Goal: Task Accomplishment & Management: Use online tool/utility

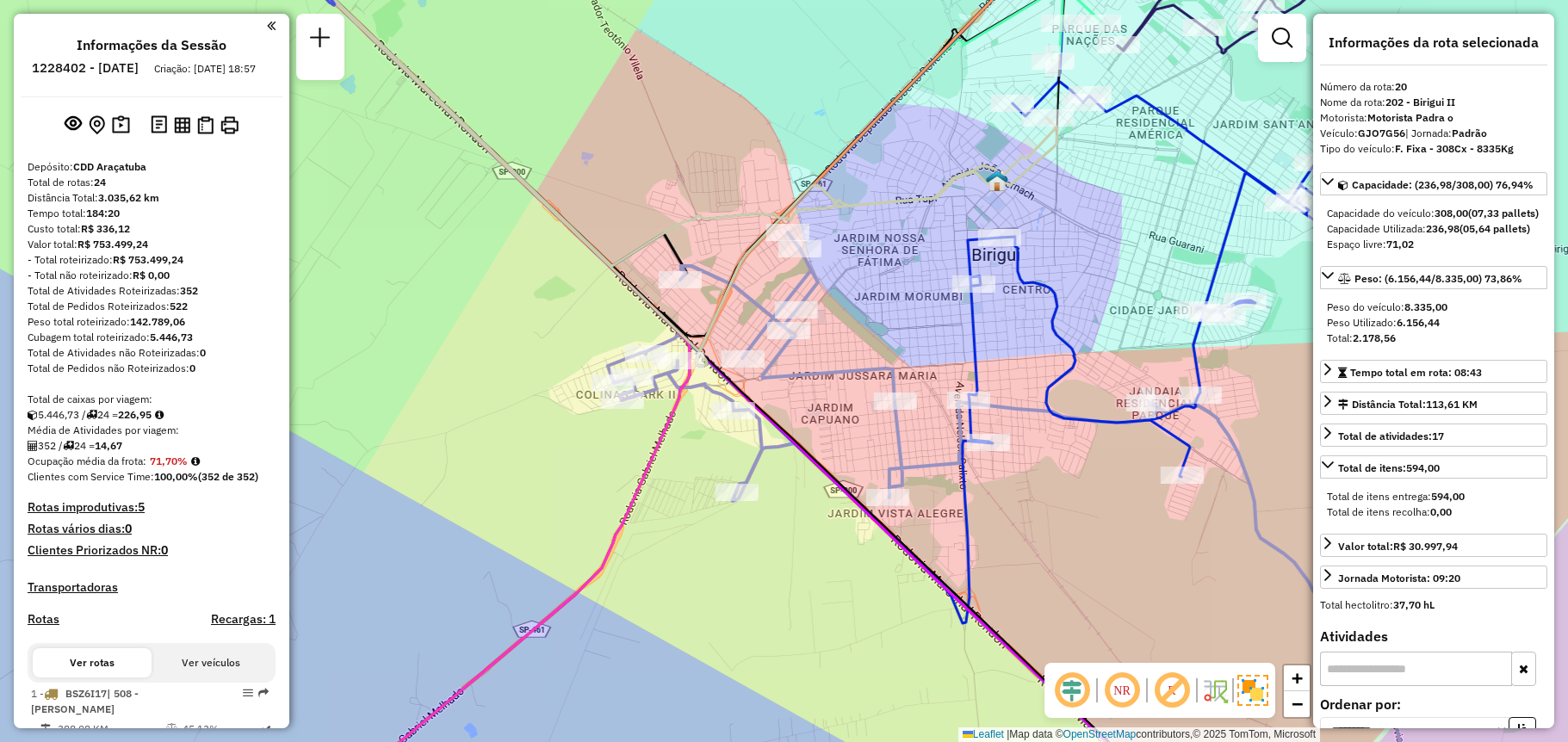
select select "**********"
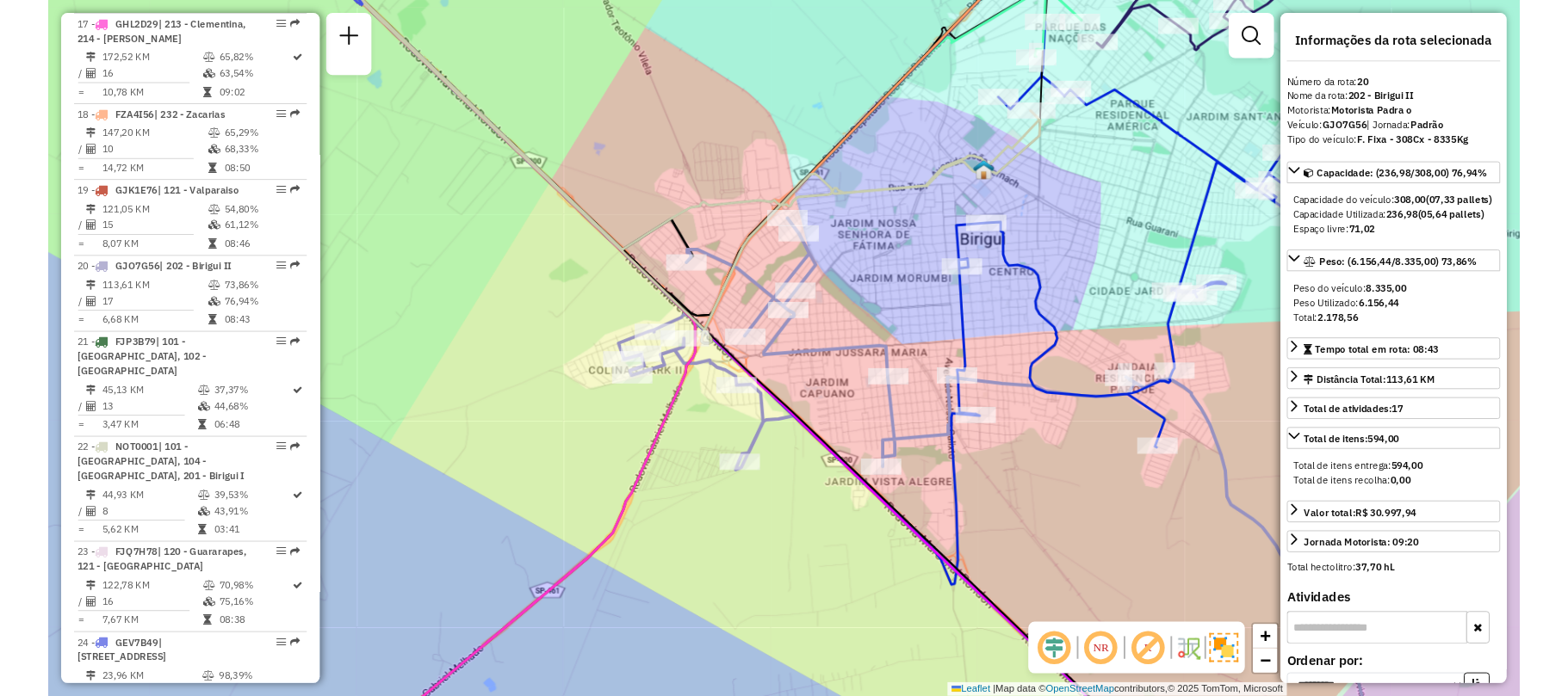
scroll to position [2225, 0]
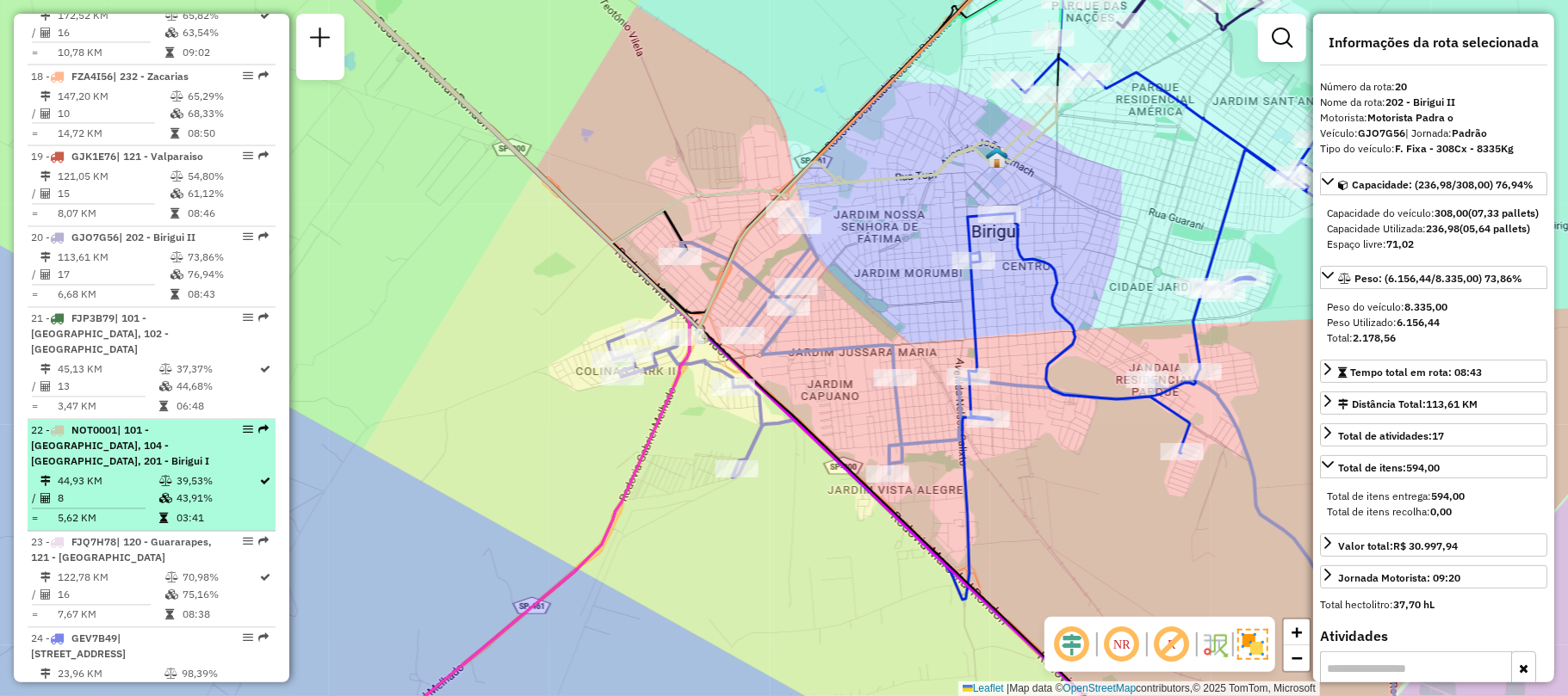
click at [122, 424] on div "22 - NOT0001 | 101 - [GEOGRAPHIC_DATA], 104 - [GEOGRAPHIC_DATA], 201 - [GEOGRAP…" at bounding box center [122, 447] width 182 height 47
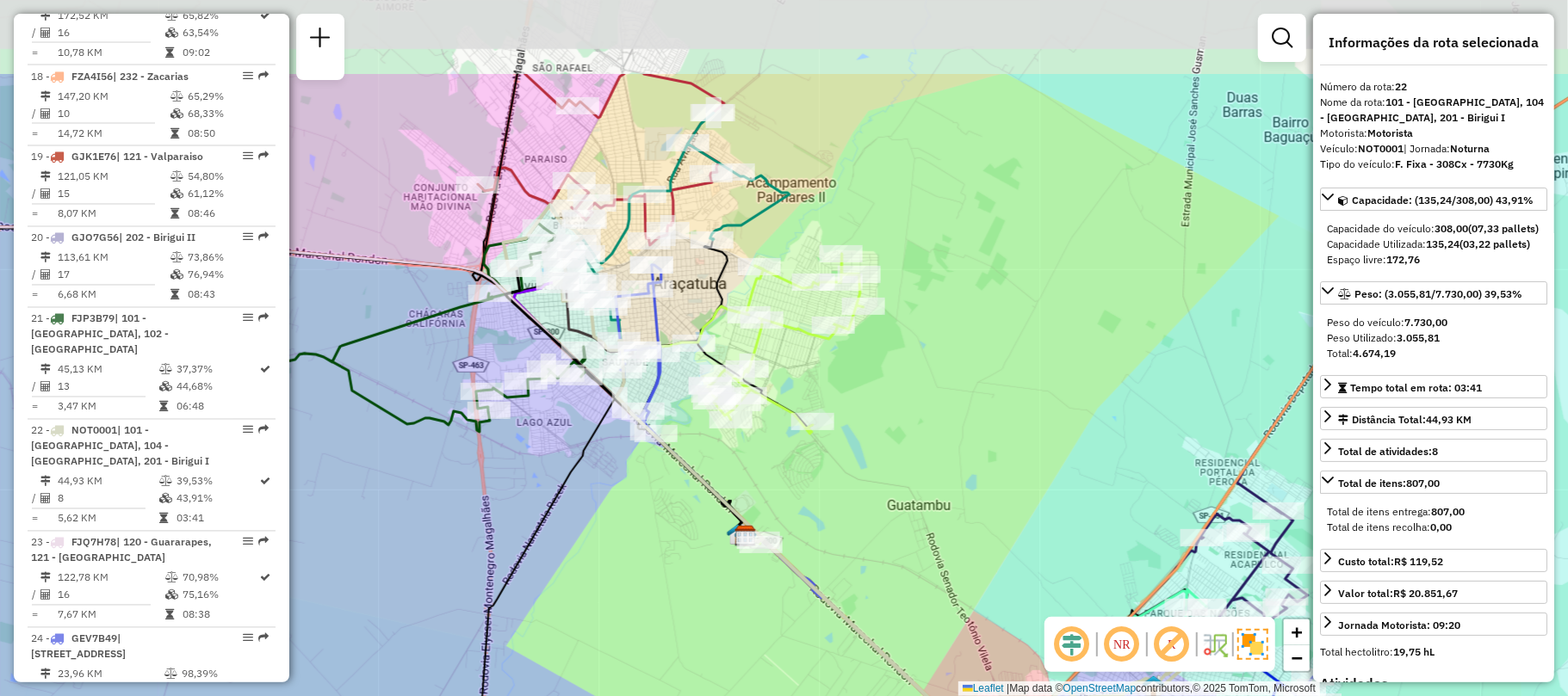
drag, startPoint x: 624, startPoint y: 425, endPoint x: 683, endPoint y: 570, distance: 156.5
click at [683, 570] on div "Rota 3 - Placa FQW1H59 81106057 - [PERSON_NAME] P Rota 3 - Placa FQW1H59 811147…" at bounding box center [784, 348] width 1568 height 696
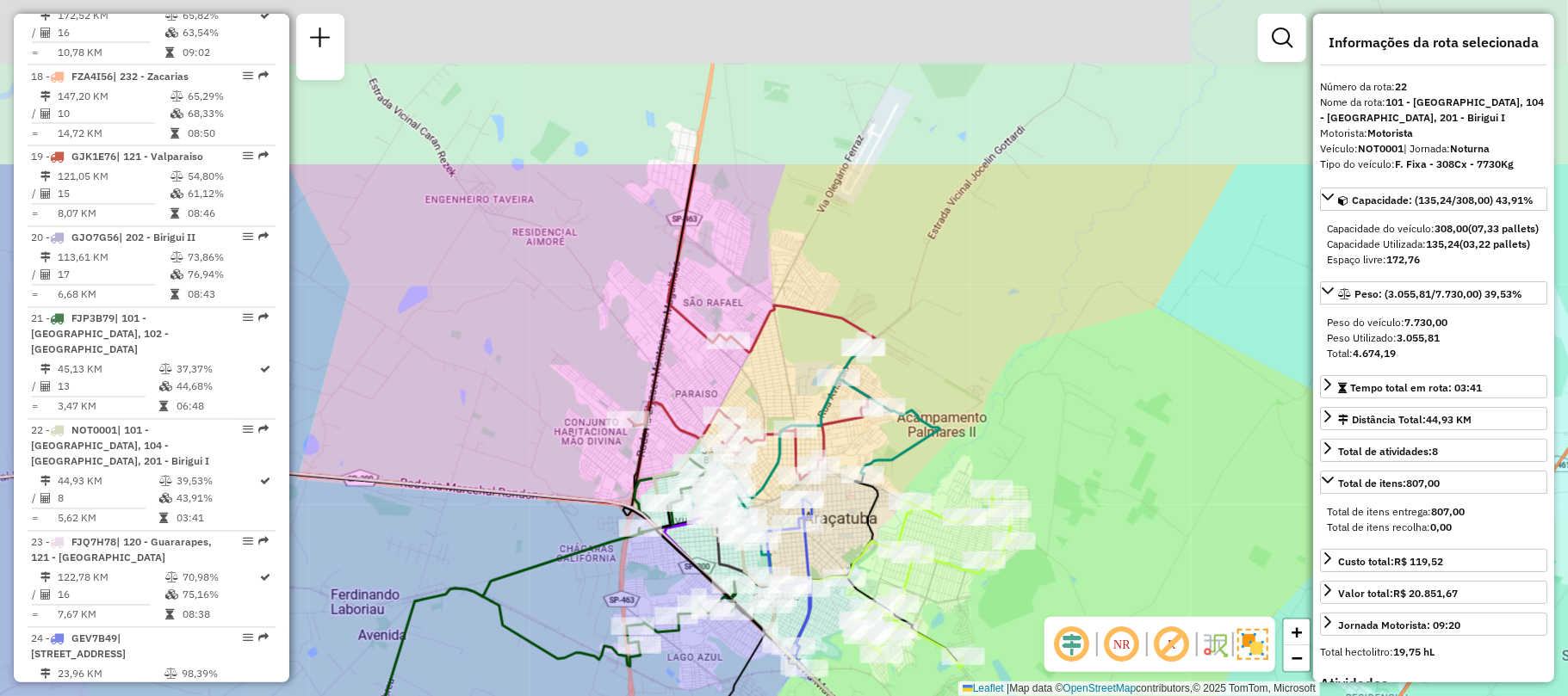
drag, startPoint x: 432, startPoint y: 111, endPoint x: 582, endPoint y: 345, distance: 277.9
click at [582, 345] on div "Rota 3 - Placa FQW1H59 81106057 - [PERSON_NAME] P Rota 3 - Placa FQW1H59 811147…" at bounding box center [784, 348] width 1568 height 696
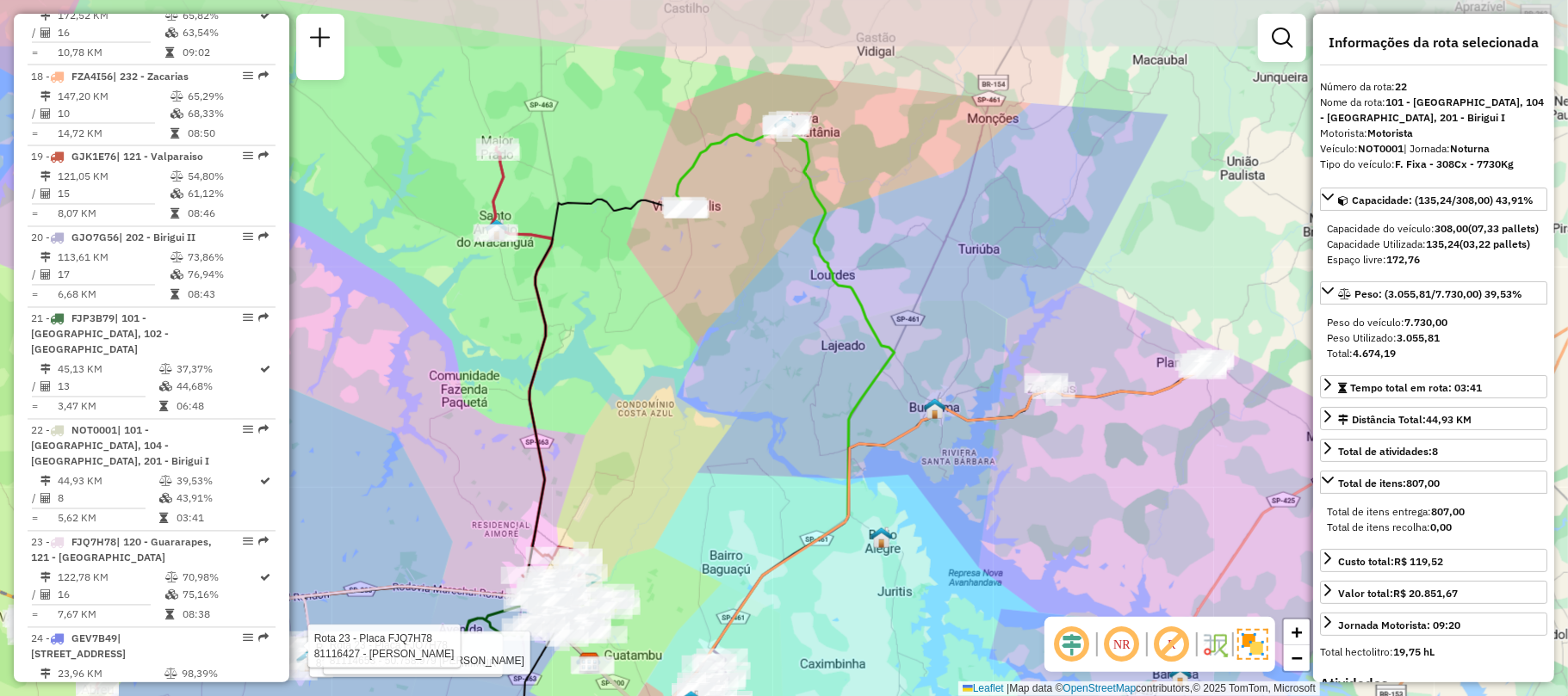
drag, startPoint x: 642, startPoint y: 322, endPoint x: 713, endPoint y: 372, distance: 86.8
click at [713, 372] on div "Rota 3 - Placa FQW1H59 81106057 - [PERSON_NAME] P Rota 3 - Placa FQW1H59 811147…" at bounding box center [784, 348] width 1568 height 696
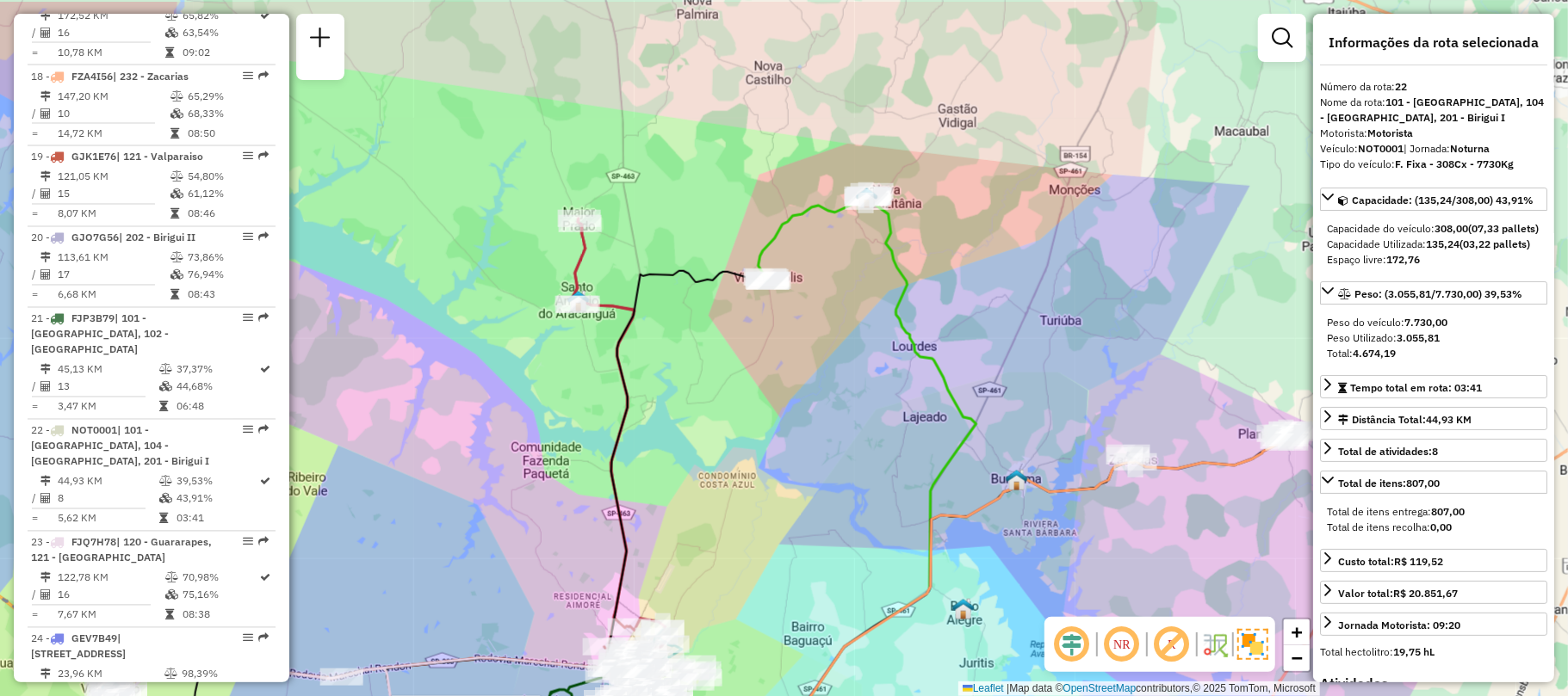
drag, startPoint x: 624, startPoint y: 343, endPoint x: 706, endPoint y: 414, distance: 108.5
click at [706, 414] on div "Rota 3 - Placa FQW1H59 81106057 - [PERSON_NAME] P Rota 3 - Placa FQW1H59 811147…" at bounding box center [784, 348] width 1568 height 696
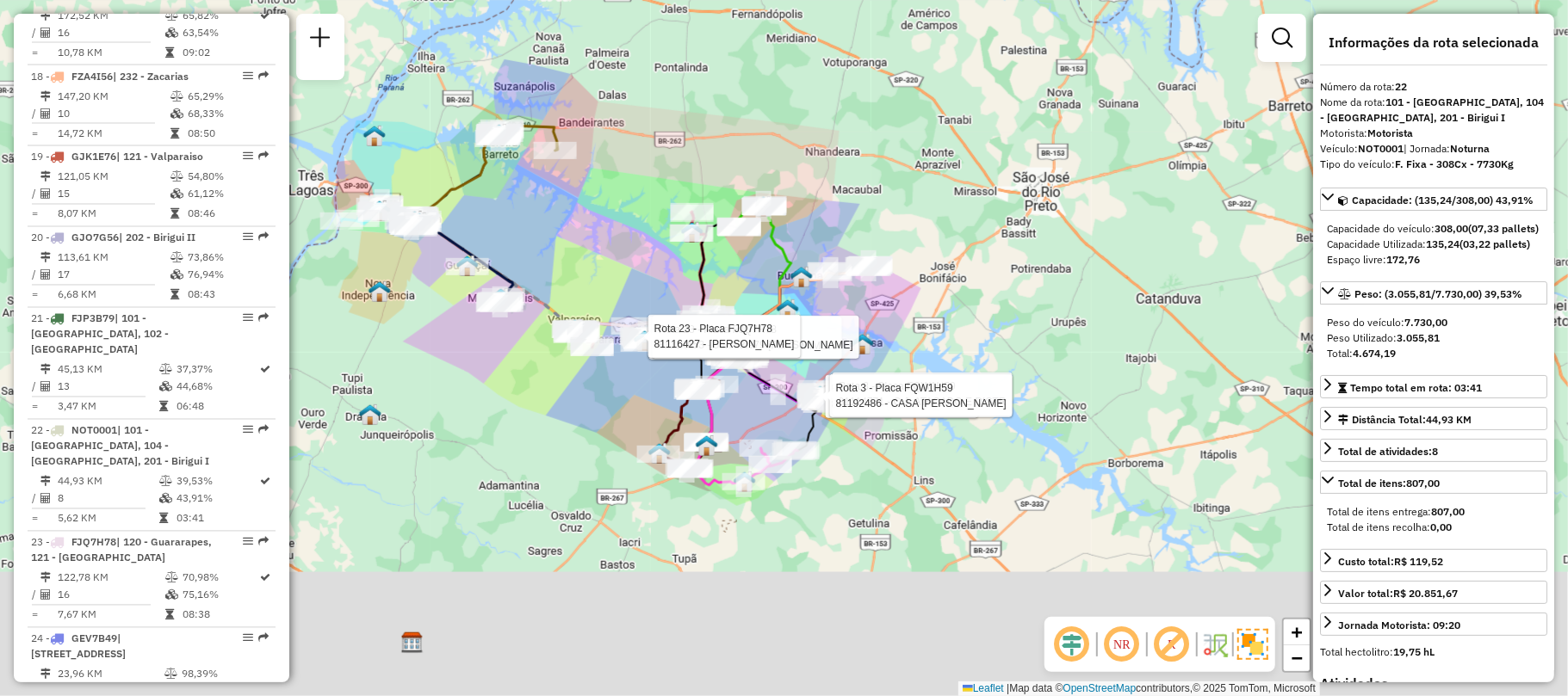
drag, startPoint x: 587, startPoint y: 361, endPoint x: 651, endPoint y: 210, distance: 164.0
click at [649, 210] on div "Rota 3 - Placa FQW1H59 81106057 - [PERSON_NAME] P Rota 3 - Placa FQW1H59 811147…" at bounding box center [784, 348] width 1568 height 696
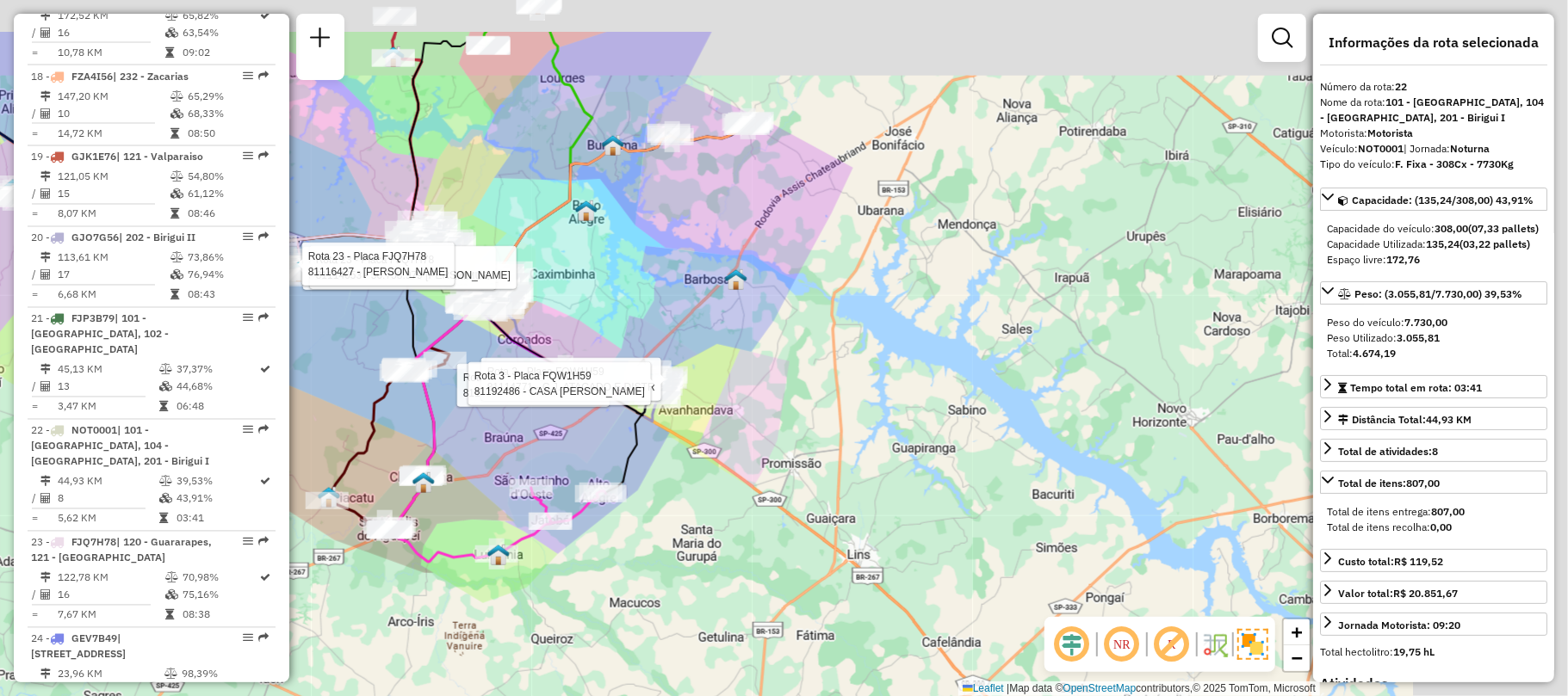
drag, startPoint x: 833, startPoint y: 346, endPoint x: 548, endPoint y: 451, distance: 303.7
click at [548, 451] on div "Rota 3 - Placa FQW1H59 81106057 - [PERSON_NAME] P Rota 3 - Placa FQW1H59 811147…" at bounding box center [784, 348] width 1568 height 696
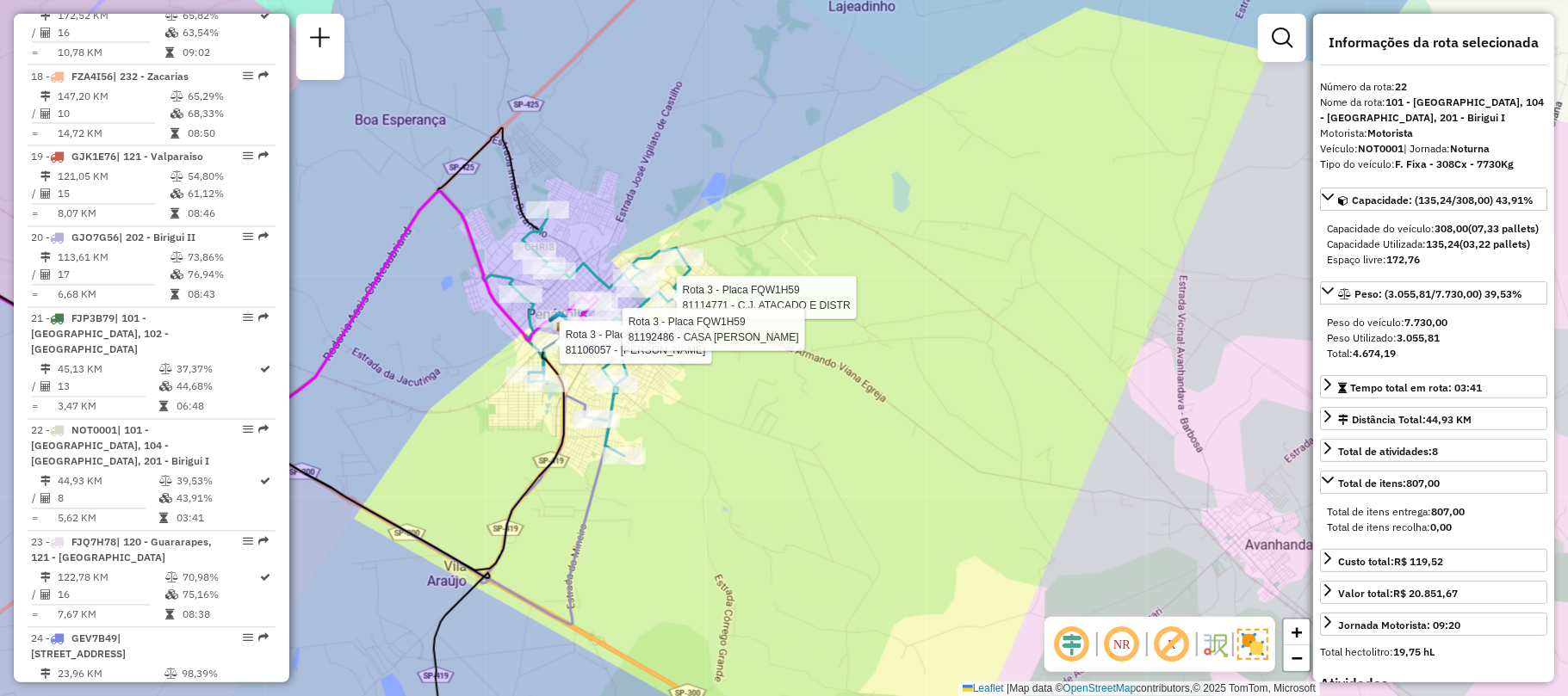
drag, startPoint x: 701, startPoint y: 427, endPoint x: 710, endPoint y: 428, distance: 9.1
click at [710, 428] on div "Rota 3 - Placa FQW1H59 81106057 - [PERSON_NAME] P Rota 3 - Placa FQW1H59 811147…" at bounding box center [784, 348] width 1568 height 696
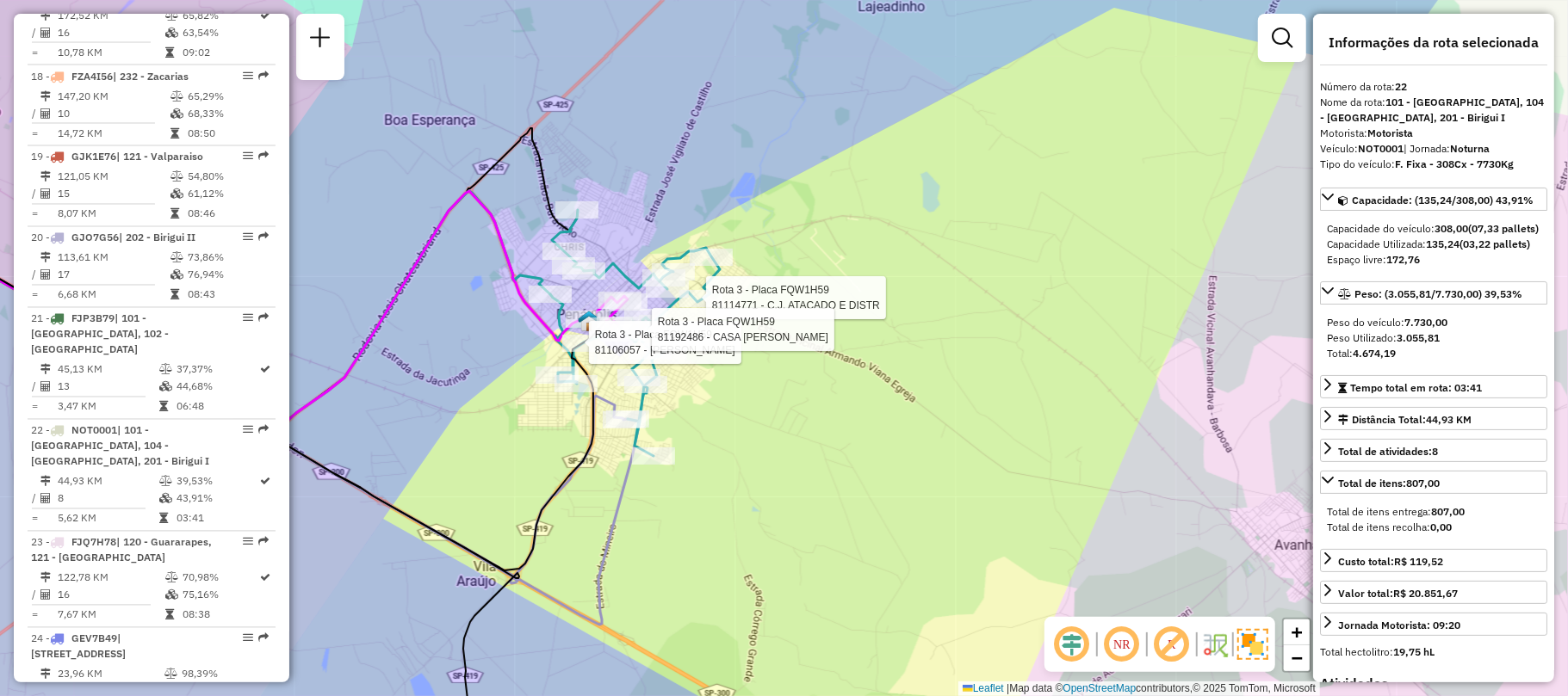
click at [845, 405] on div "Rota 3 - Placa FQW1H59 81106057 - [PERSON_NAME] P Rota 3 - Placa FQW1H59 811147…" at bounding box center [784, 348] width 1568 height 696
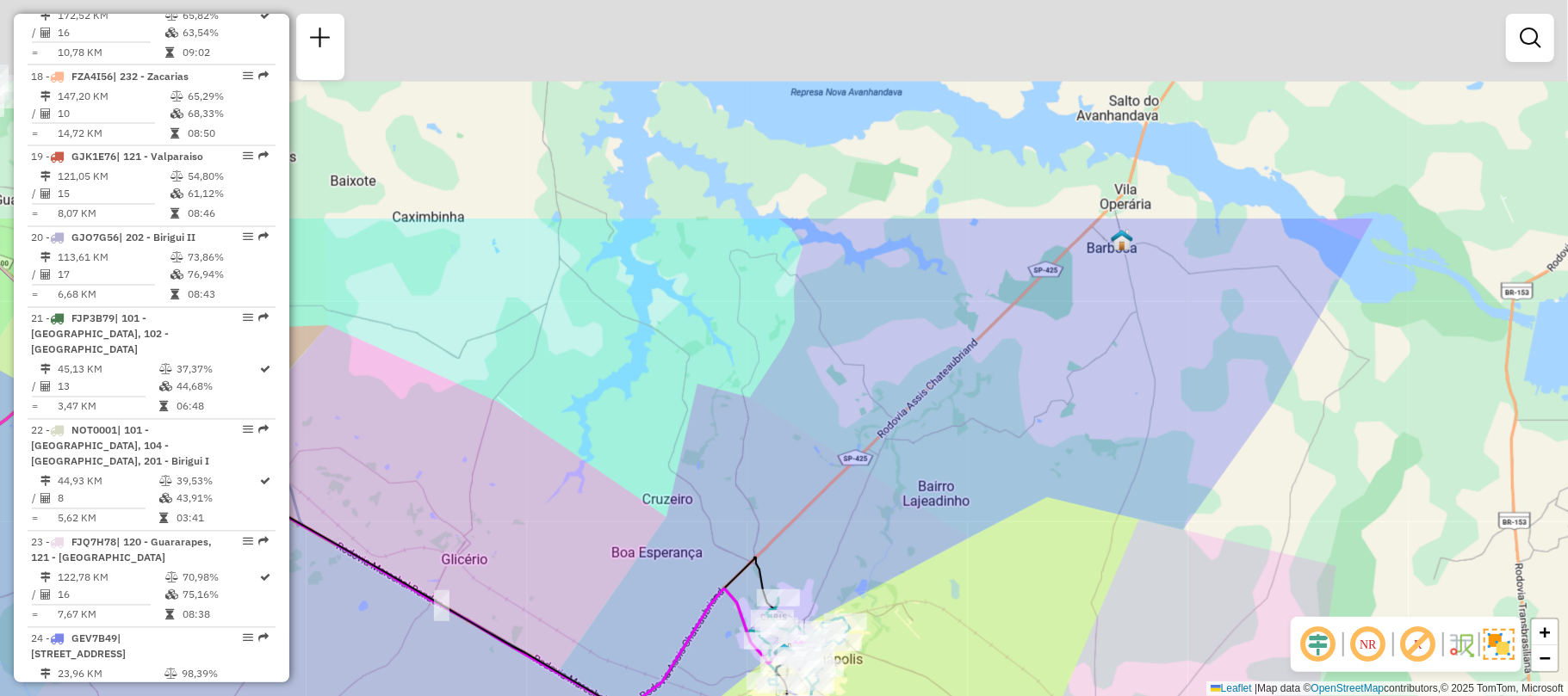
drag, startPoint x: 699, startPoint y: 301, endPoint x: 735, endPoint y: 491, distance: 193.4
click at [735, 491] on div "Janela de atendimento Grade de atendimento Capacidade Transportadoras Veículos …" at bounding box center [784, 348] width 1568 height 696
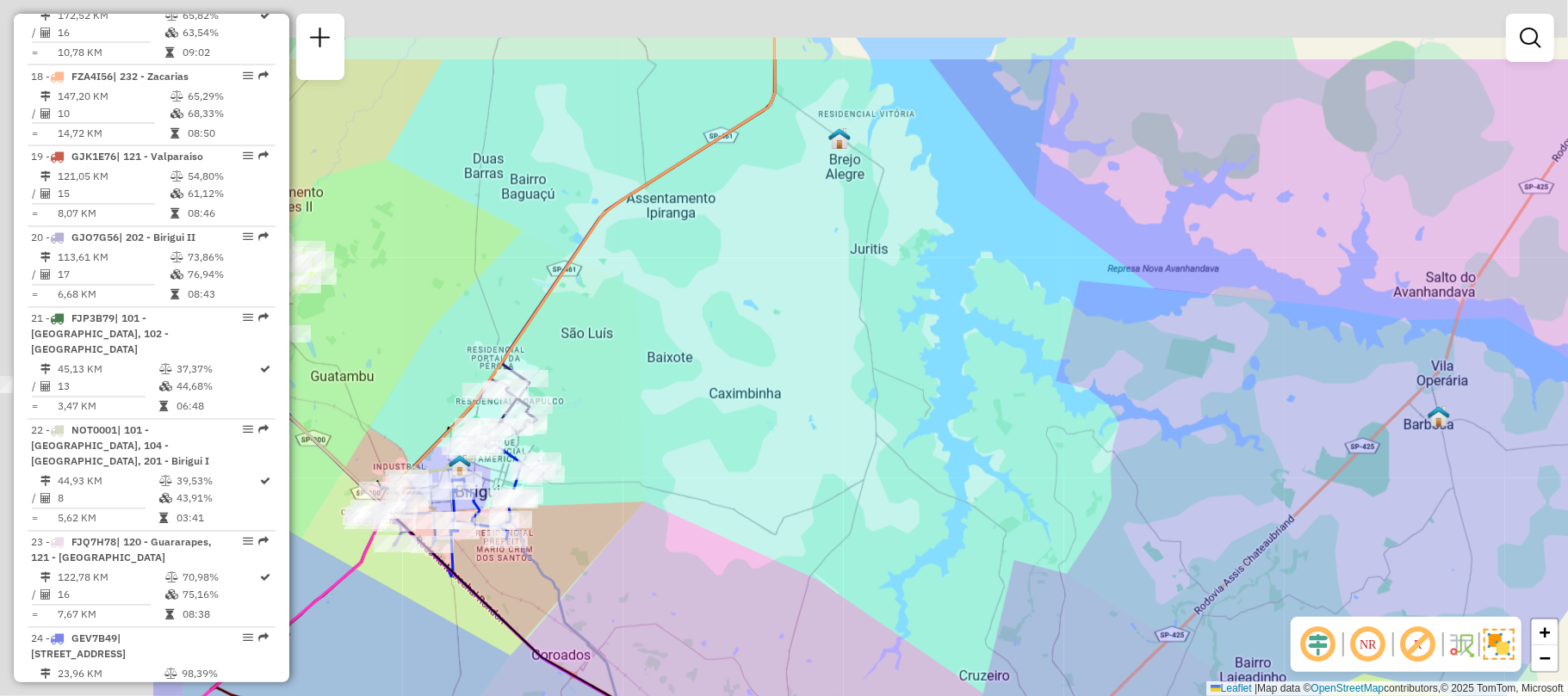
drag, startPoint x: 908, startPoint y: 276, endPoint x: 1217, endPoint y: 325, distance: 312.9
click at [1217, 325] on div "Janela de atendimento Grade de atendimento Capacidade Transportadoras Veículos …" at bounding box center [784, 348] width 1568 height 696
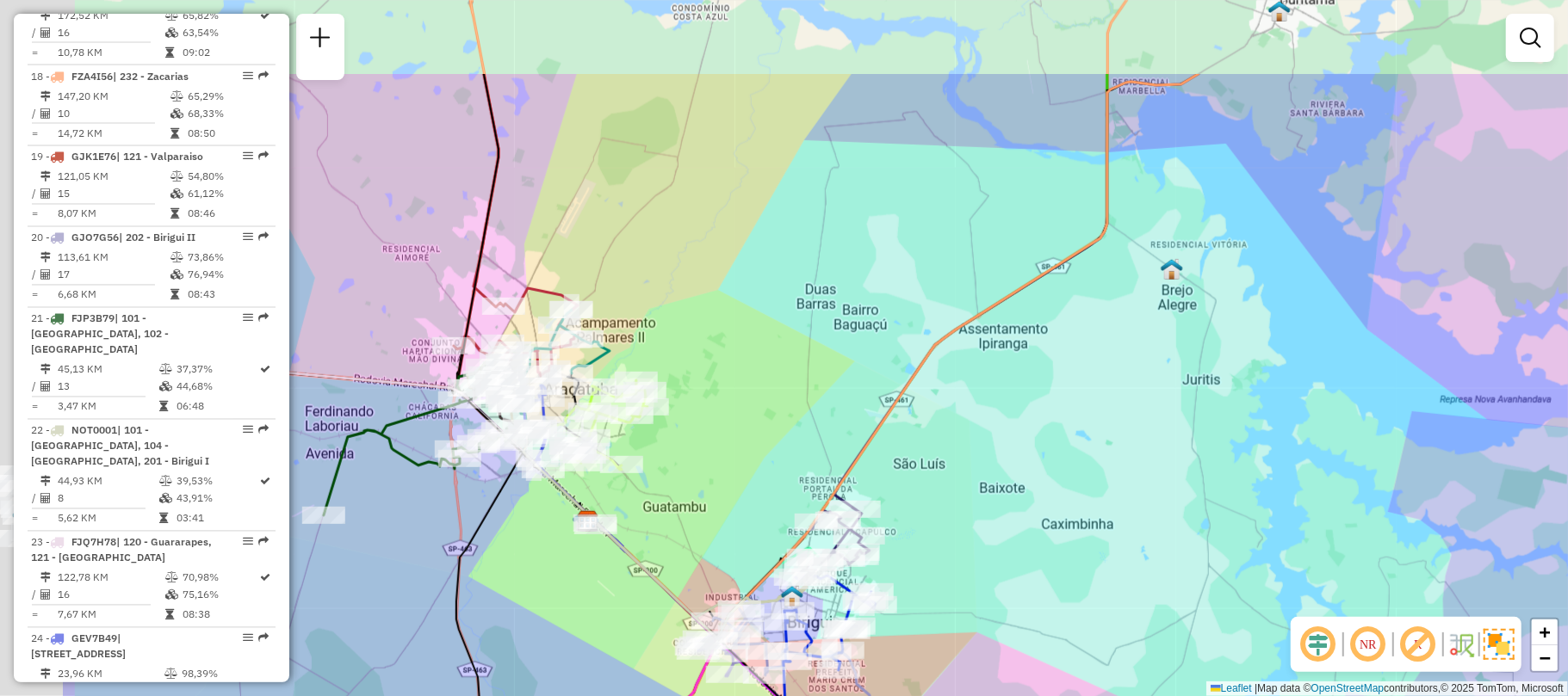
drag, startPoint x: 1040, startPoint y: 207, endPoint x: 1248, endPoint y: 342, distance: 248.0
click at [1248, 342] on div "Janela de atendimento Grade de atendimento Capacidade Transportadoras Veículos …" at bounding box center [784, 348] width 1568 height 696
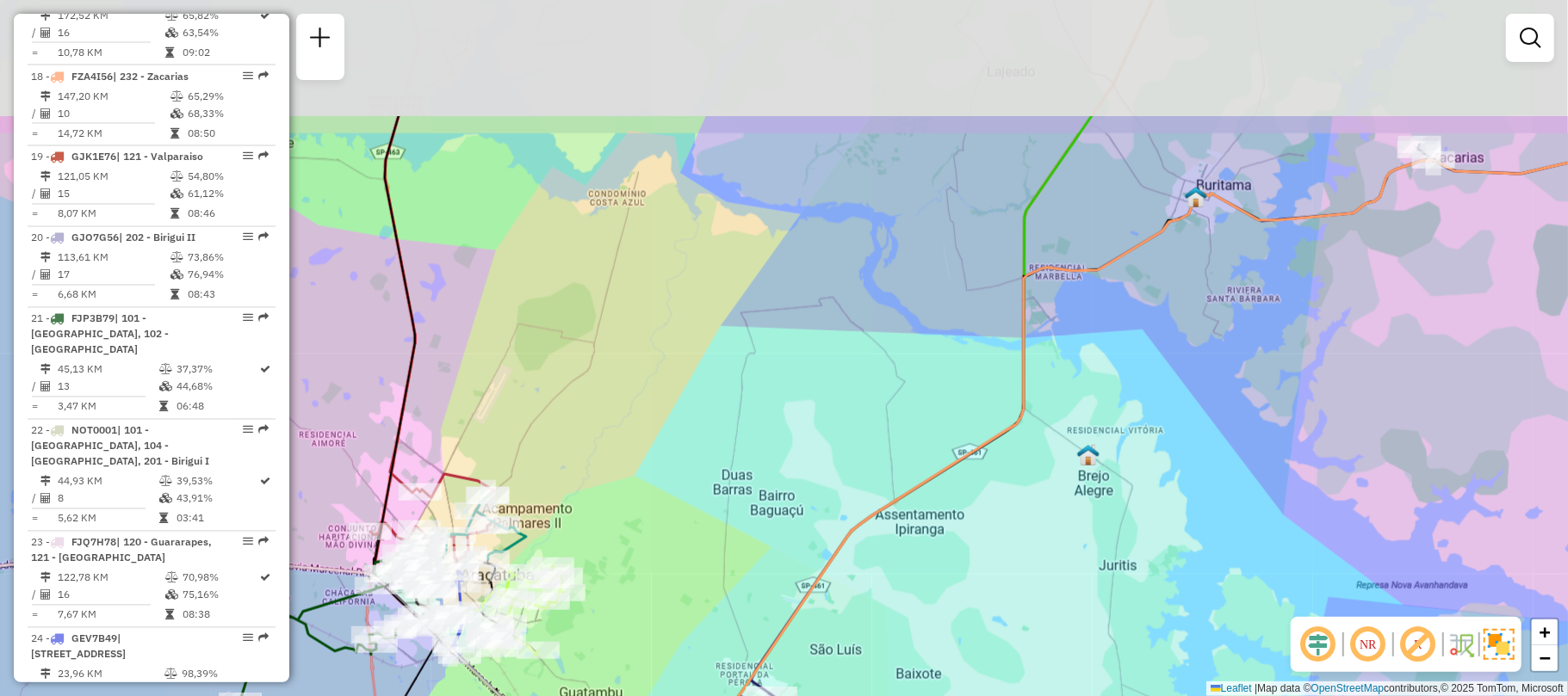
drag, startPoint x: 862, startPoint y: 231, endPoint x: 765, endPoint y: 422, distance: 214.2
click at [765, 422] on div "Janela de atendimento Grade de atendimento Capacidade Transportadoras Veículos …" at bounding box center [784, 348] width 1568 height 696
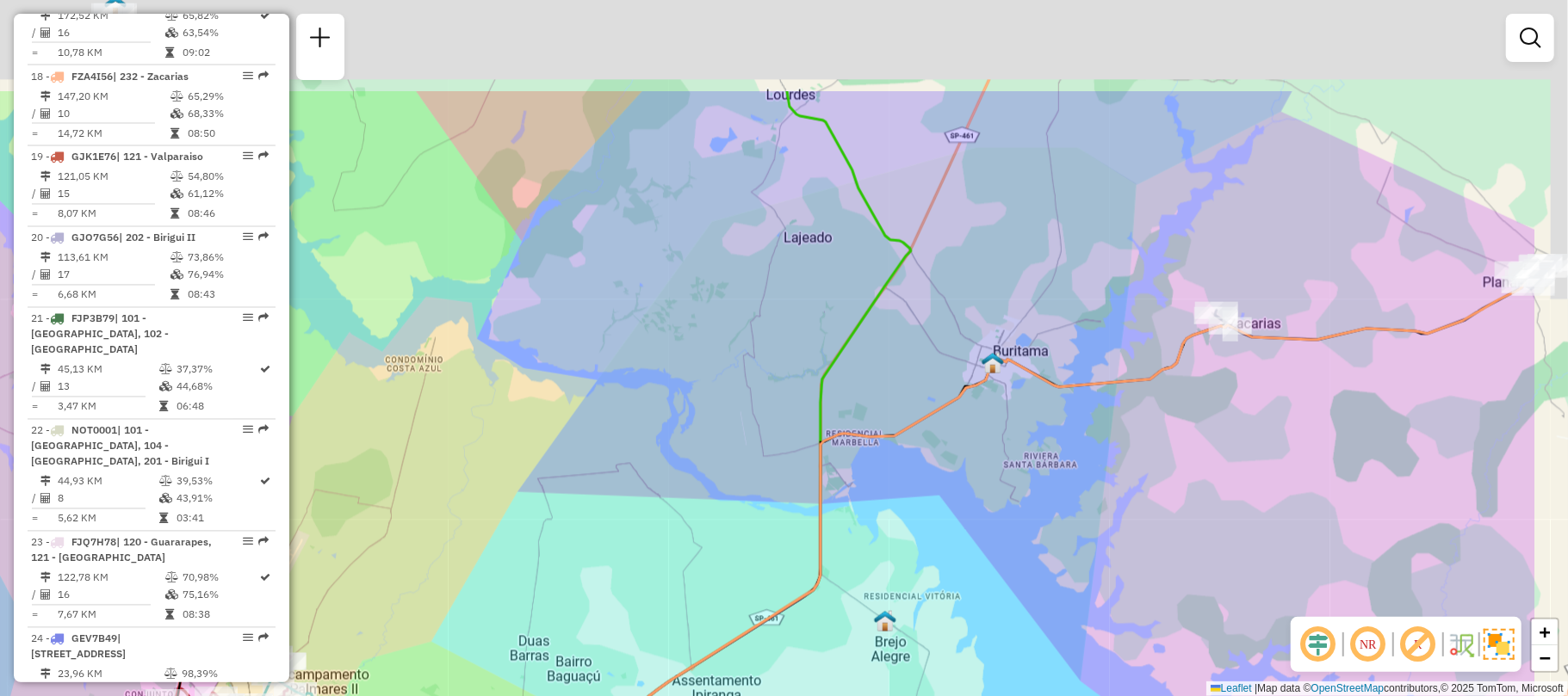
drag, startPoint x: 992, startPoint y: 288, endPoint x: 687, endPoint y: 519, distance: 382.6
click at [687, 519] on icon at bounding box center [606, 508] width 610 height 836
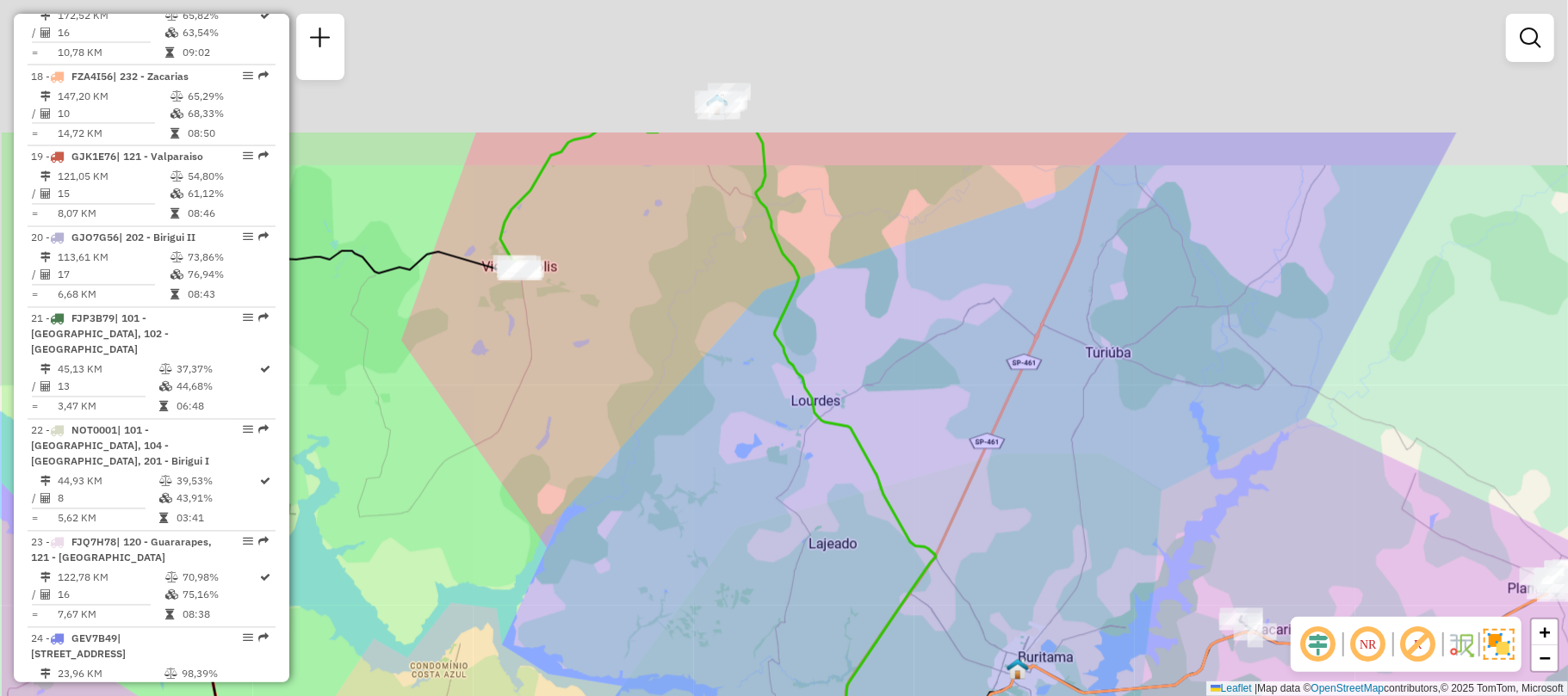
drag, startPoint x: 614, startPoint y: 301, endPoint x: 789, endPoint y: 537, distance: 293.8
click at [789, 534] on div "Janela de atendimento Grade de atendimento Capacidade Transportadoras Veículos …" at bounding box center [784, 348] width 1568 height 696
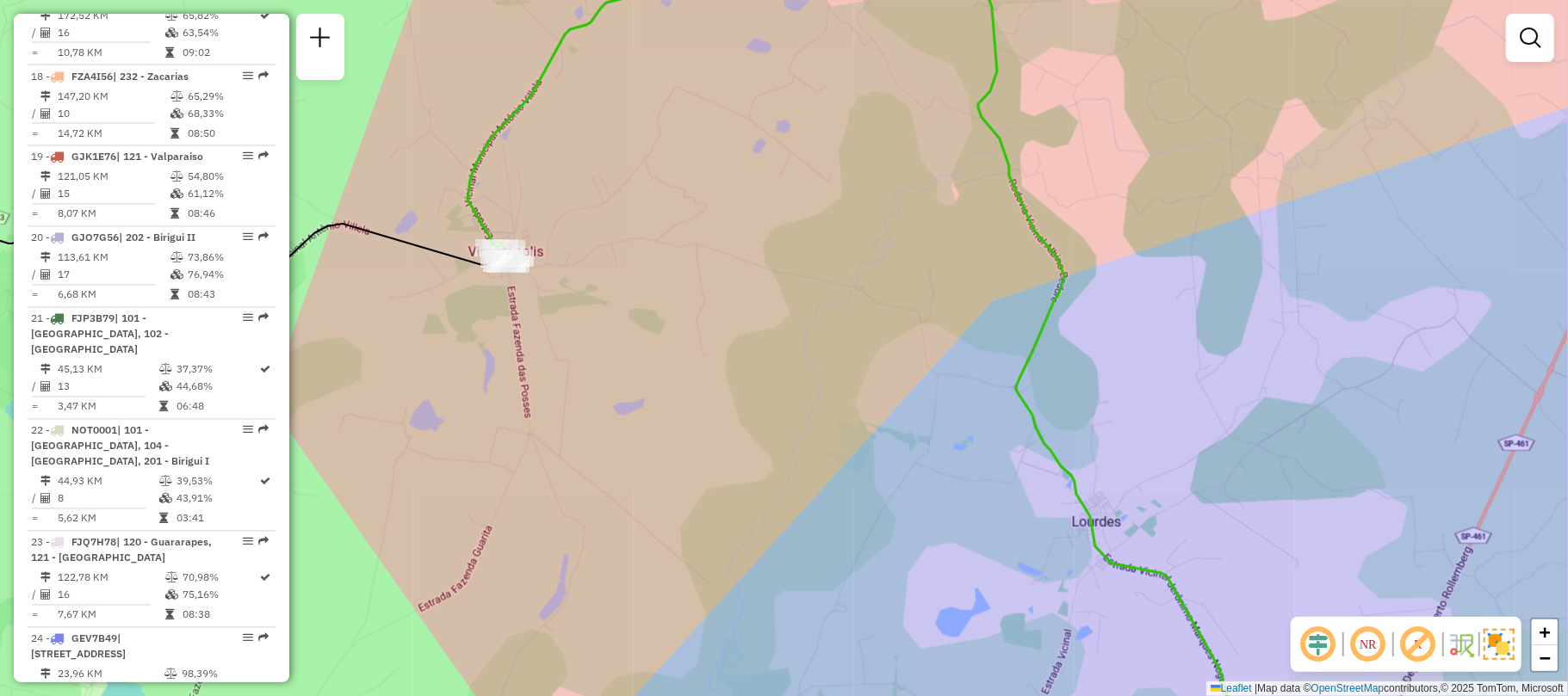
click at [1554, 262] on div "Janela de atendimento Grade de atendimento Capacidade Transportadoras Veículos …" at bounding box center [784, 348] width 1568 height 696
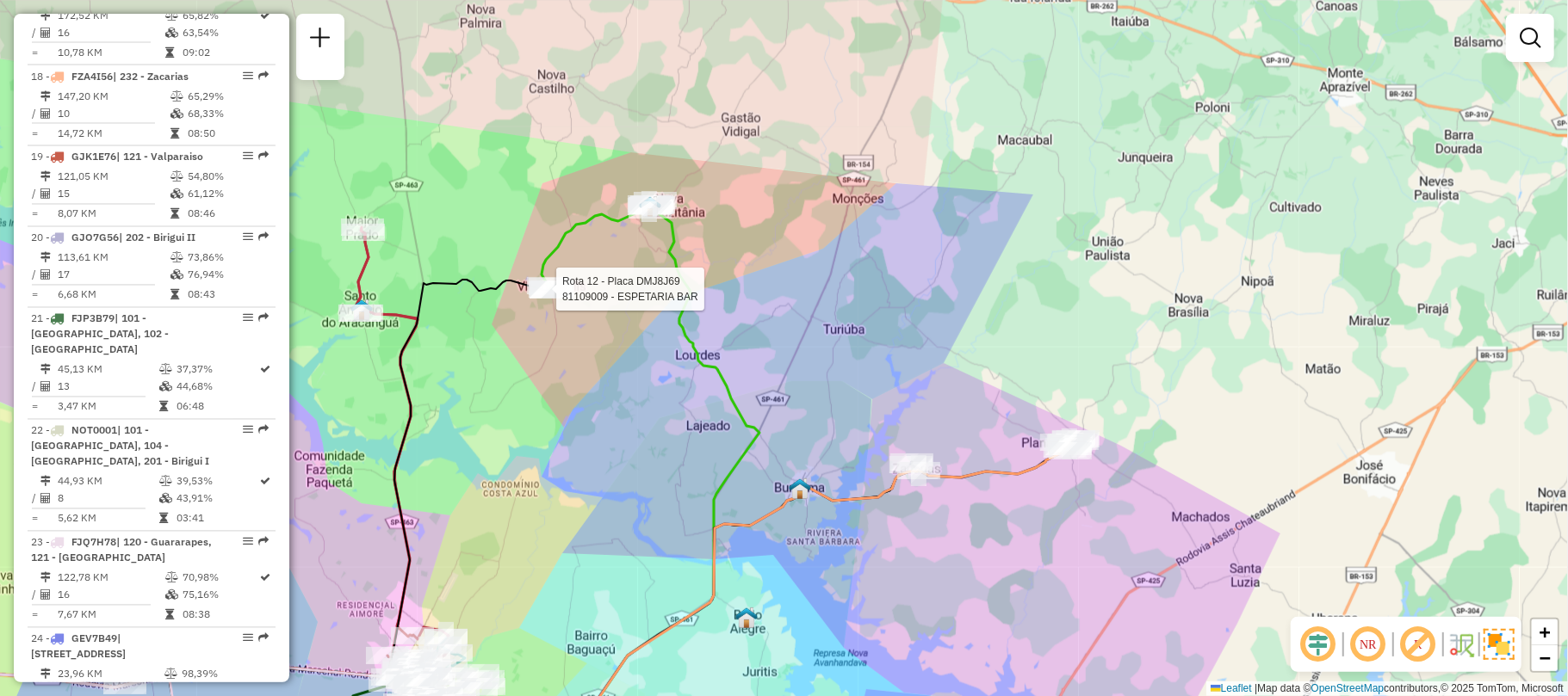
select select "**********"
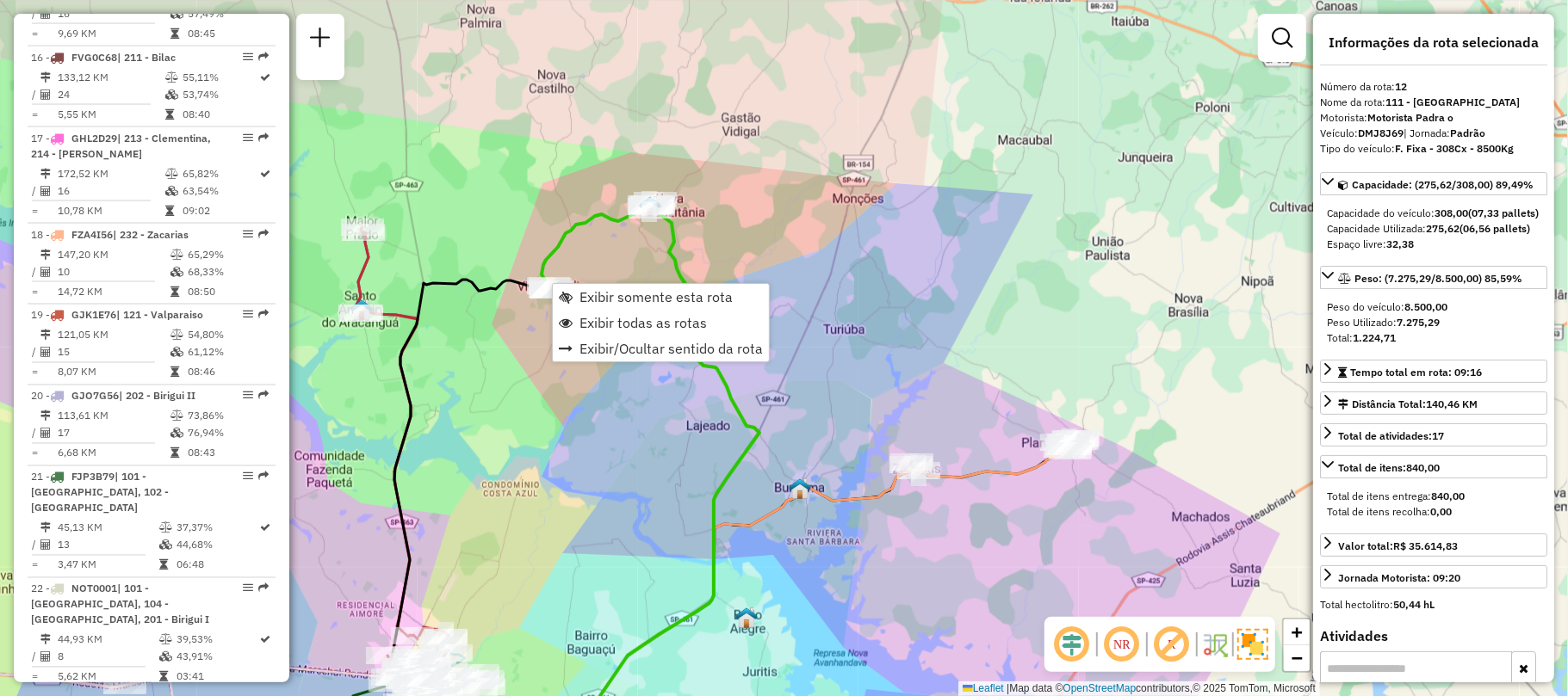
scroll to position [1701, 0]
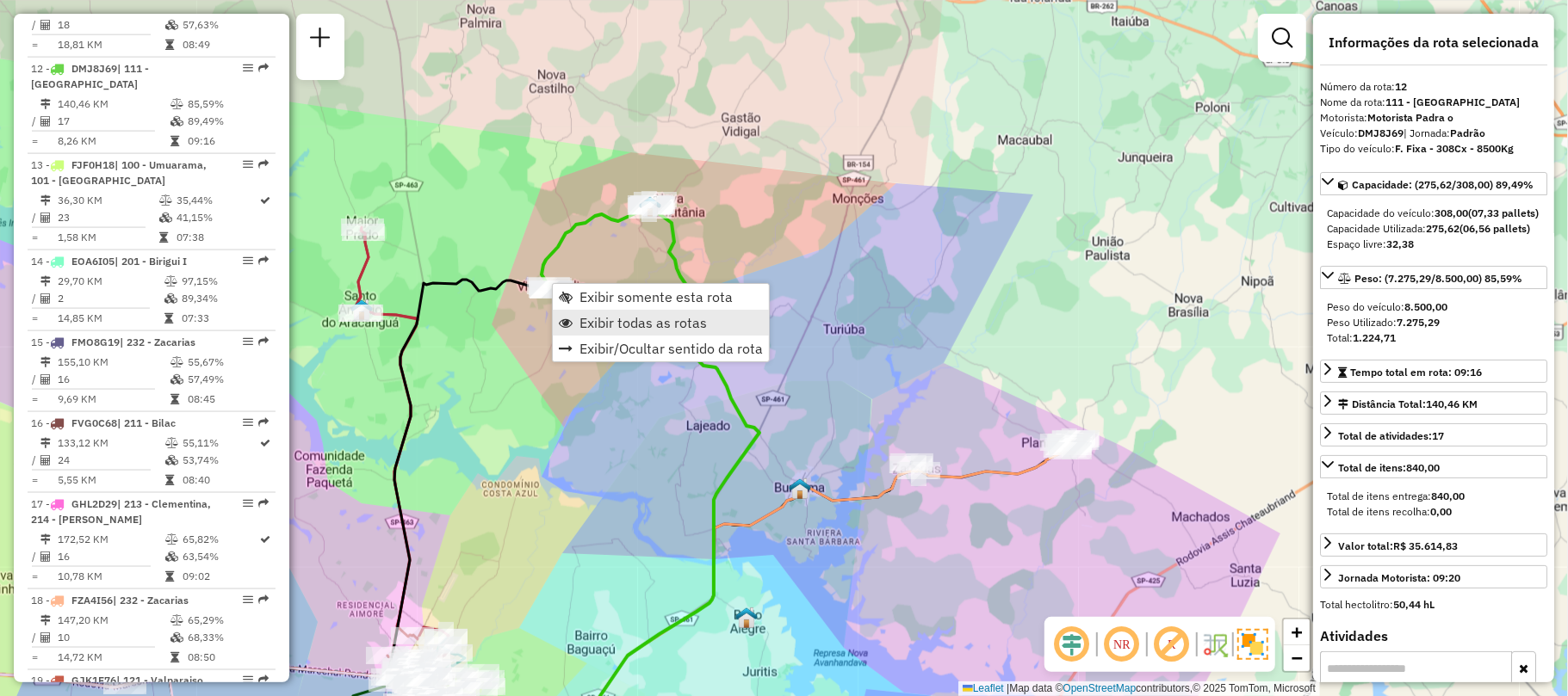
click at [632, 324] on span "Exibir todas as rotas" at bounding box center [643, 323] width 128 height 14
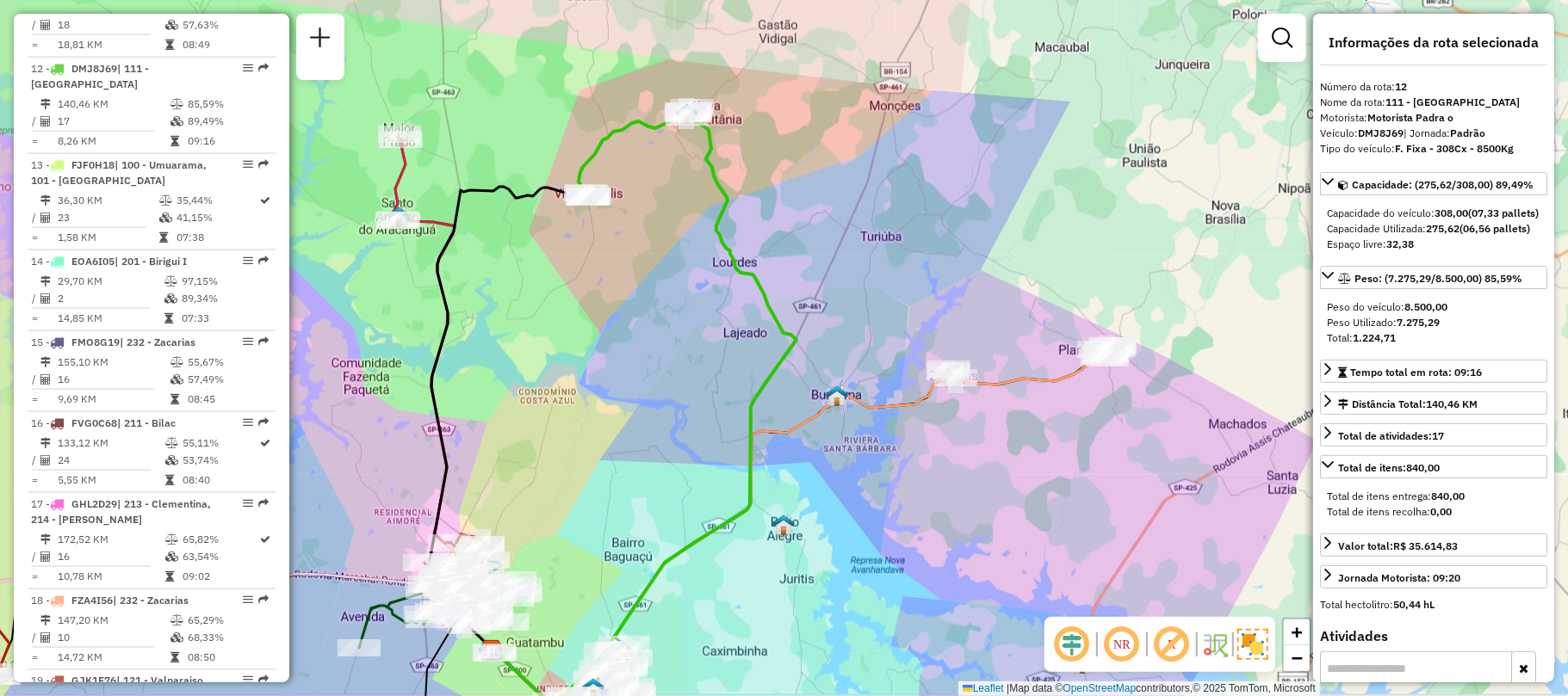
drag, startPoint x: 546, startPoint y: 384, endPoint x: 652, endPoint y: 336, distance: 116.4
click at [652, 336] on div "Janela de atendimento Grade de atendimento Capacidade Transportadoras Veículos …" at bounding box center [784, 348] width 1568 height 696
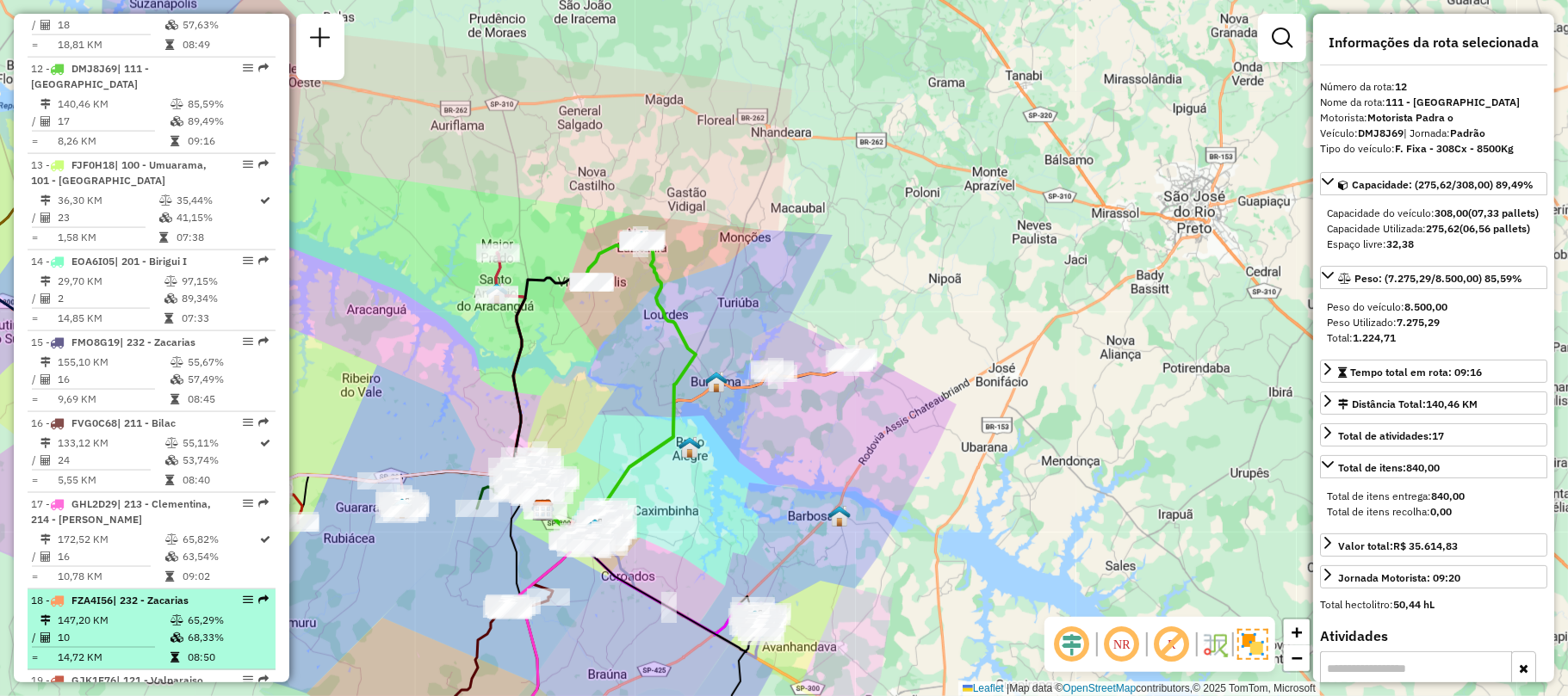
click at [89, 612] on td "147,20 KM" at bounding box center [113, 621] width 113 height 17
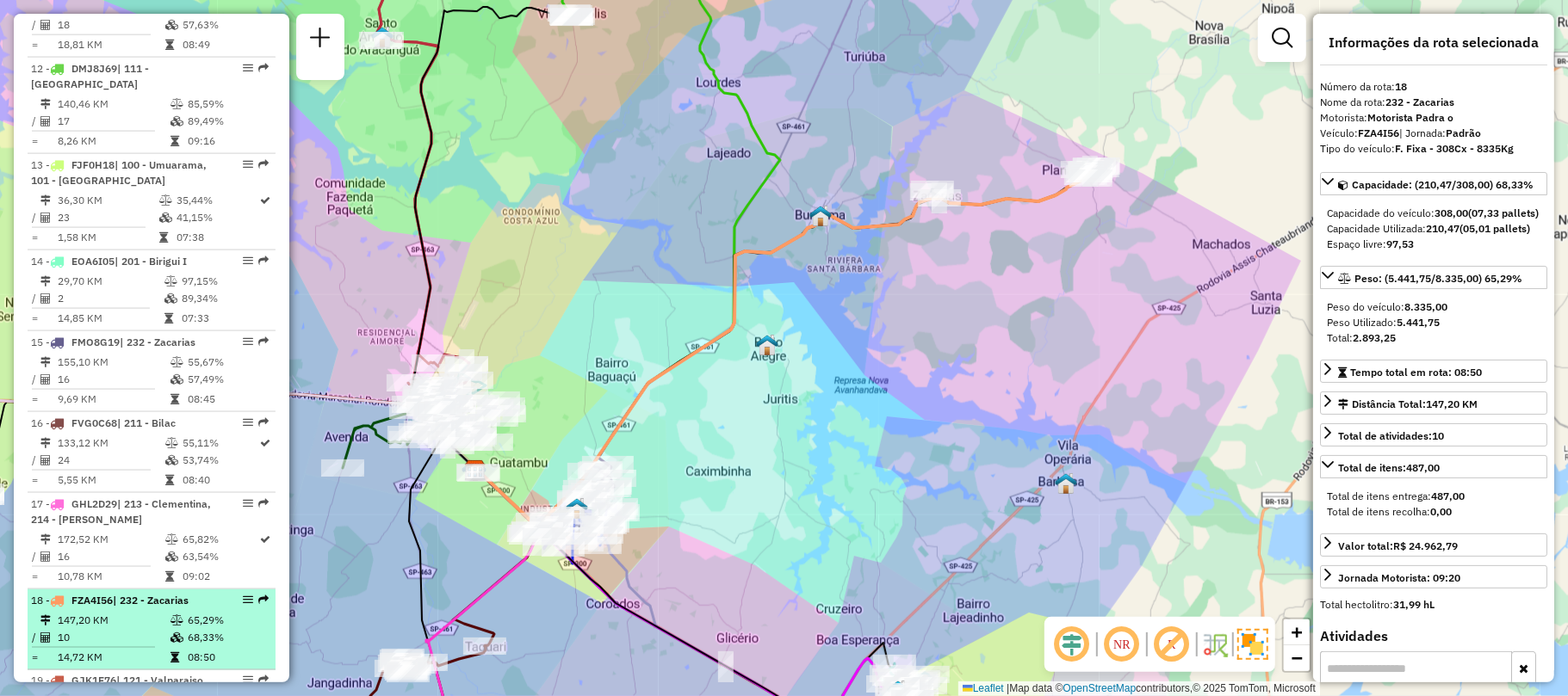
drag, startPoint x: 85, startPoint y: 570, endPoint x: 118, endPoint y: 580, distance: 34.5
drag, startPoint x: 118, startPoint y: 580, endPoint x: 215, endPoint y: 589, distance: 97.4
click at [215, 629] on td "68,33%" at bounding box center [227, 637] width 82 height 17
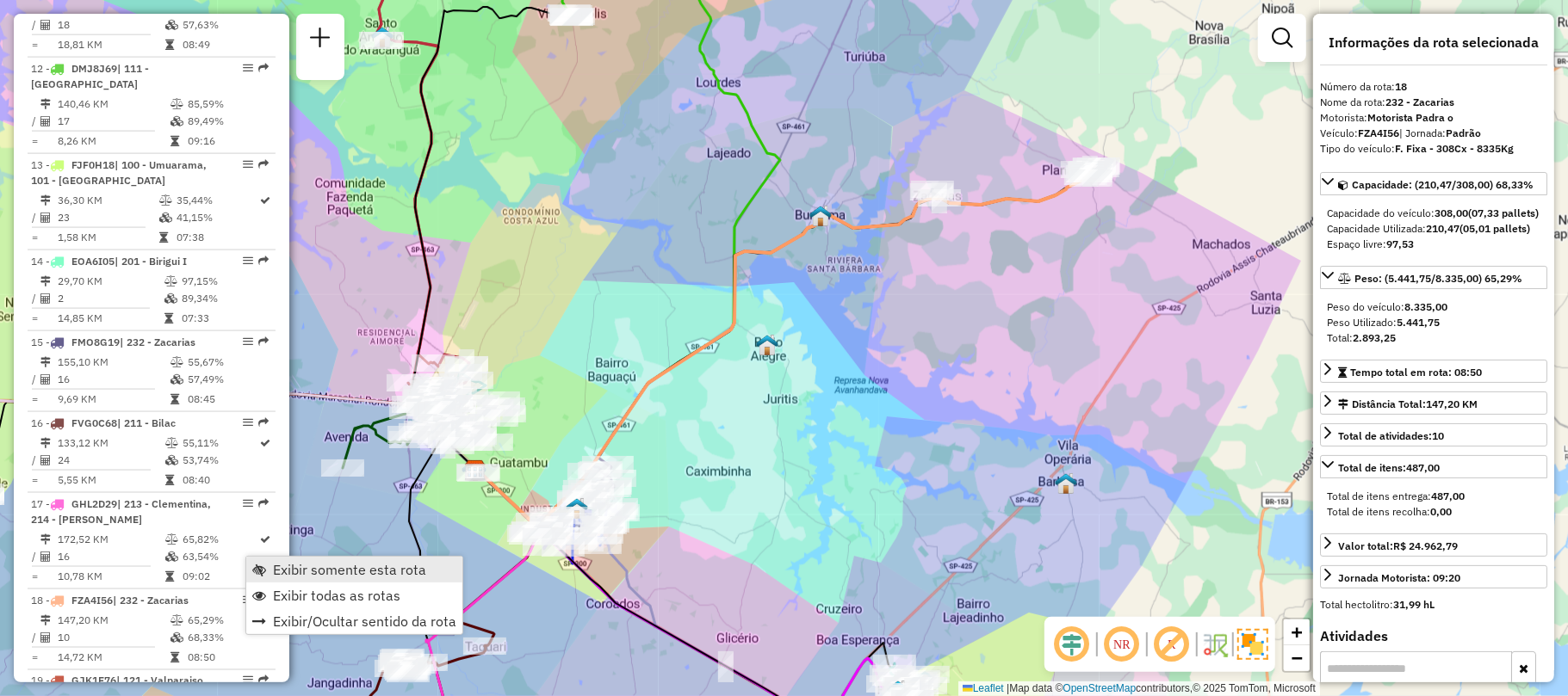
click at [290, 576] on span "Exibir somente esta rota" at bounding box center [349, 569] width 154 height 14
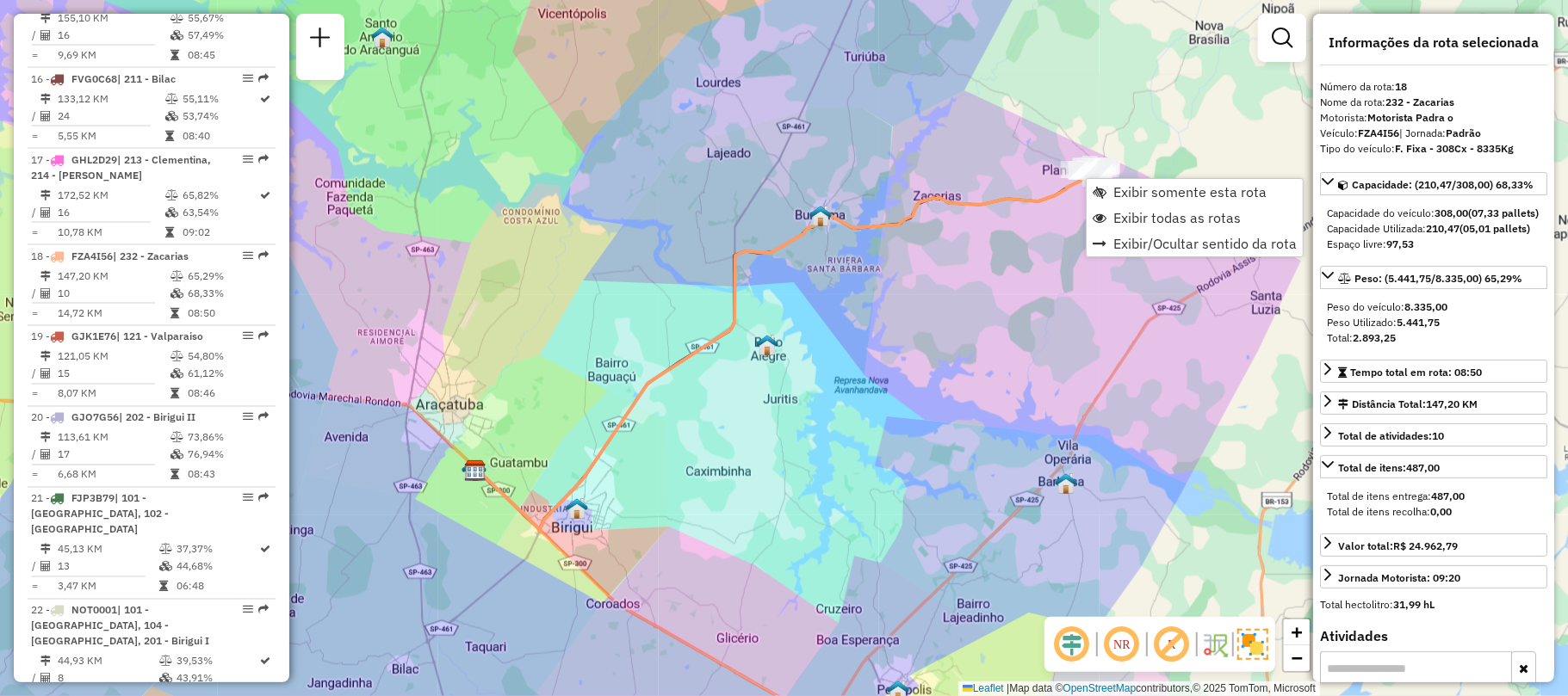
scroll to position [2225, 0]
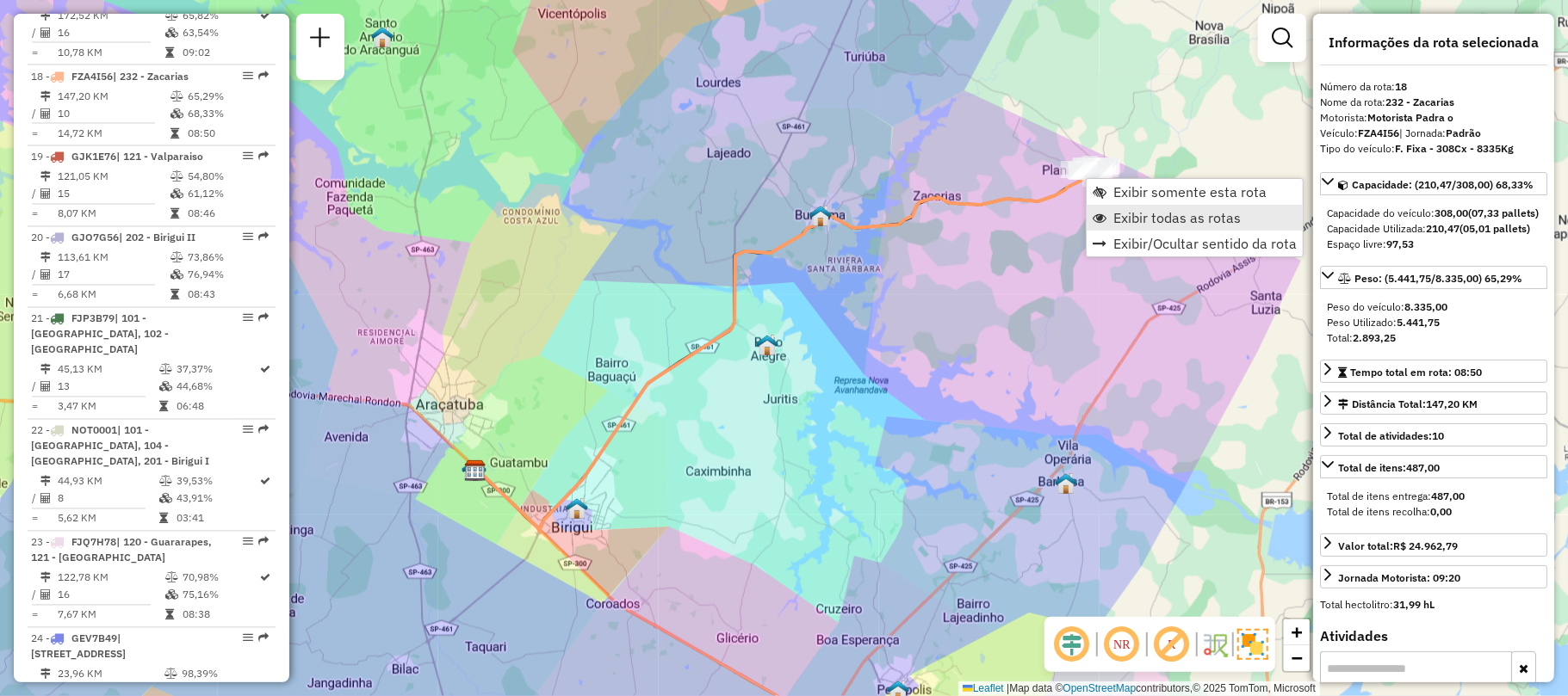
click at [1131, 223] on span "Exibir todas as rotas" at bounding box center [1176, 217] width 128 height 14
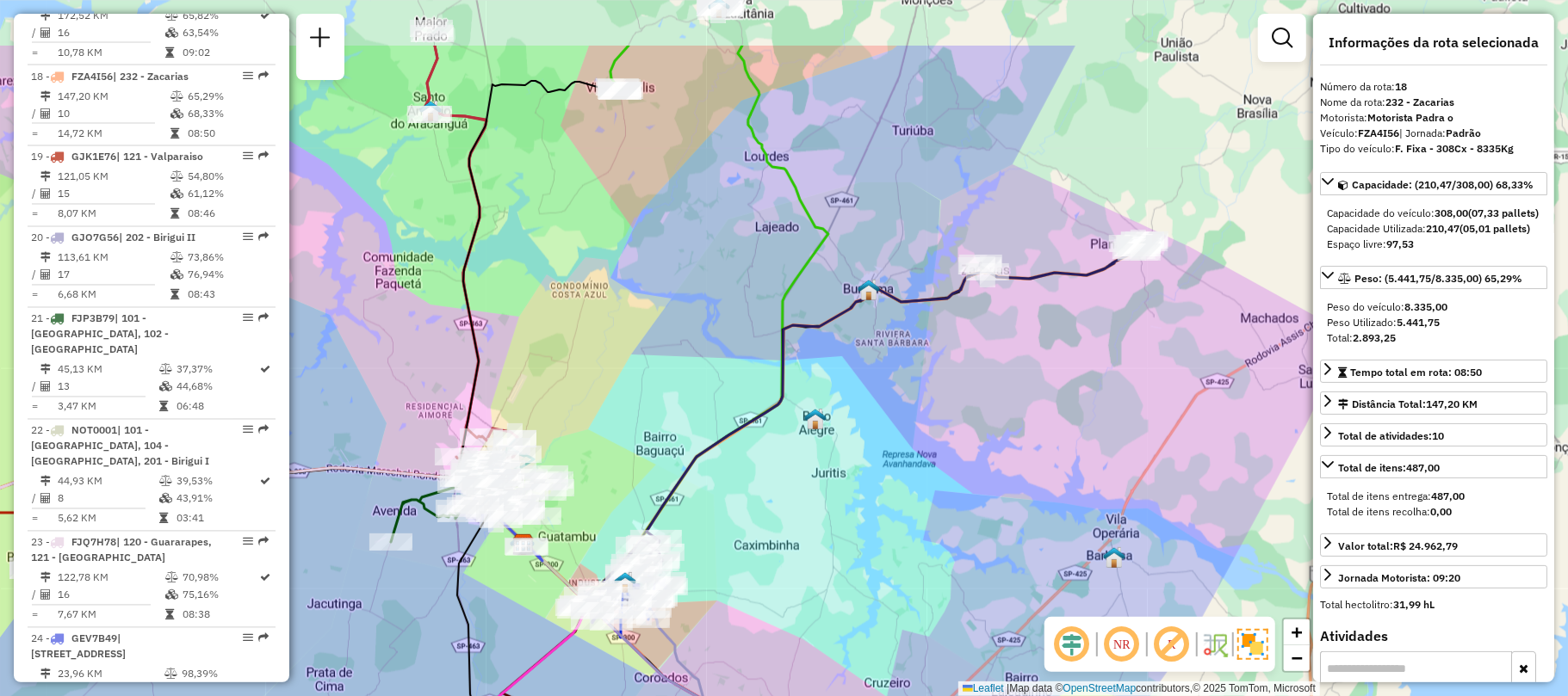
drag, startPoint x: 508, startPoint y: 249, endPoint x: 545, endPoint y: 377, distance: 133.2
click at [545, 377] on div "Janela de atendimento Grade de atendimento Capacidade Transportadoras Veículos …" at bounding box center [784, 348] width 1568 height 696
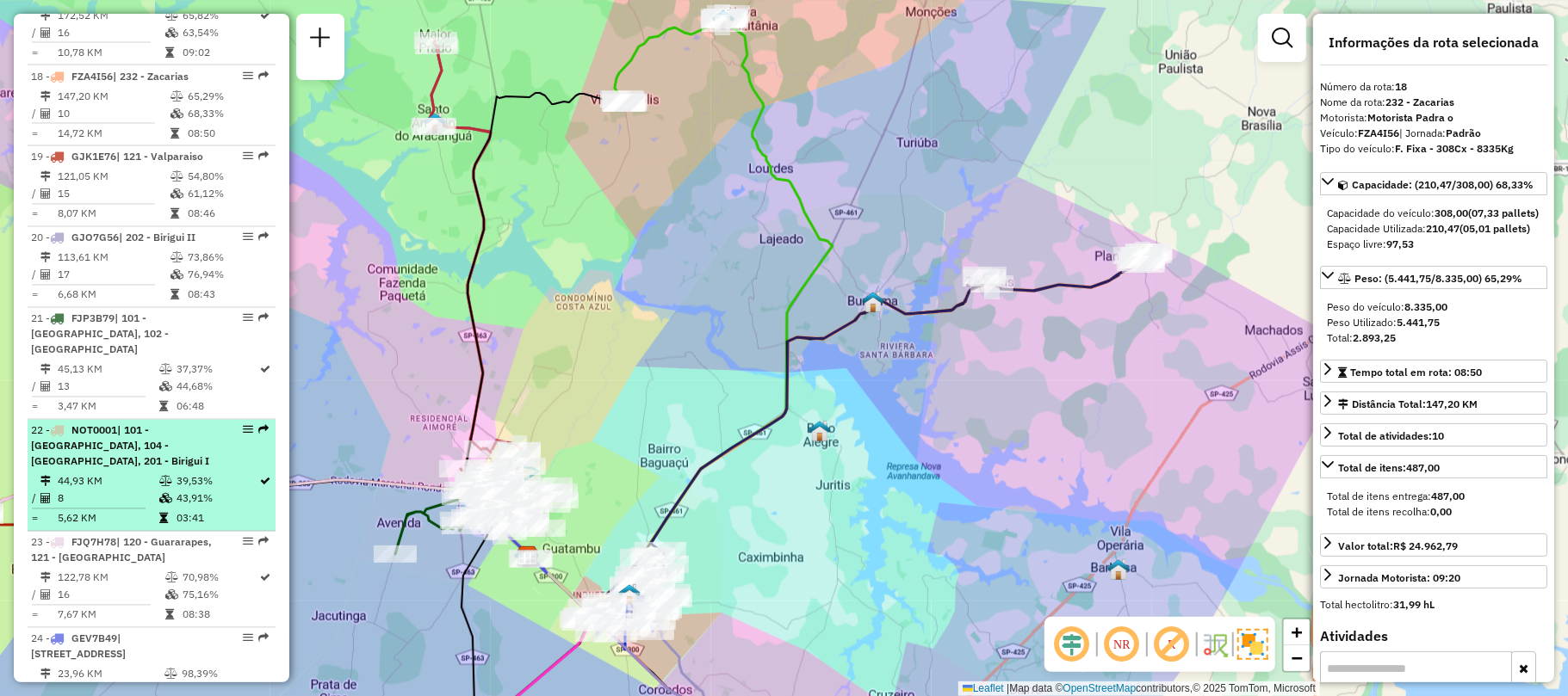
scroll to position [1995, 0]
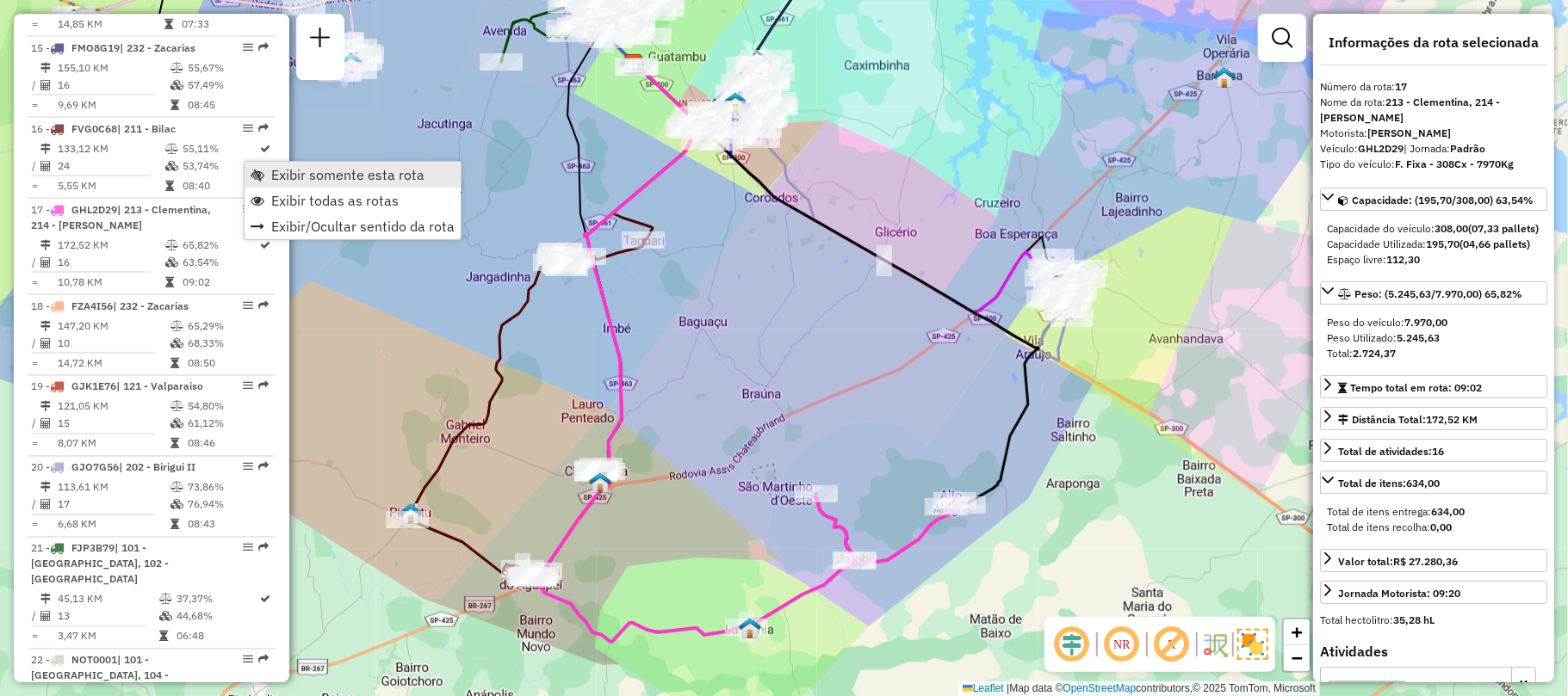
click at [259, 170] on span "Exibir somente esta rota" at bounding box center [257, 175] width 14 height 14
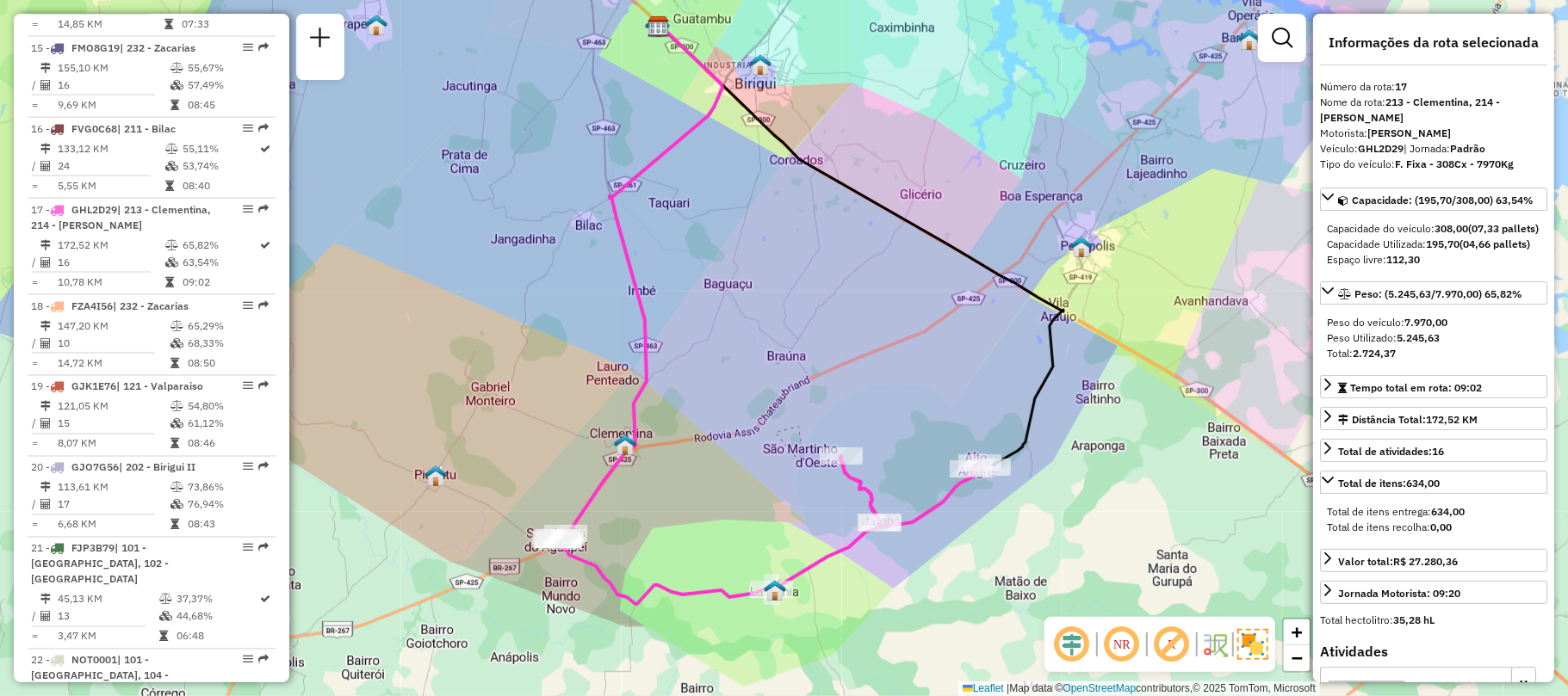
drag, startPoint x: 662, startPoint y: 315, endPoint x: 671, endPoint y: 238, distance: 77.5
click at [677, 245] on div "Janela de atendimento Grade de atendimento Capacidade Transportadoras Veículos …" at bounding box center [784, 348] width 1568 height 696
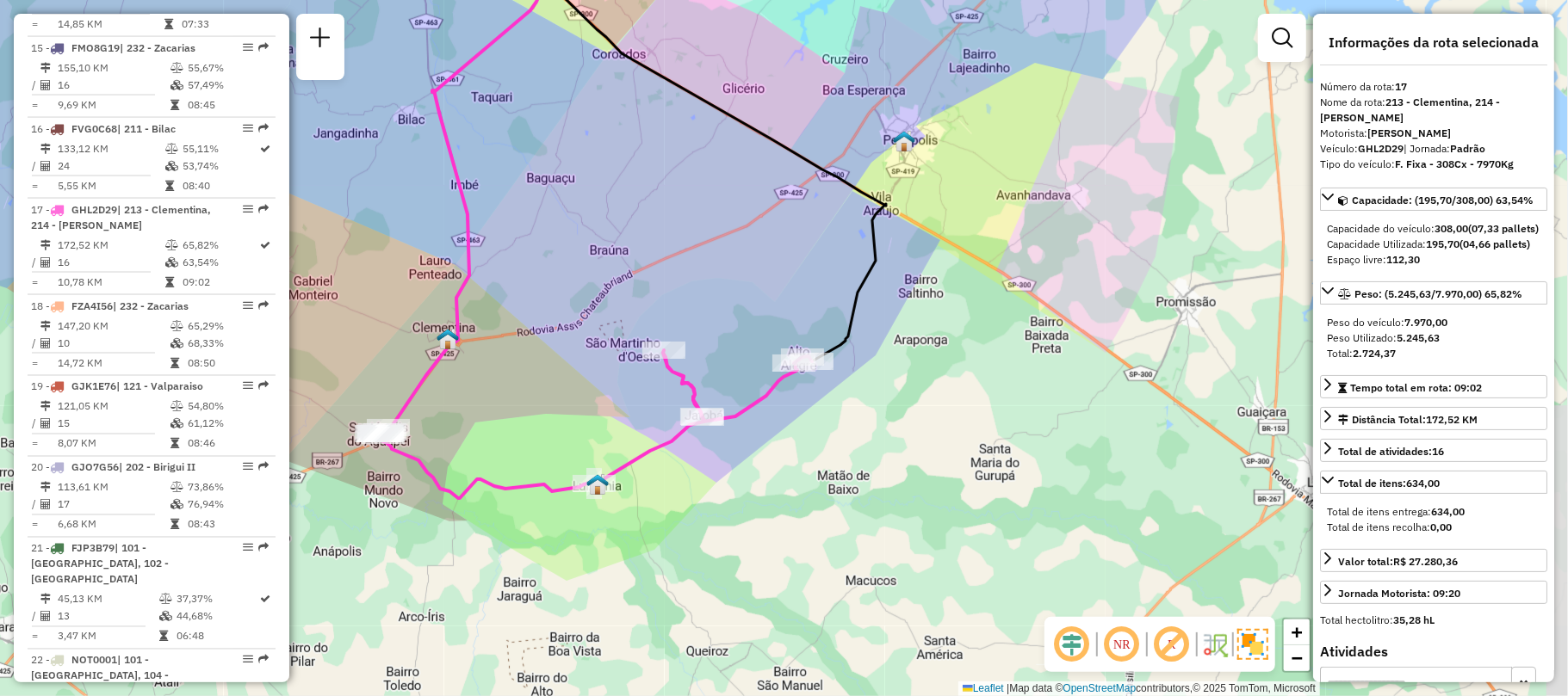
drag, startPoint x: 662, startPoint y: 280, endPoint x: 503, endPoint y: 217, distance: 171.0
click at [503, 217] on div "Janela de atendimento Grade de atendimento Capacidade Transportadoras Veículos …" at bounding box center [784, 348] width 1568 height 696
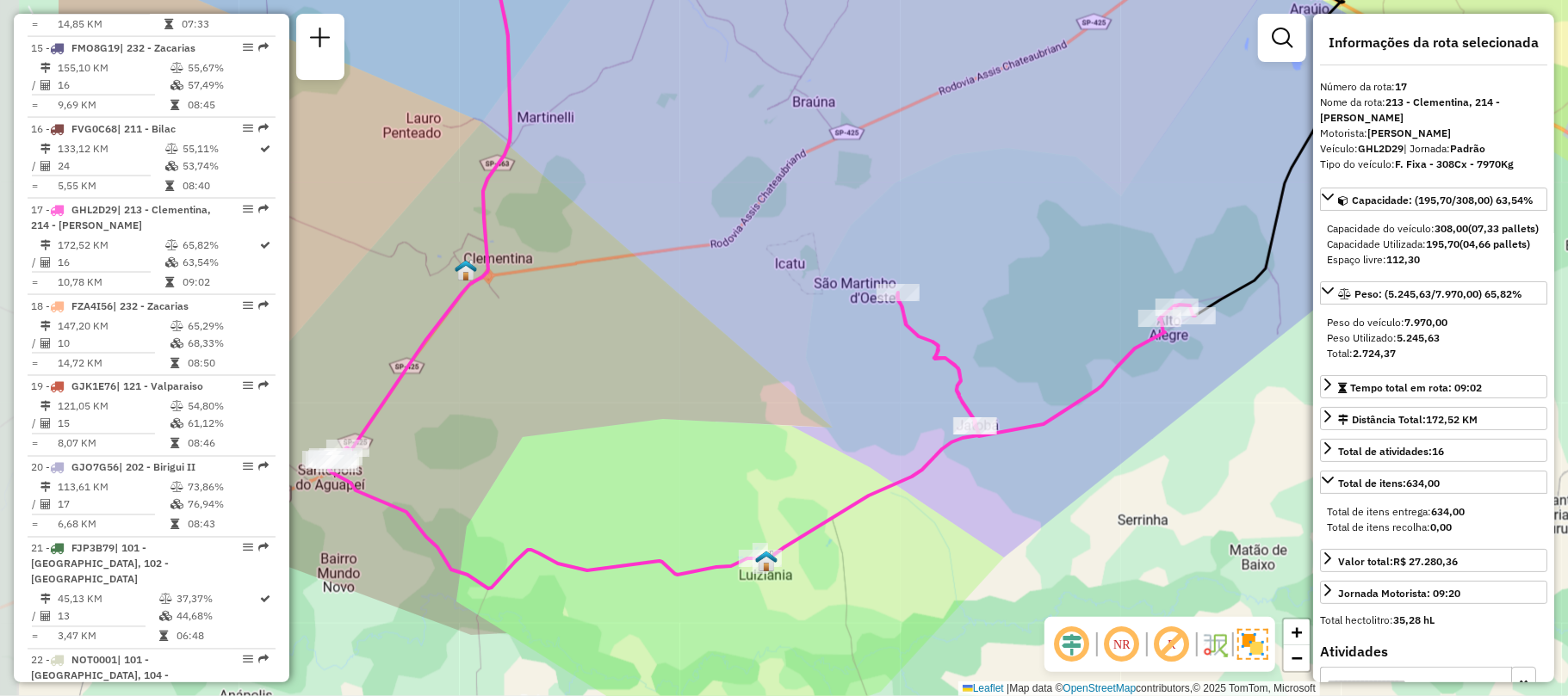
drag, startPoint x: 509, startPoint y: 405, endPoint x: 709, endPoint y: 320, distance: 217.3
click at [721, 332] on div "Janela de atendimento Grade de atendimento Capacidade Transportadoras Veículos …" at bounding box center [784, 348] width 1568 height 696
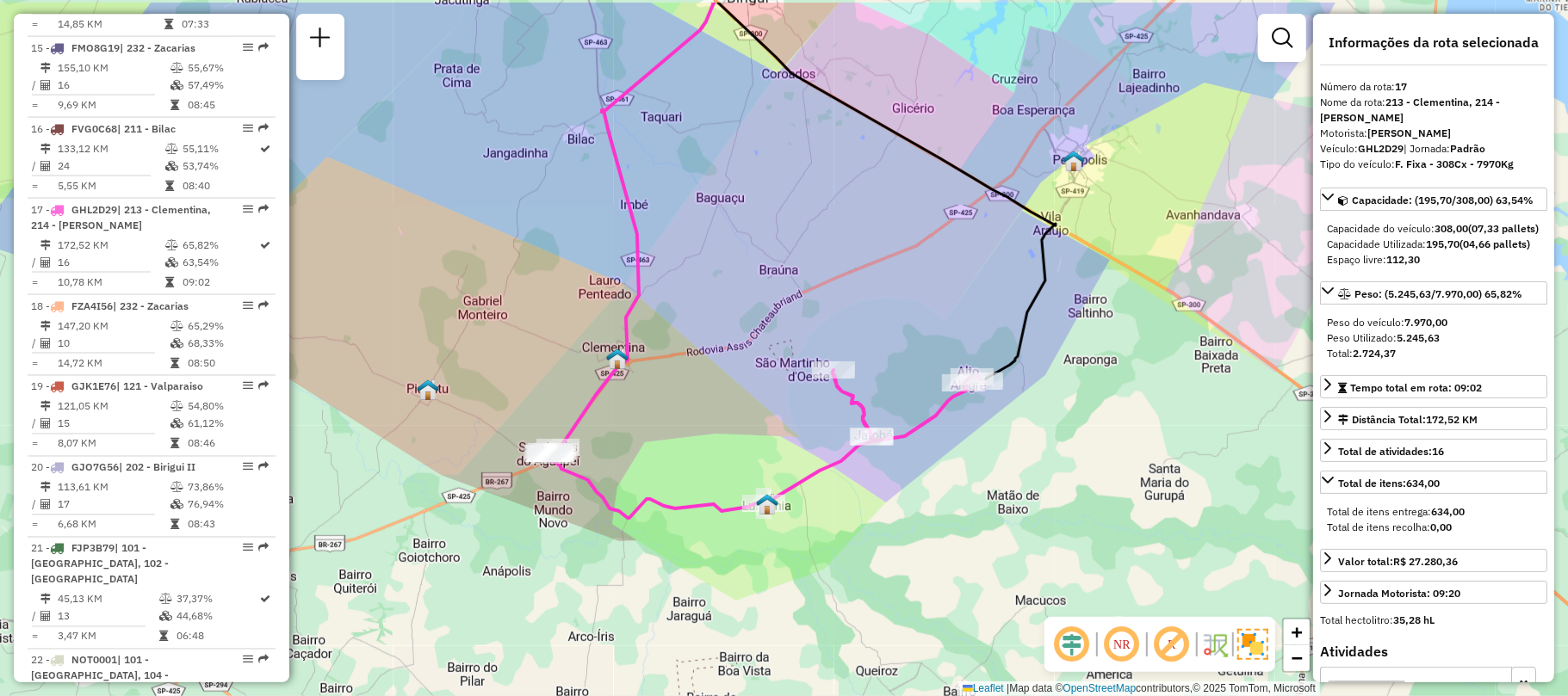
drag, startPoint x: 380, startPoint y: 242, endPoint x: 413, endPoint y: 321, distance: 85.6
click at [417, 318] on div "Janela de atendimento Grade de atendimento Capacidade Transportadoras Veículos …" at bounding box center [784, 348] width 1568 height 696
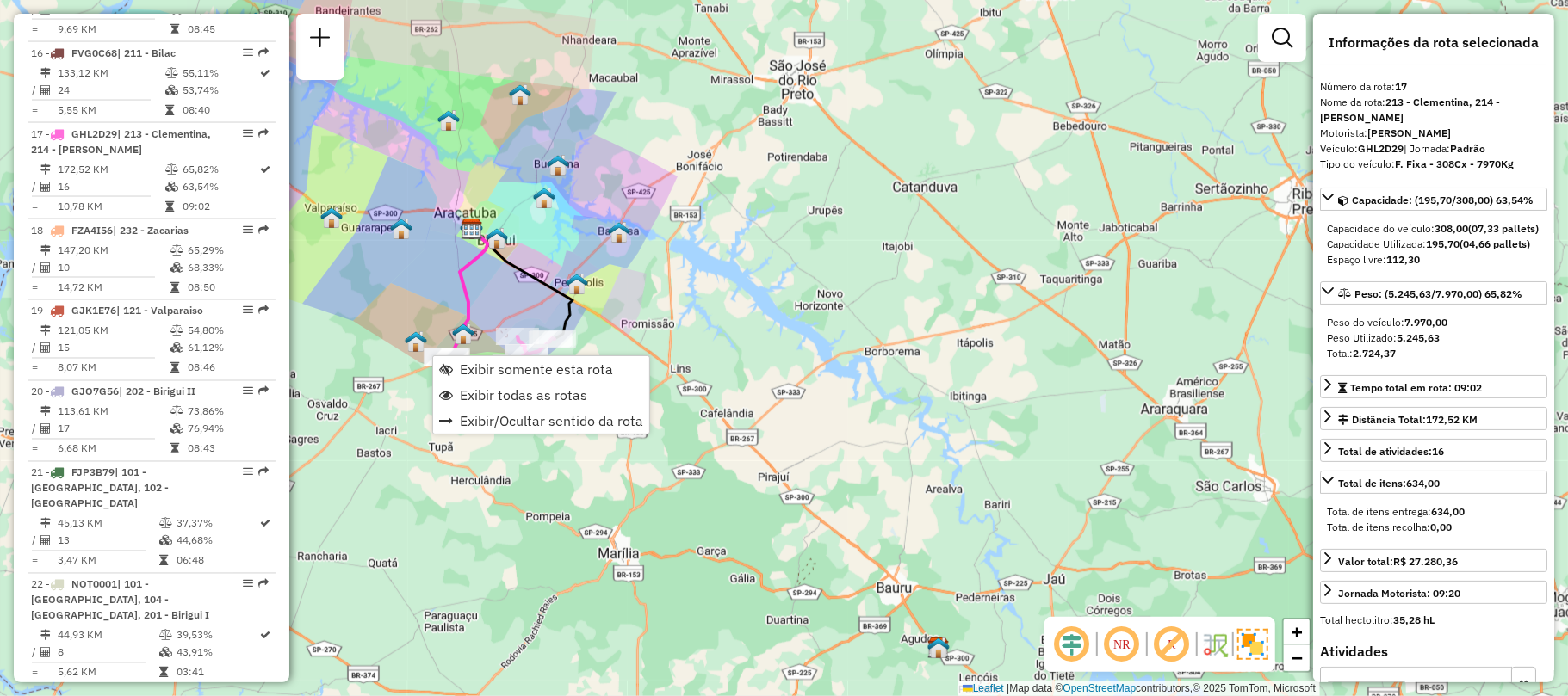
scroll to position [2139, 0]
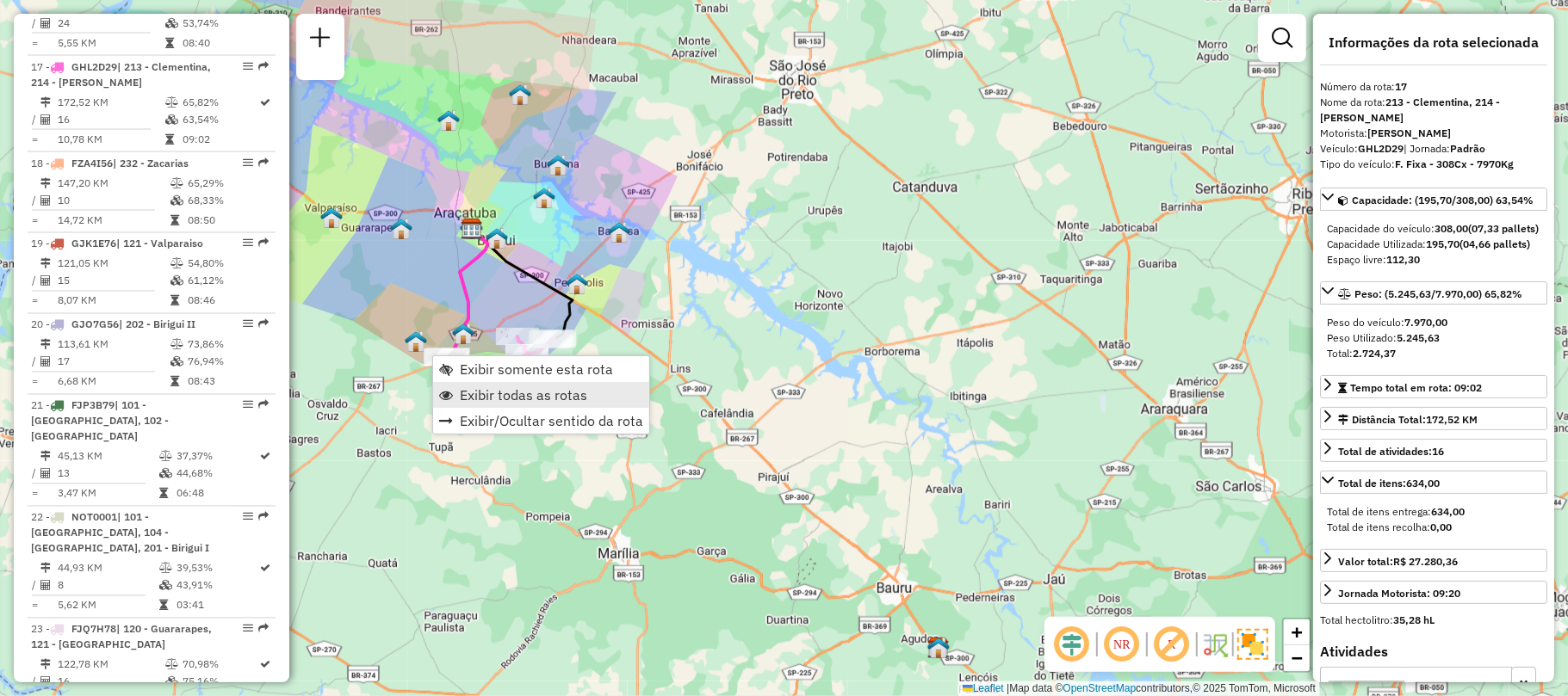
click at [504, 388] on span "Exibir todas as rotas" at bounding box center [523, 394] width 128 height 14
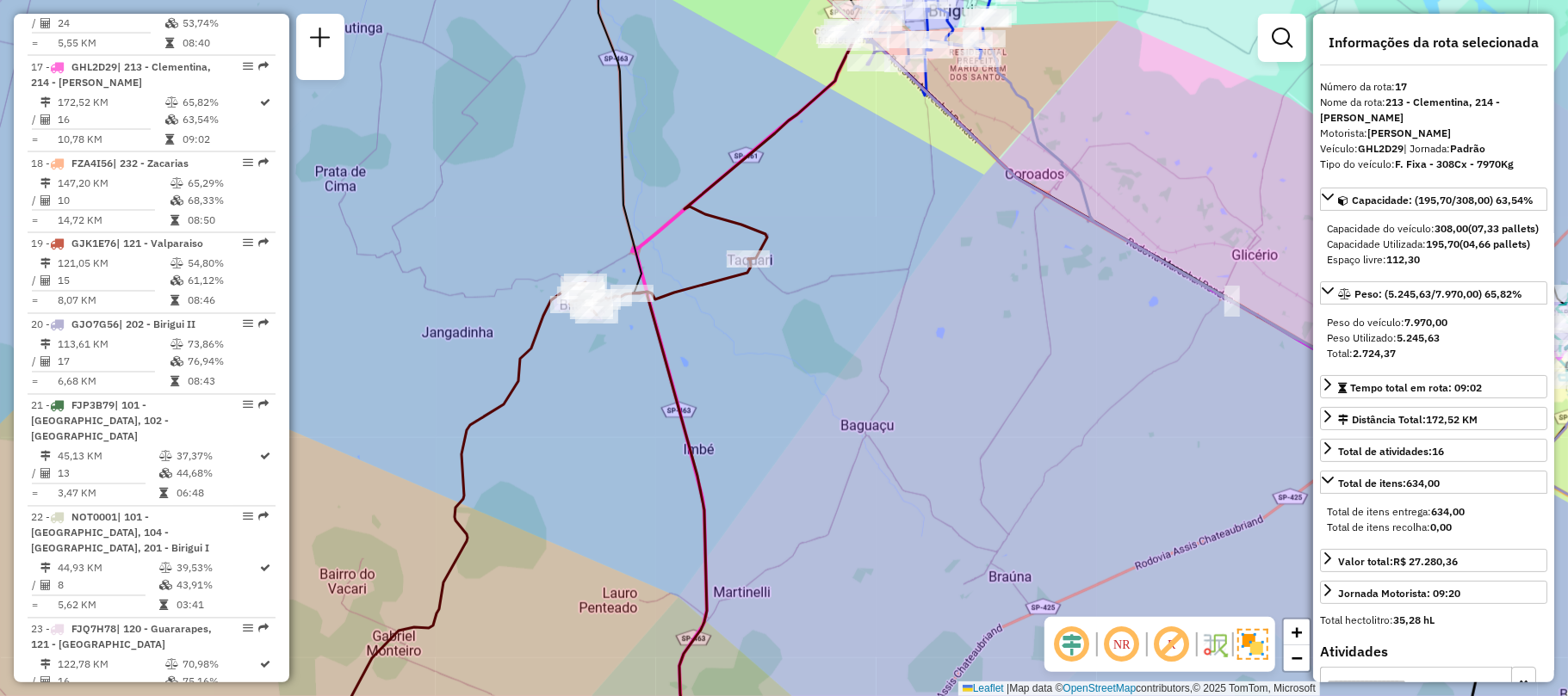
drag, startPoint x: 613, startPoint y: 311, endPoint x: 594, endPoint y: 359, distance: 51.6
click at [594, 359] on div "Janela de atendimento Grade de atendimento Capacidade Transportadoras Veículos …" at bounding box center [784, 348] width 1568 height 696
drag, startPoint x: 645, startPoint y: 277, endPoint x: 700, endPoint y: 404, distance: 138.4
click at [700, 404] on div "Janela de atendimento Grade de atendimento Capacidade Transportadoras Veículos …" at bounding box center [784, 348] width 1568 height 696
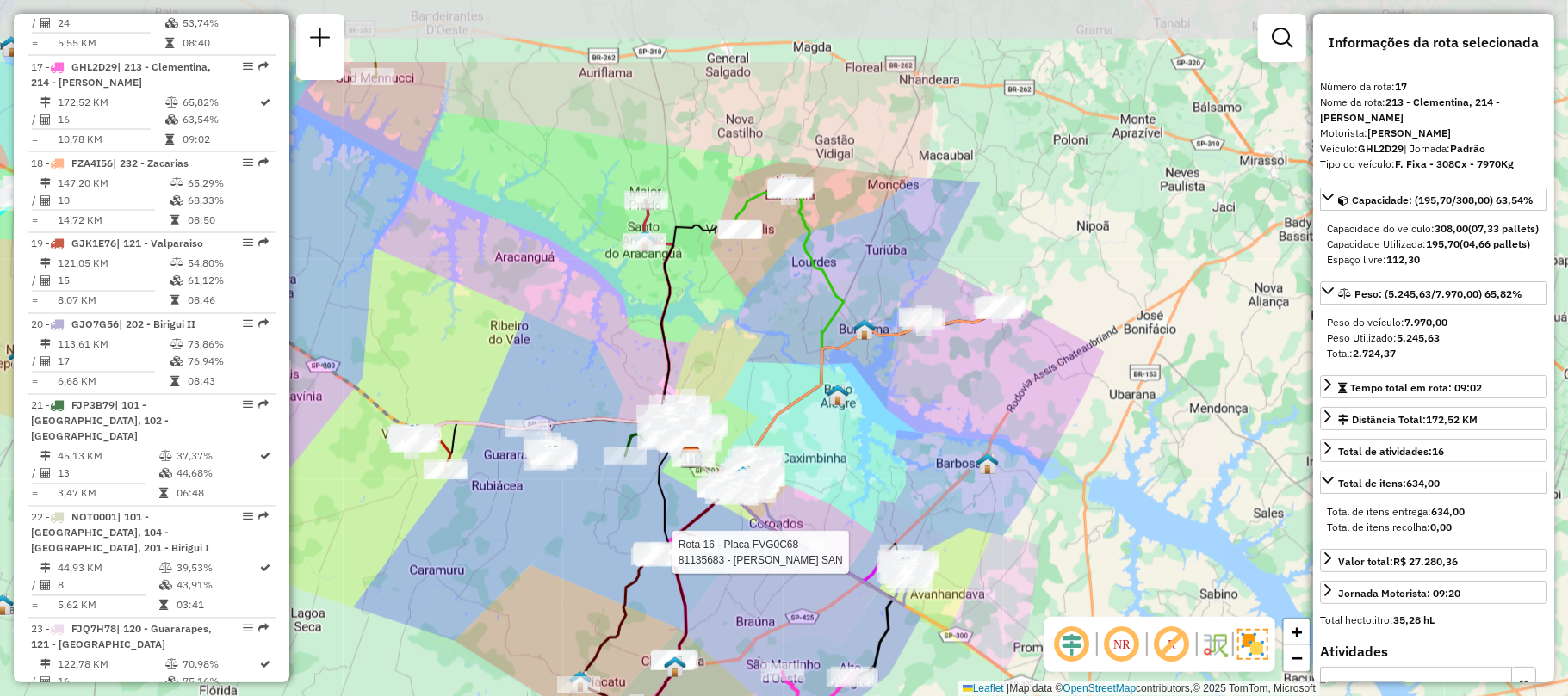
drag, startPoint x: 652, startPoint y: 365, endPoint x: 613, endPoint y: 479, distance: 120.5
click at [613, 479] on div "Rota 16 - Placa FVG0C68 81135683 - [PERSON_NAME] SAN Janela de atendimento Grad…" at bounding box center [784, 348] width 1568 height 696
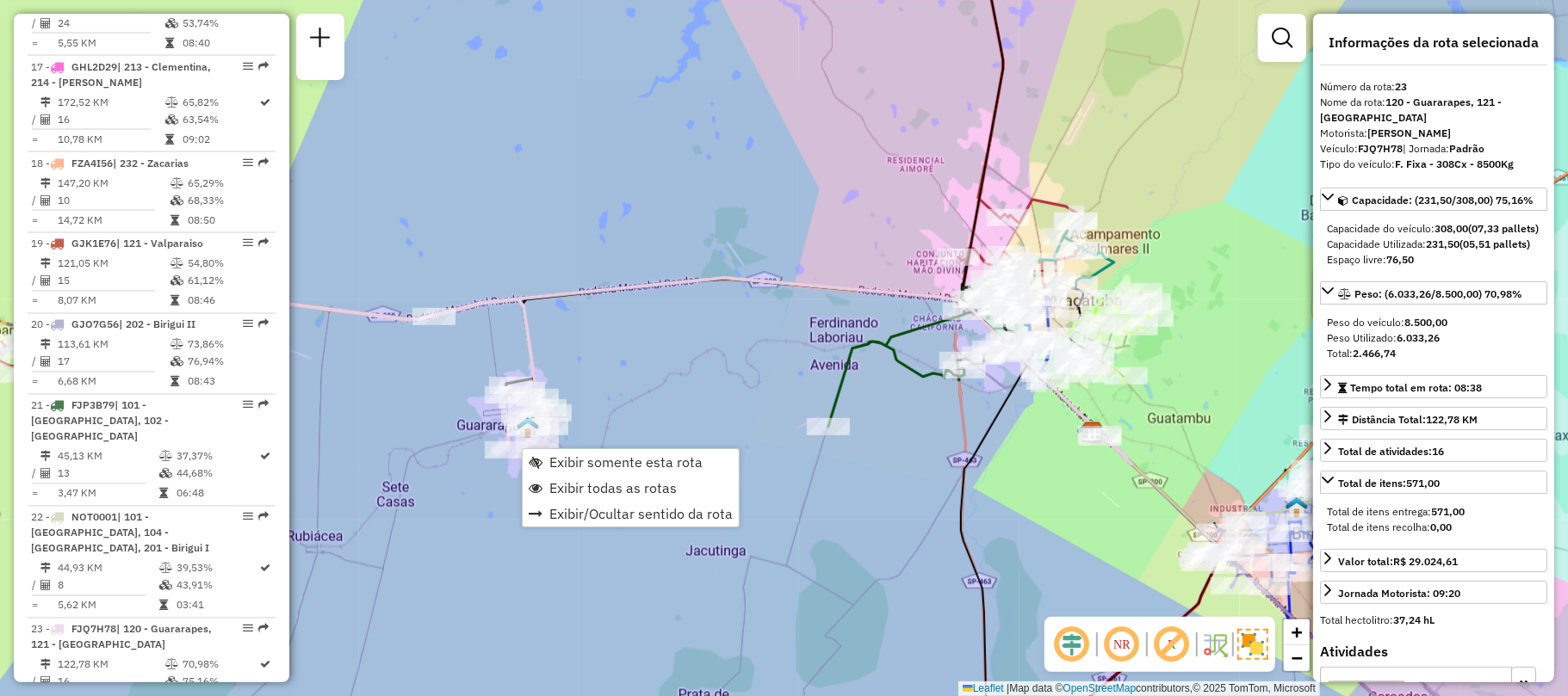
scroll to position [2225, 0]
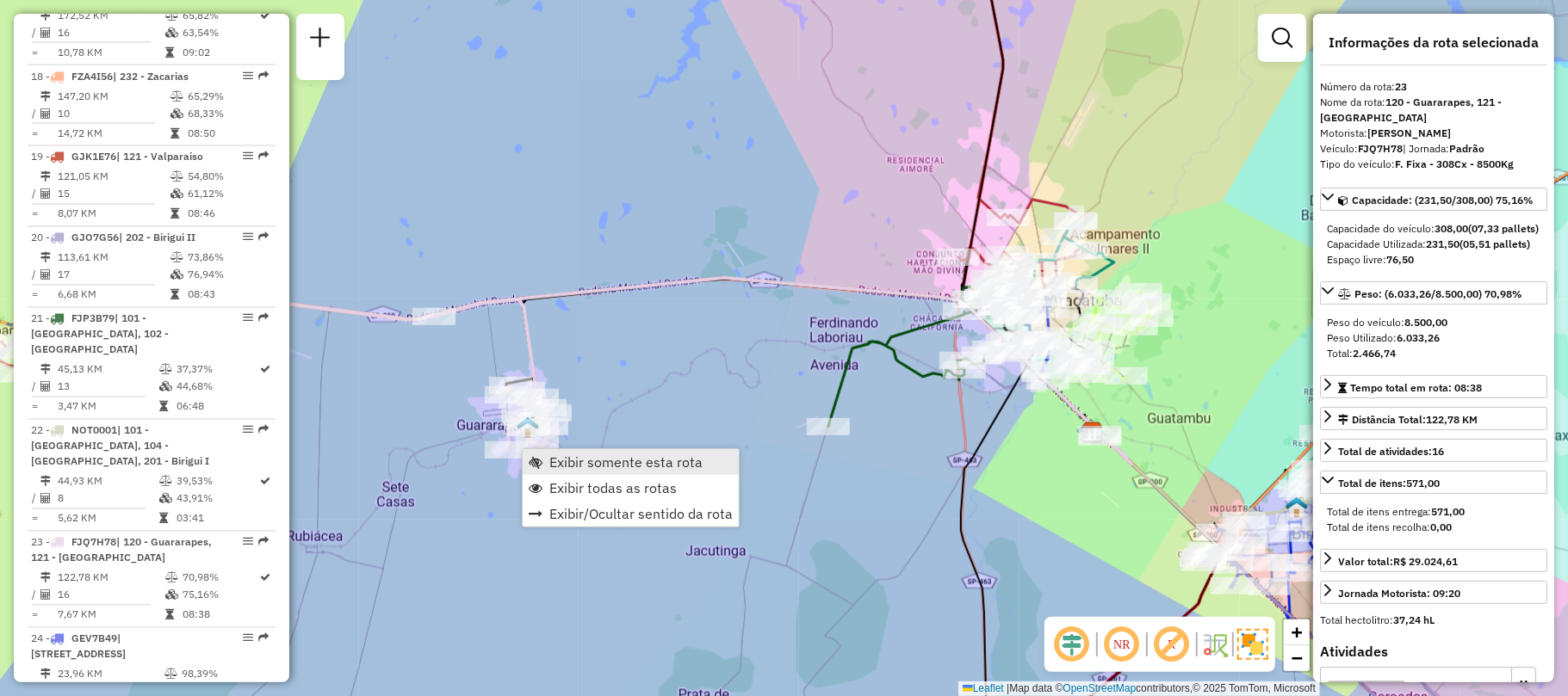
click at [558, 450] on link "Exibir somente esta rota" at bounding box center [630, 462] width 216 height 26
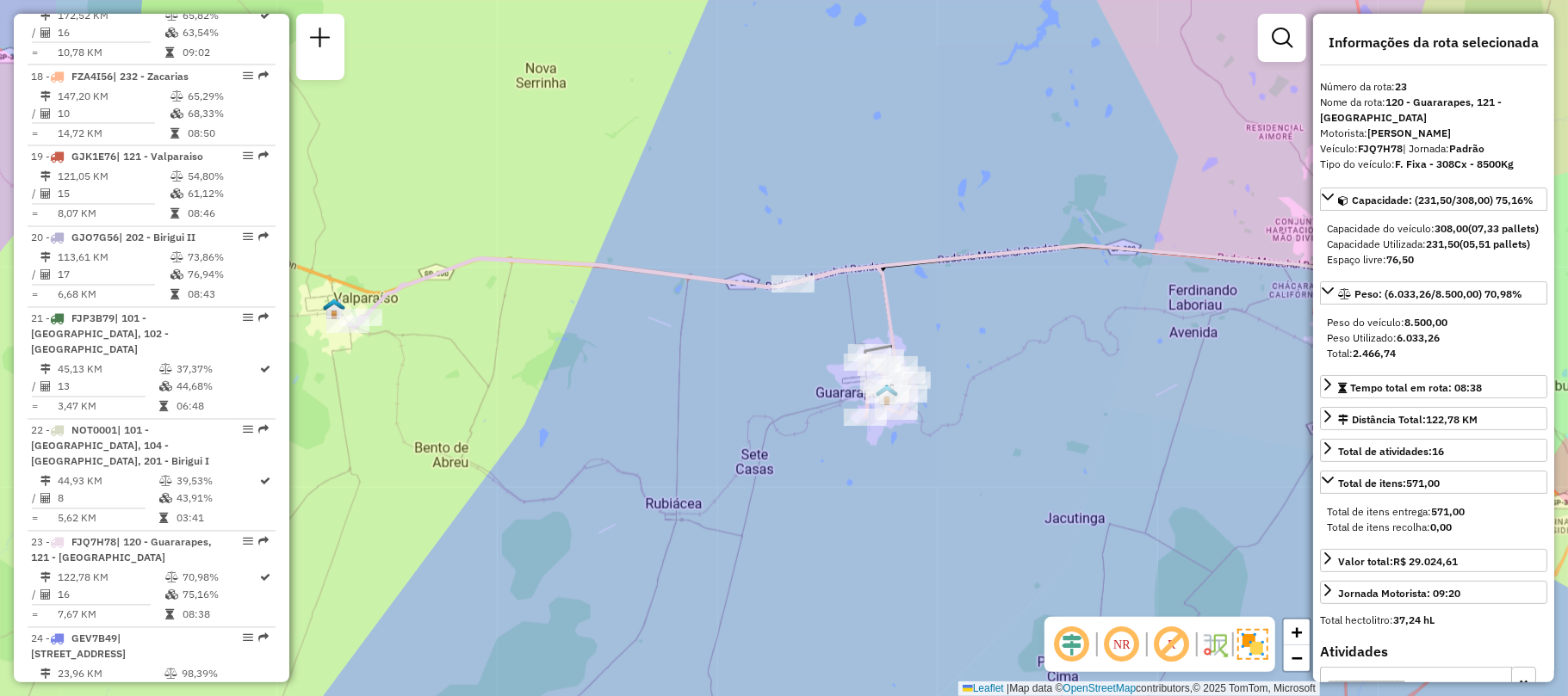
drag, startPoint x: 638, startPoint y: 382, endPoint x: 724, endPoint y: 382, distance: 86.0
click at [724, 382] on div "Janela de atendimento Grade de atendimento Capacidade Transportadoras Veículos …" at bounding box center [784, 348] width 1568 height 696
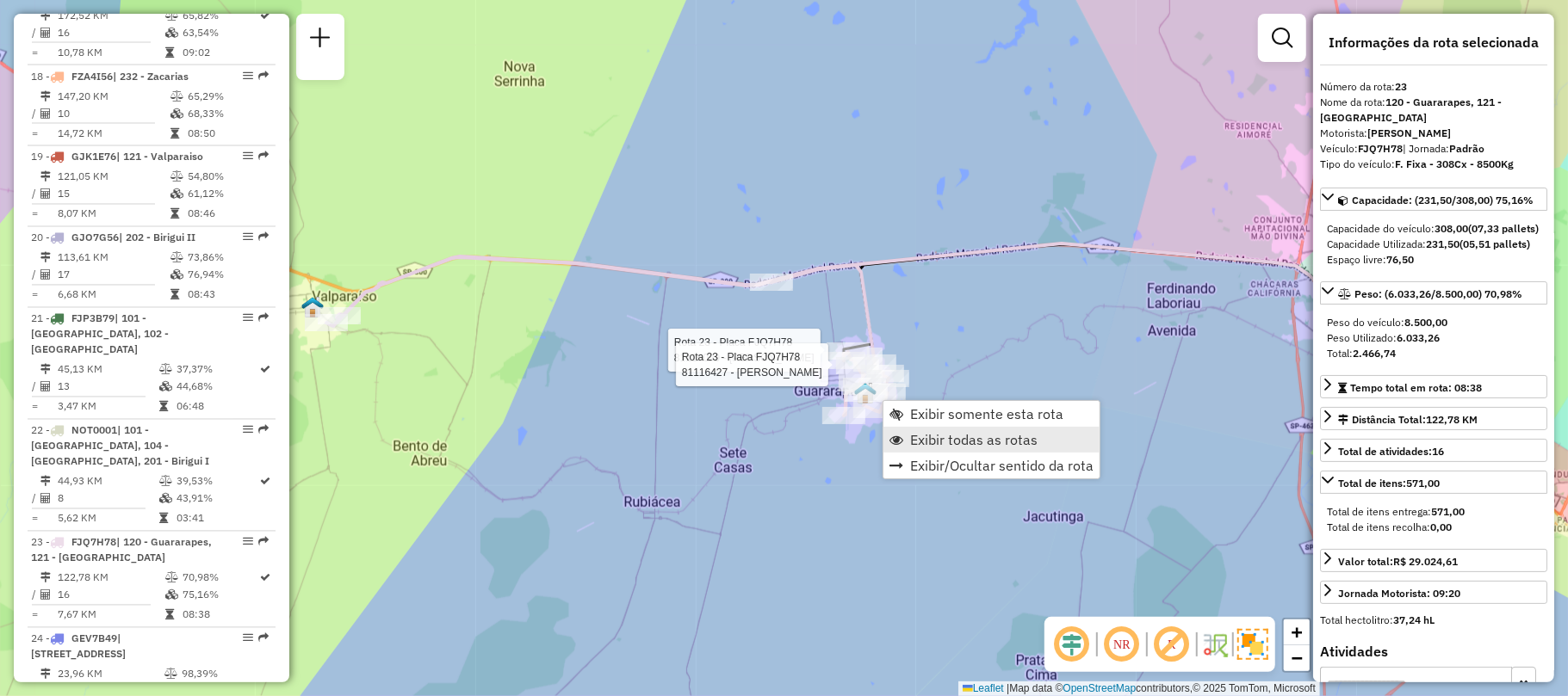
click at [930, 442] on span "Exibir todas as rotas" at bounding box center [974, 439] width 128 height 14
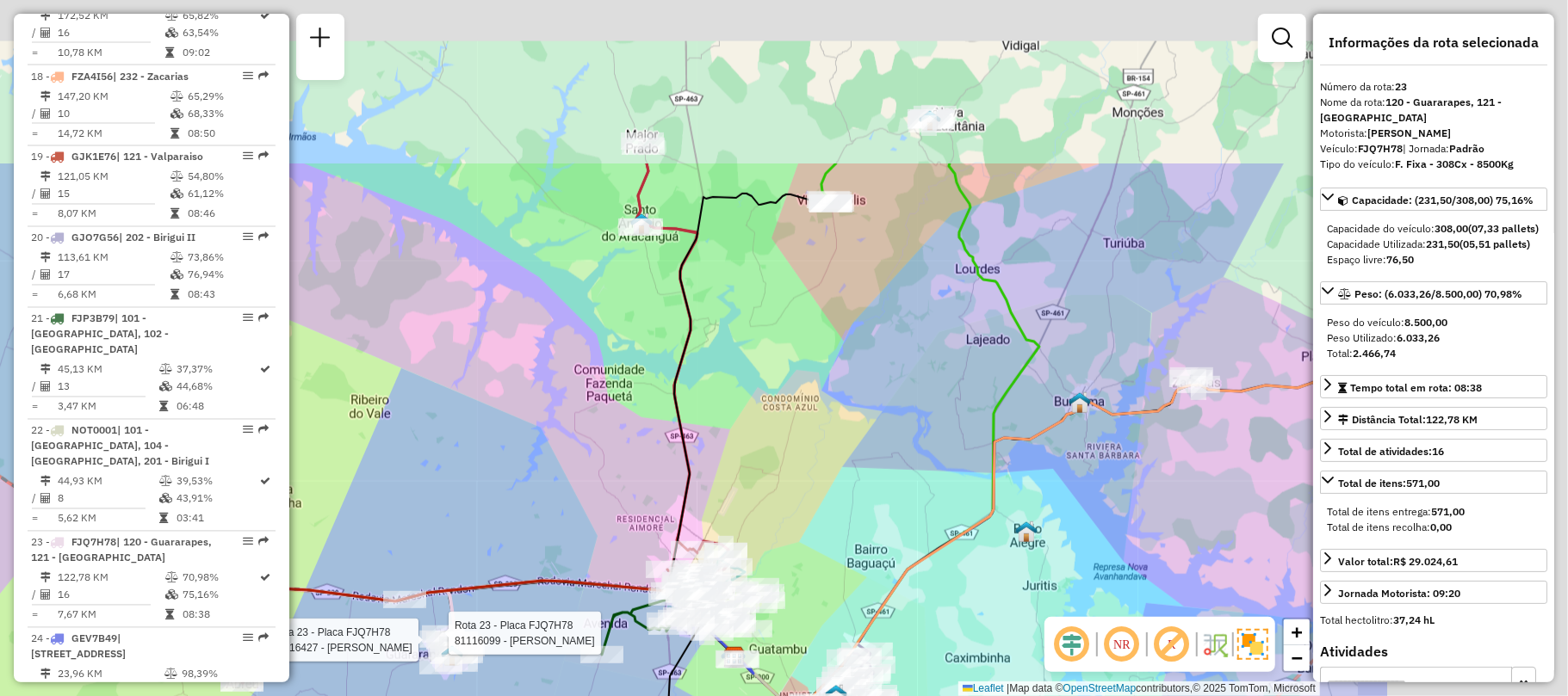
drag, startPoint x: 914, startPoint y: 266, endPoint x: 553, endPoint y: 531, distance: 447.8
click at [555, 531] on div "Rota 23 - Placa FJQ7H78 81116099 - [PERSON_NAME] Rota 23 - Placa FJQ7H78 811164…" at bounding box center [784, 348] width 1568 height 696
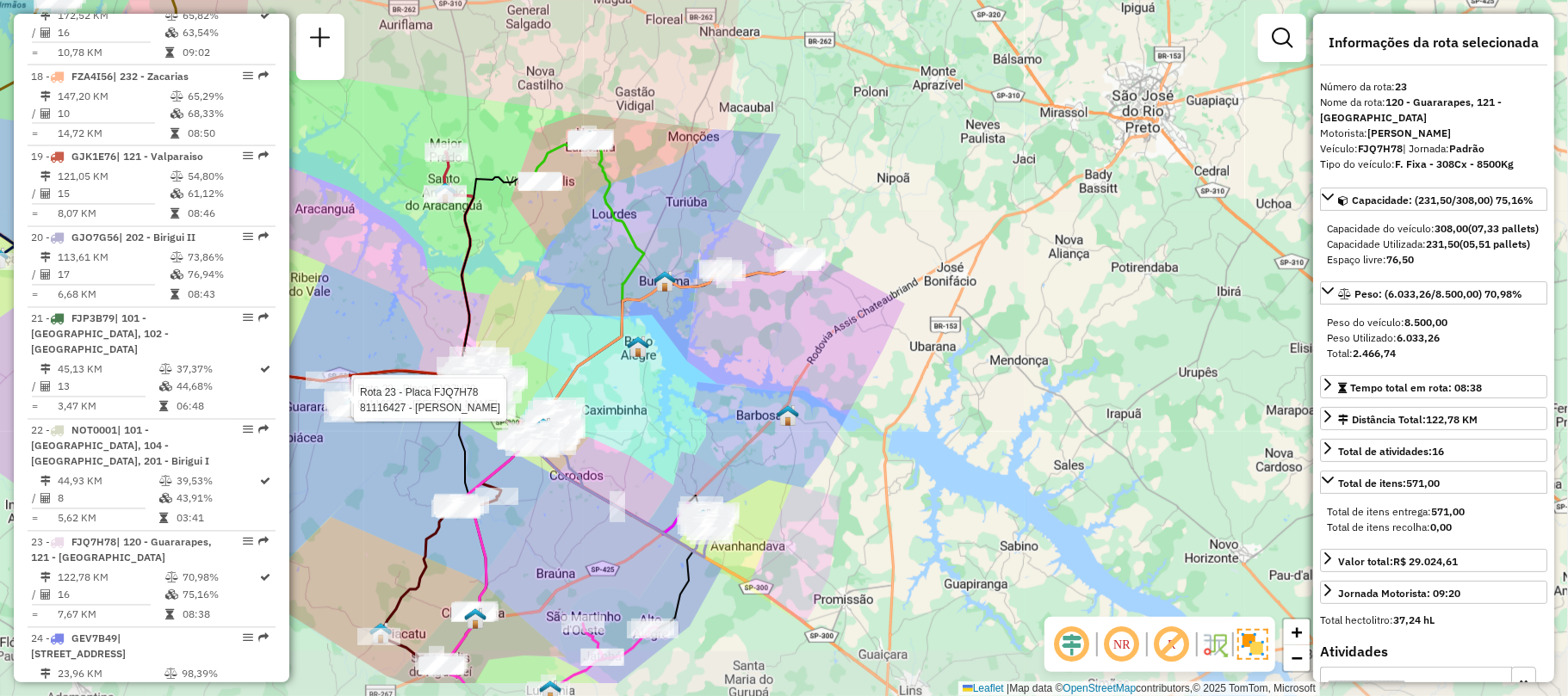
drag, startPoint x: 513, startPoint y: 397, endPoint x: 408, endPoint y: 327, distance: 126.2
click at [408, 327] on div "Rota 23 - Placa FJQ7H78 81116099 - [PERSON_NAME] Rota 23 - Placa FJQ7H78 811164…" at bounding box center [784, 348] width 1568 height 696
click at [414, 462] on div "Rota 23 - Placa FJQ7H78 81116099 - [PERSON_NAME] Rota 23 - Placa FJQ7H78 811164…" at bounding box center [784, 348] width 1568 height 696
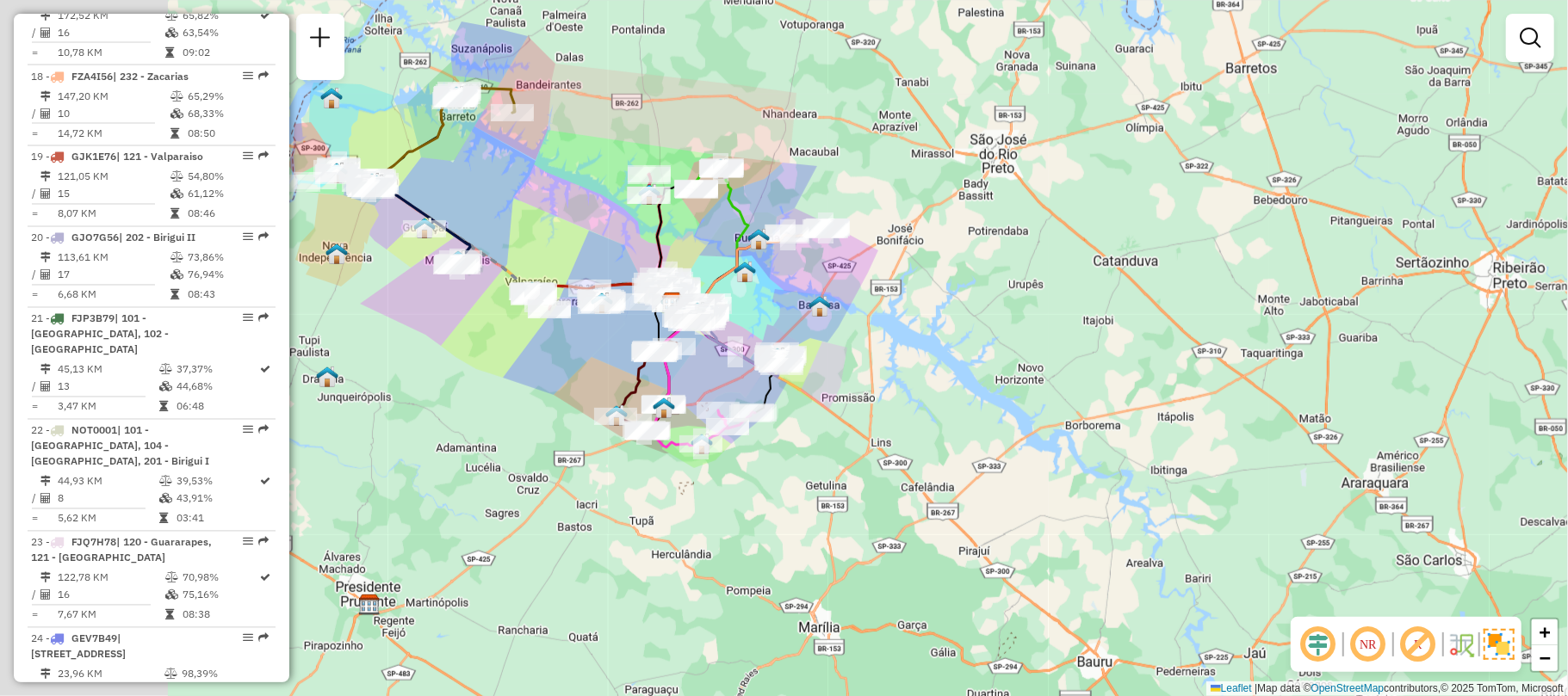
drag, startPoint x: 413, startPoint y: 303, endPoint x: 627, endPoint y: 242, distance: 222.5
click at [627, 242] on div "Janela de atendimento Grade de atendimento Capacidade Transportadoras Veículos …" at bounding box center [784, 348] width 1568 height 696
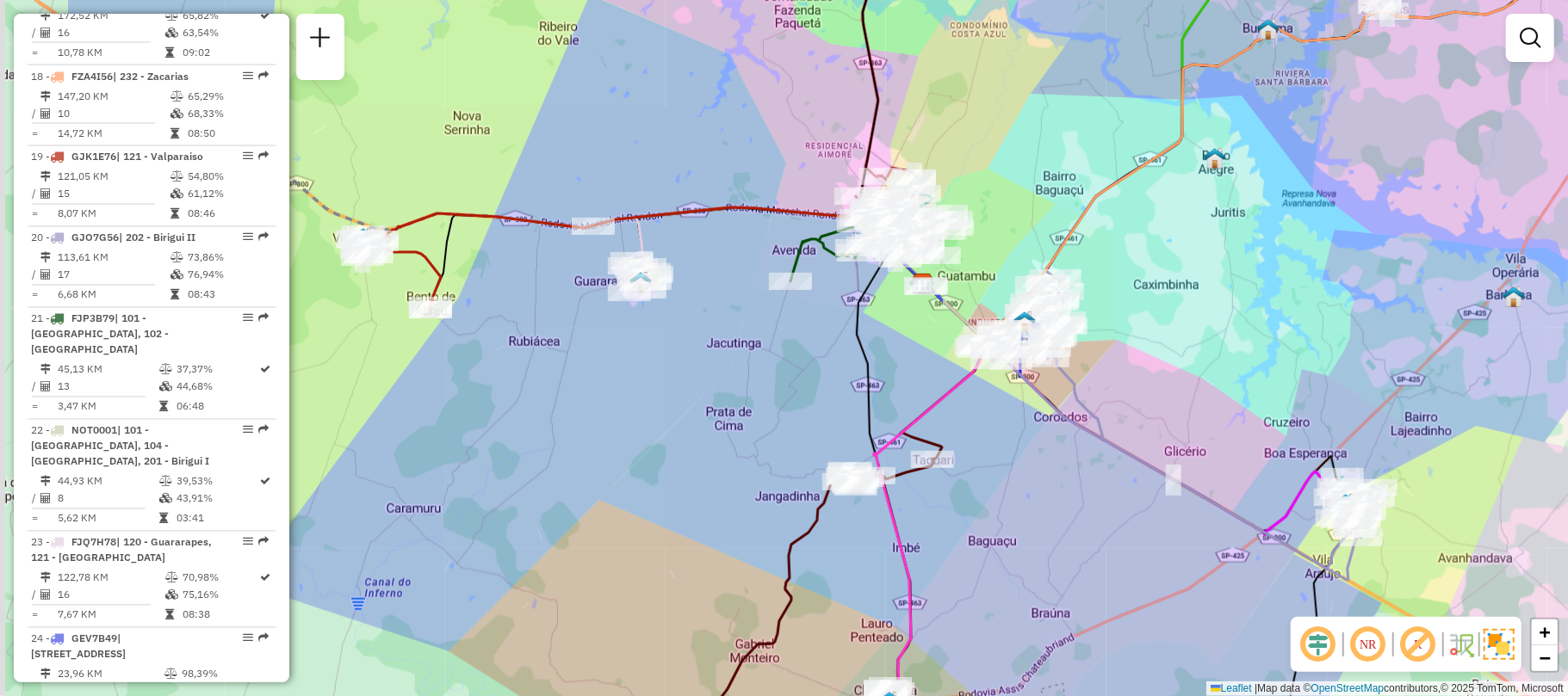
drag, startPoint x: 532, startPoint y: 315, endPoint x: 756, endPoint y: 338, distance: 225.2
click at [756, 338] on div "Janela de atendimento Grade de atendimento Capacidade Transportadoras Veículos …" at bounding box center [784, 348] width 1568 height 696
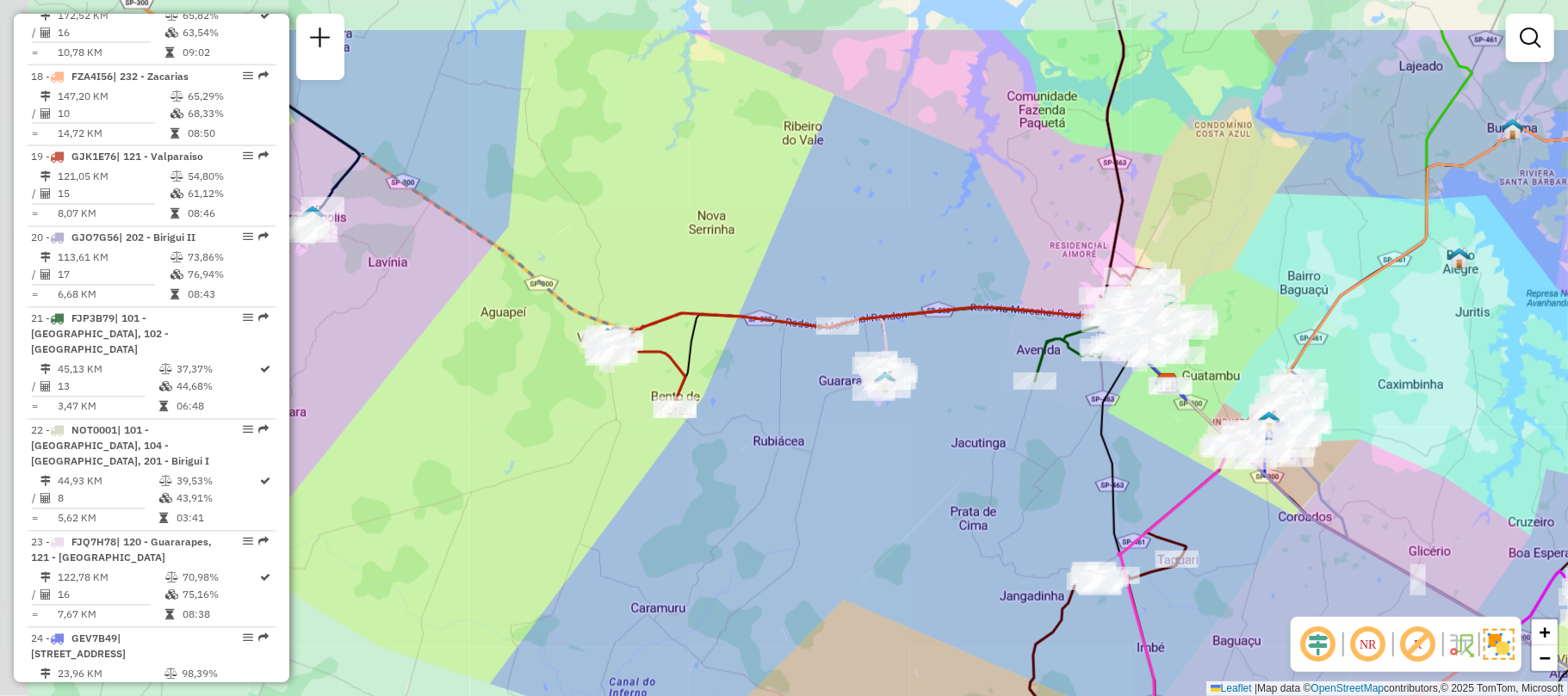
drag, startPoint x: 494, startPoint y: 373, endPoint x: 738, endPoint y: 473, distance: 263.7
click at [738, 473] on div "Janela de atendimento Grade de atendimento Capacidade Transportadoras Veículos …" at bounding box center [784, 348] width 1568 height 696
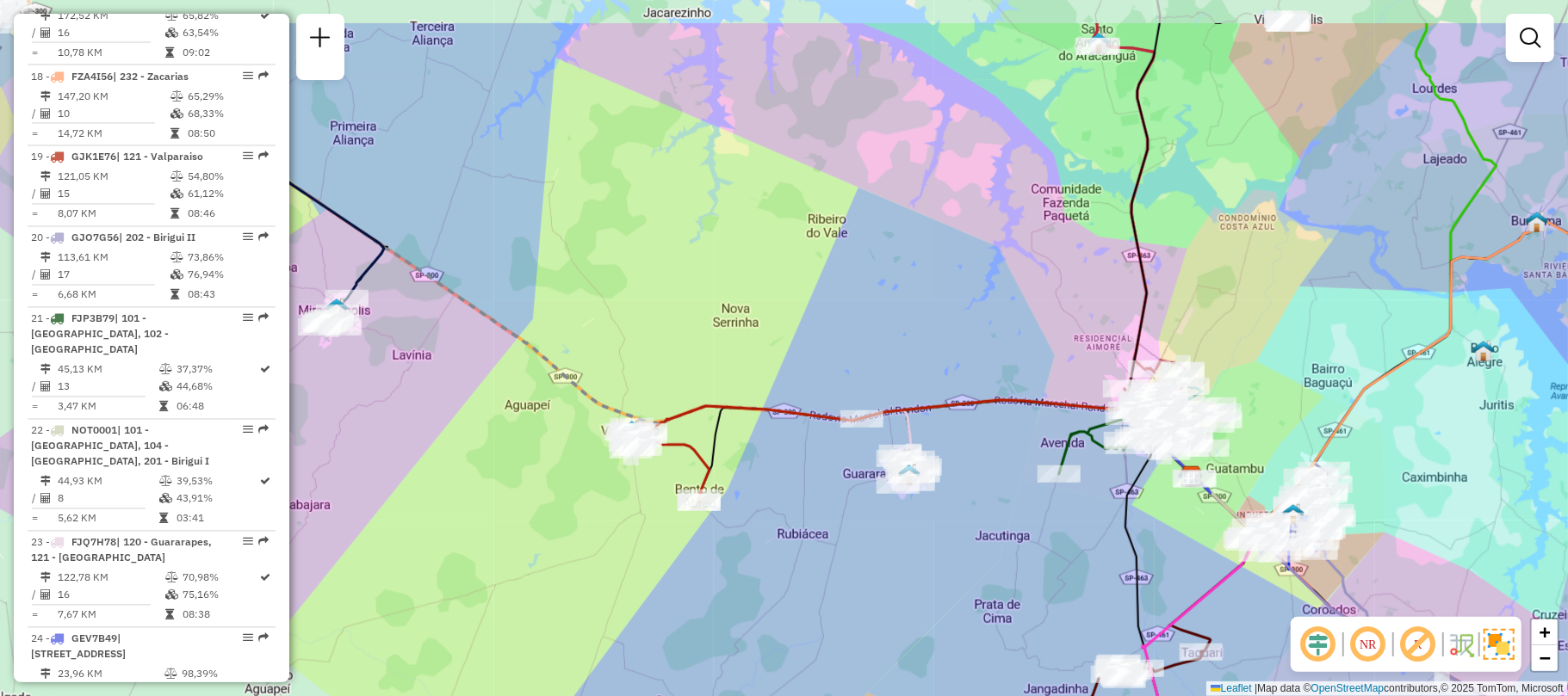
drag, startPoint x: 439, startPoint y: 308, endPoint x: 463, endPoint y: 403, distance: 98.0
click at [463, 403] on div "Janela de atendimento Grade de atendimento Capacidade Transportadoras Veículos …" at bounding box center [784, 348] width 1568 height 696
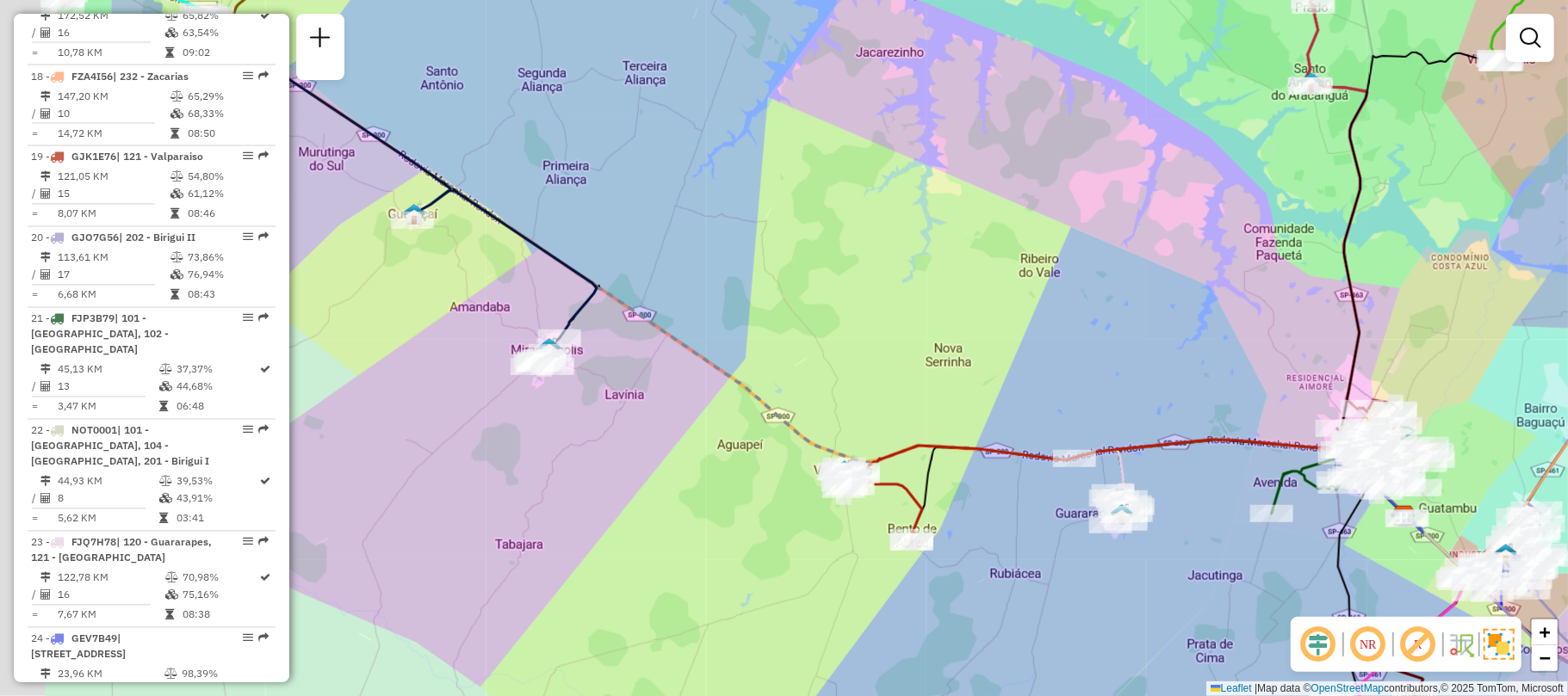
drag, startPoint x: 418, startPoint y: 200, endPoint x: 692, endPoint y: 253, distance: 279.1
click at [692, 253] on div "Janela de atendimento Grade de atendimento Capacidade Transportadoras Veículos …" at bounding box center [784, 348] width 1568 height 696
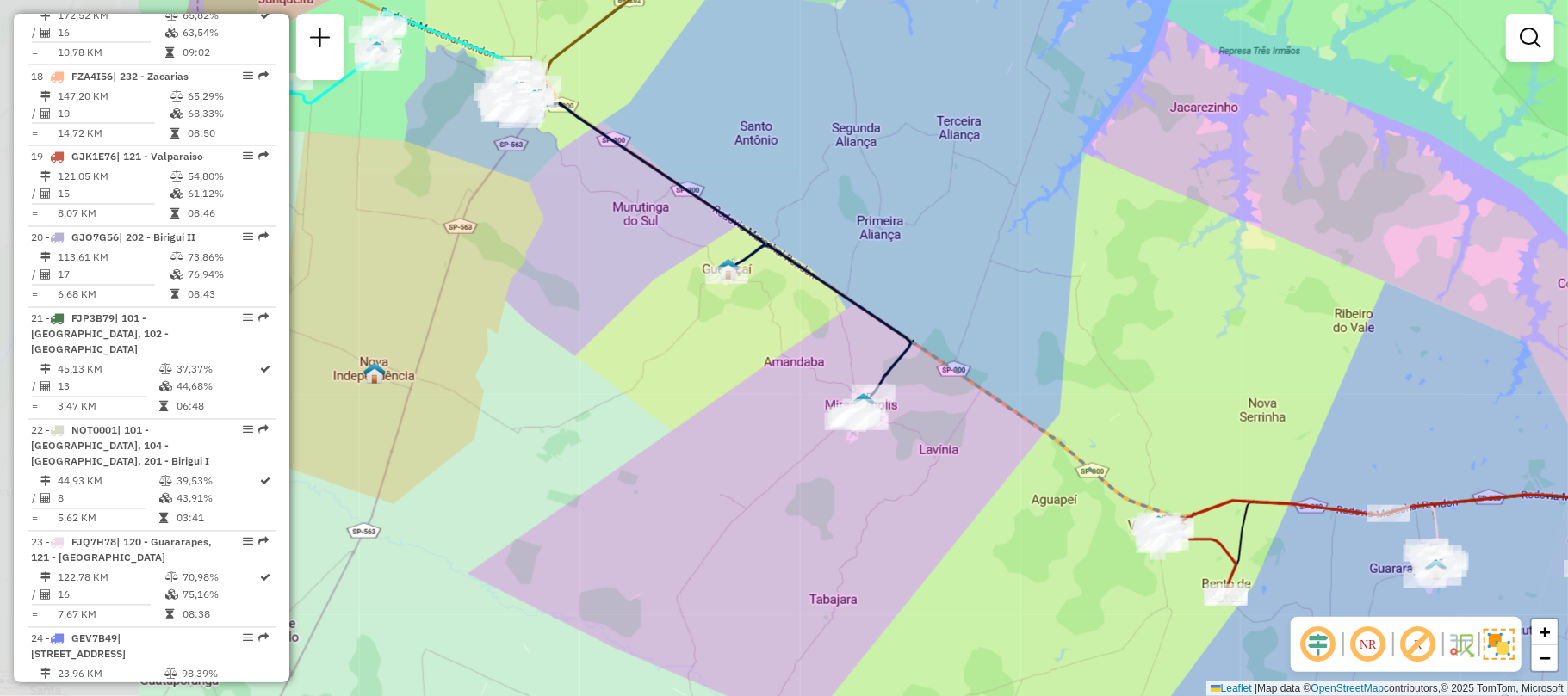
drag, startPoint x: 576, startPoint y: 196, endPoint x: 851, endPoint y: 245, distance: 279.3
click at [851, 245] on div "Janela de atendimento Grade de atendimento Capacidade Transportadoras Veículos …" at bounding box center [784, 348] width 1568 height 696
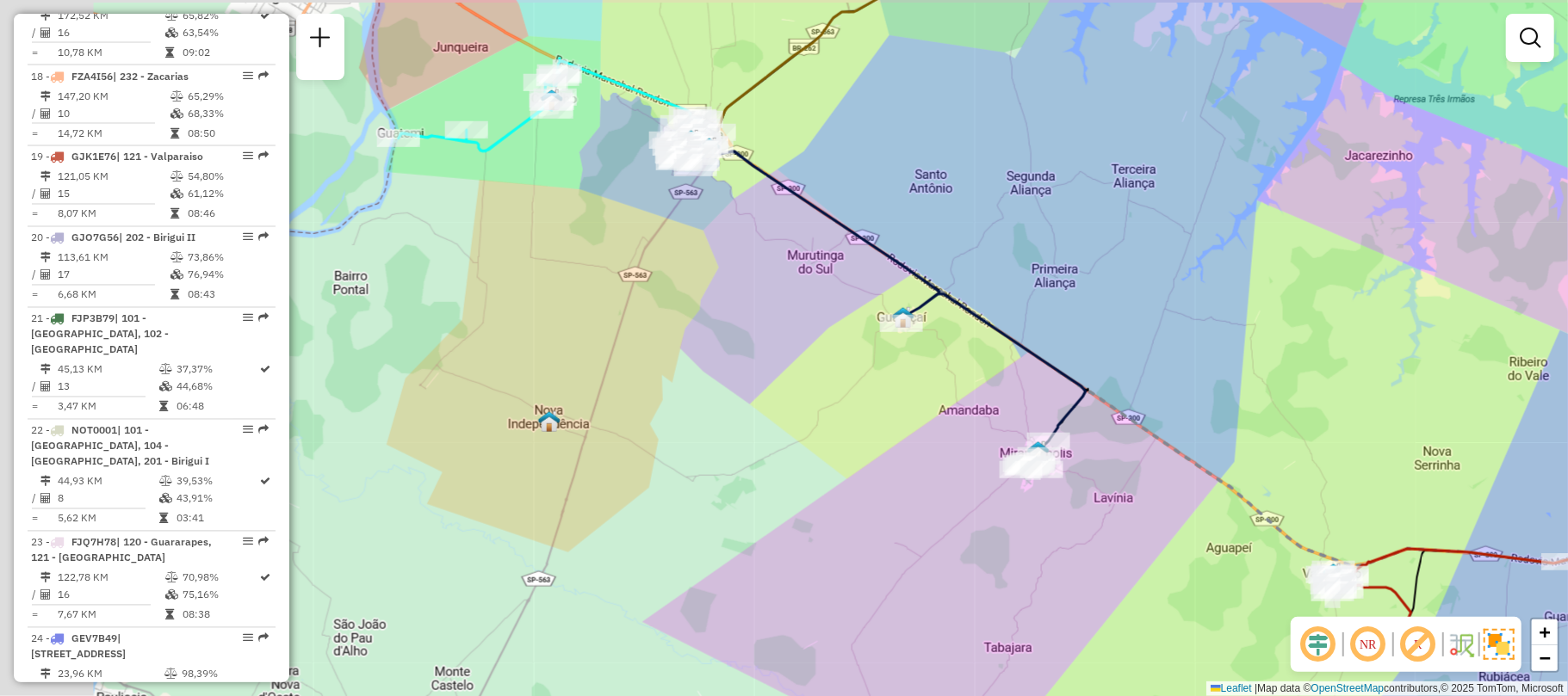
drag, startPoint x: 817, startPoint y: 274, endPoint x: 981, endPoint y: 331, distance: 173.6
click at [981, 331] on div "Janela de atendimento Grade de atendimento Capacidade Transportadoras Veículos …" at bounding box center [784, 348] width 1568 height 696
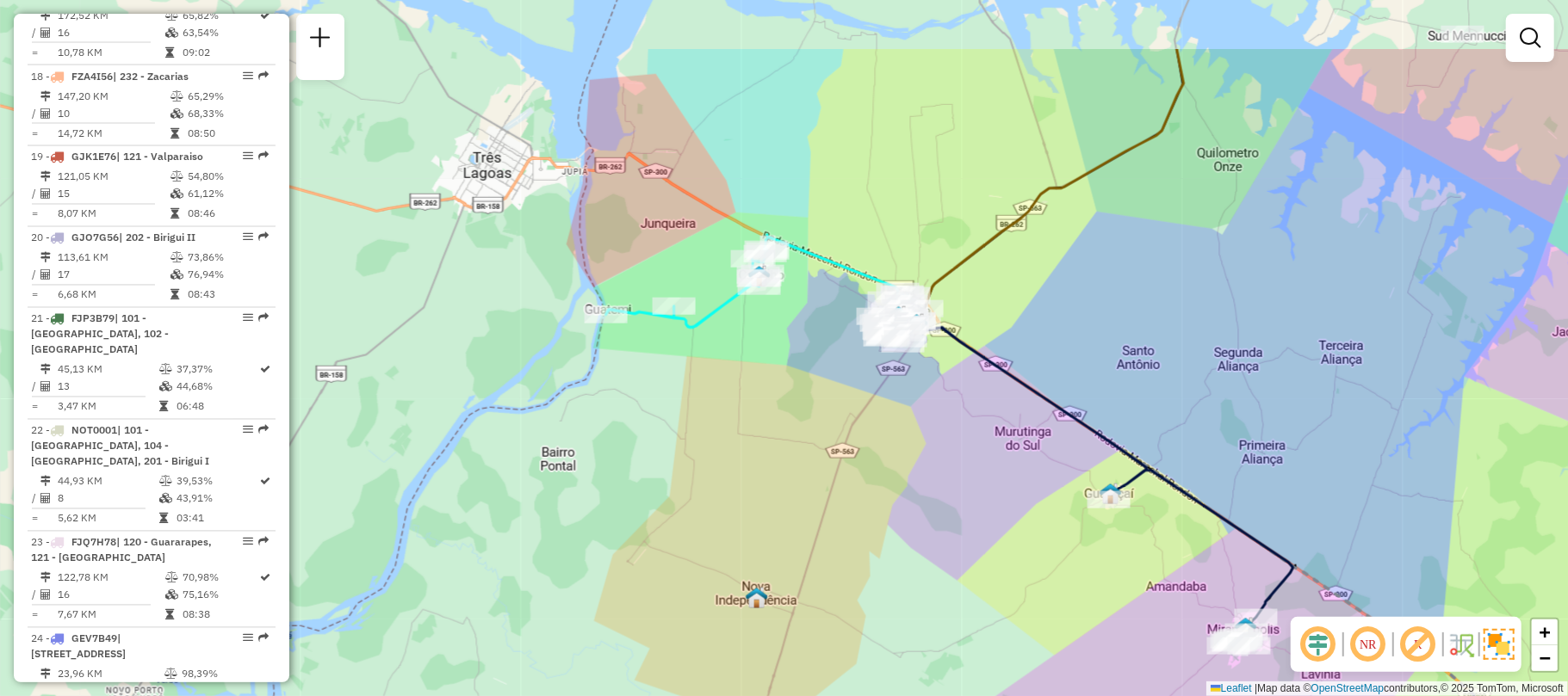
drag, startPoint x: 424, startPoint y: 196, endPoint x: 465, endPoint y: 315, distance: 125.9
click at [465, 315] on div "Janela de atendimento Grade de atendimento Capacidade Transportadoras Veículos …" at bounding box center [784, 348] width 1568 height 696
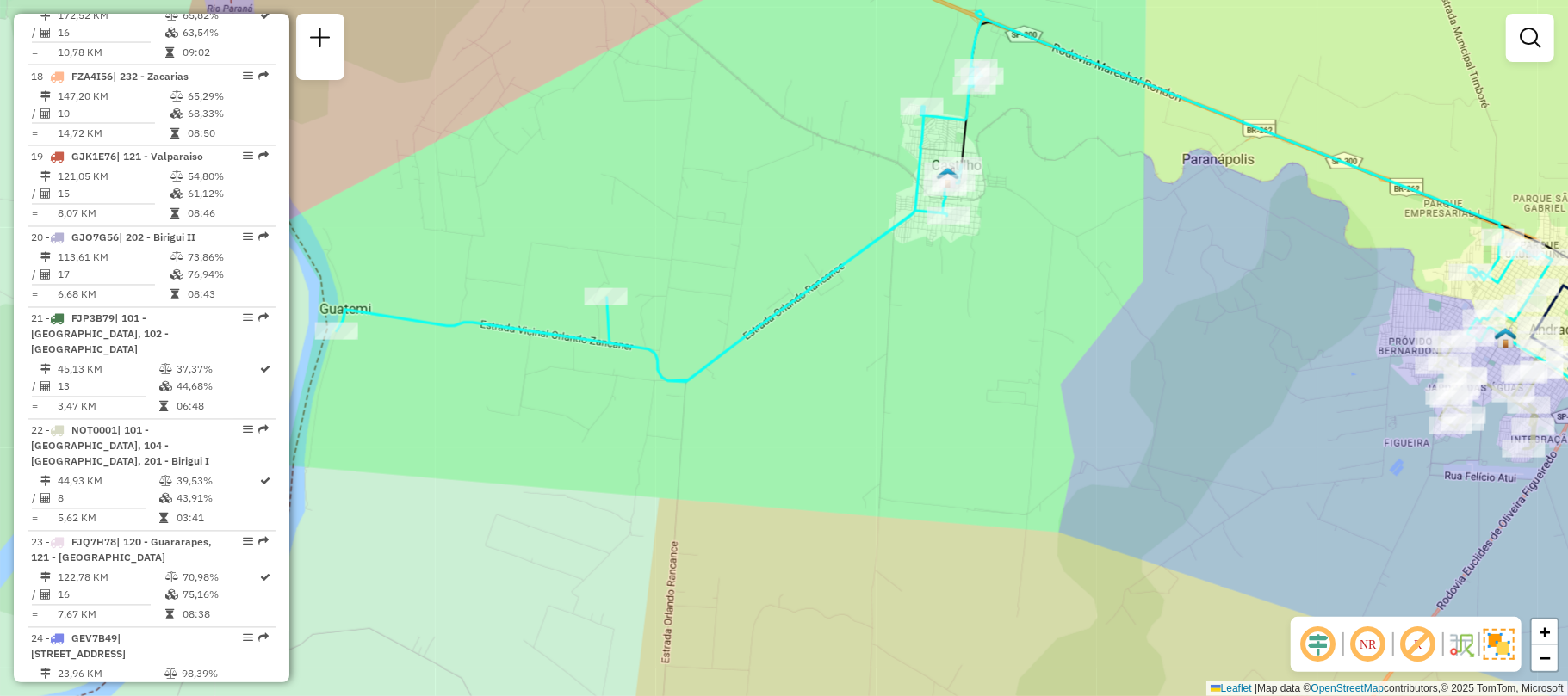
drag, startPoint x: 566, startPoint y: 290, endPoint x: 921, endPoint y: 296, distance: 355.1
click at [921, 296] on div "Janela de atendimento Grade de atendimento Capacidade Transportadoras Veículos …" at bounding box center [784, 348] width 1568 height 696
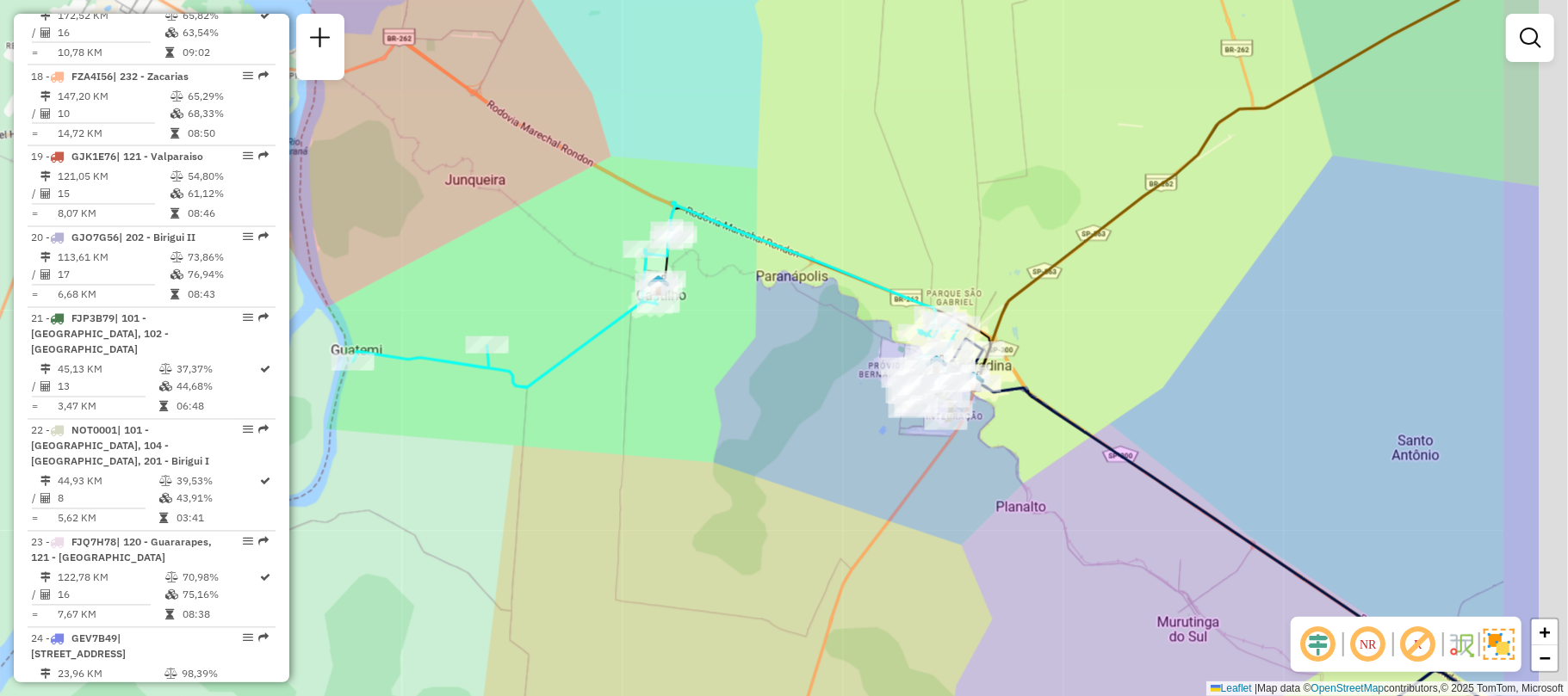
drag, startPoint x: 1006, startPoint y: 356, endPoint x: 817, endPoint y: 385, distance: 191.2
click at [819, 385] on div "Janela de atendimento Grade de atendimento Capacidade Transportadoras Veículos …" at bounding box center [784, 348] width 1568 height 696
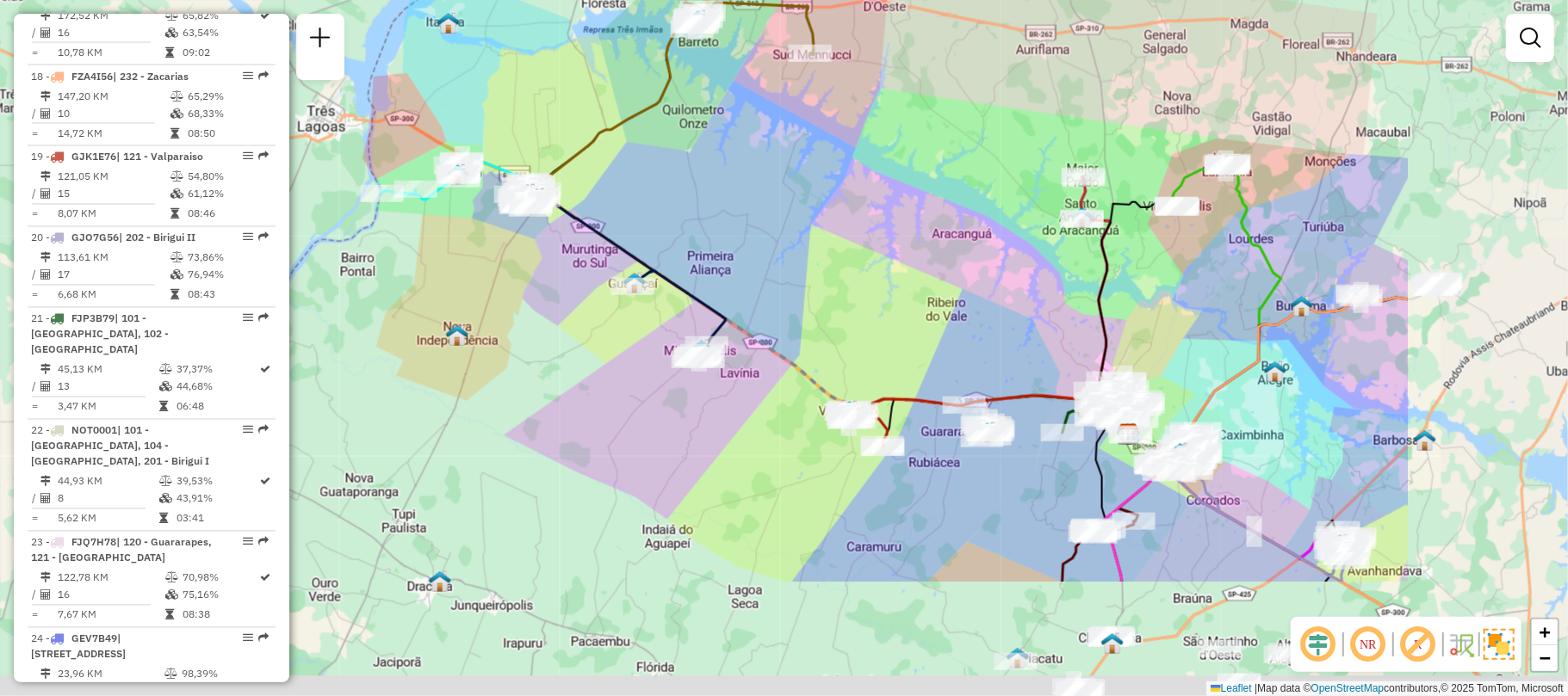
drag, startPoint x: 954, startPoint y: 442, endPoint x: 637, endPoint y: 258, distance: 366.5
click at [637, 258] on icon at bounding box center [629, 273] width 195 height 172
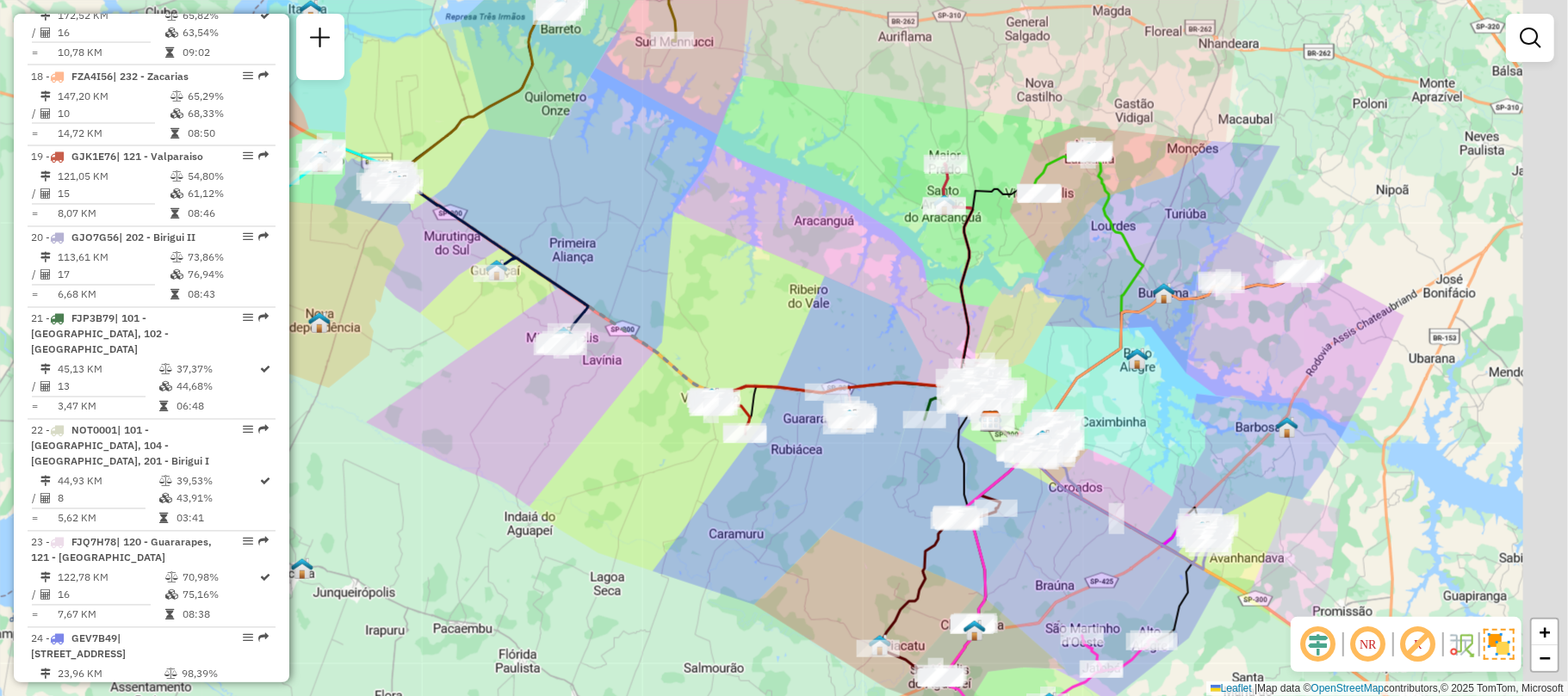
drag, startPoint x: 1038, startPoint y: 486, endPoint x: 811, endPoint y: 399, distance: 243.1
click at [811, 399] on div "Janela de atendimento Grade de atendimento Capacidade Transportadoras Veículos …" at bounding box center [784, 348] width 1568 height 696
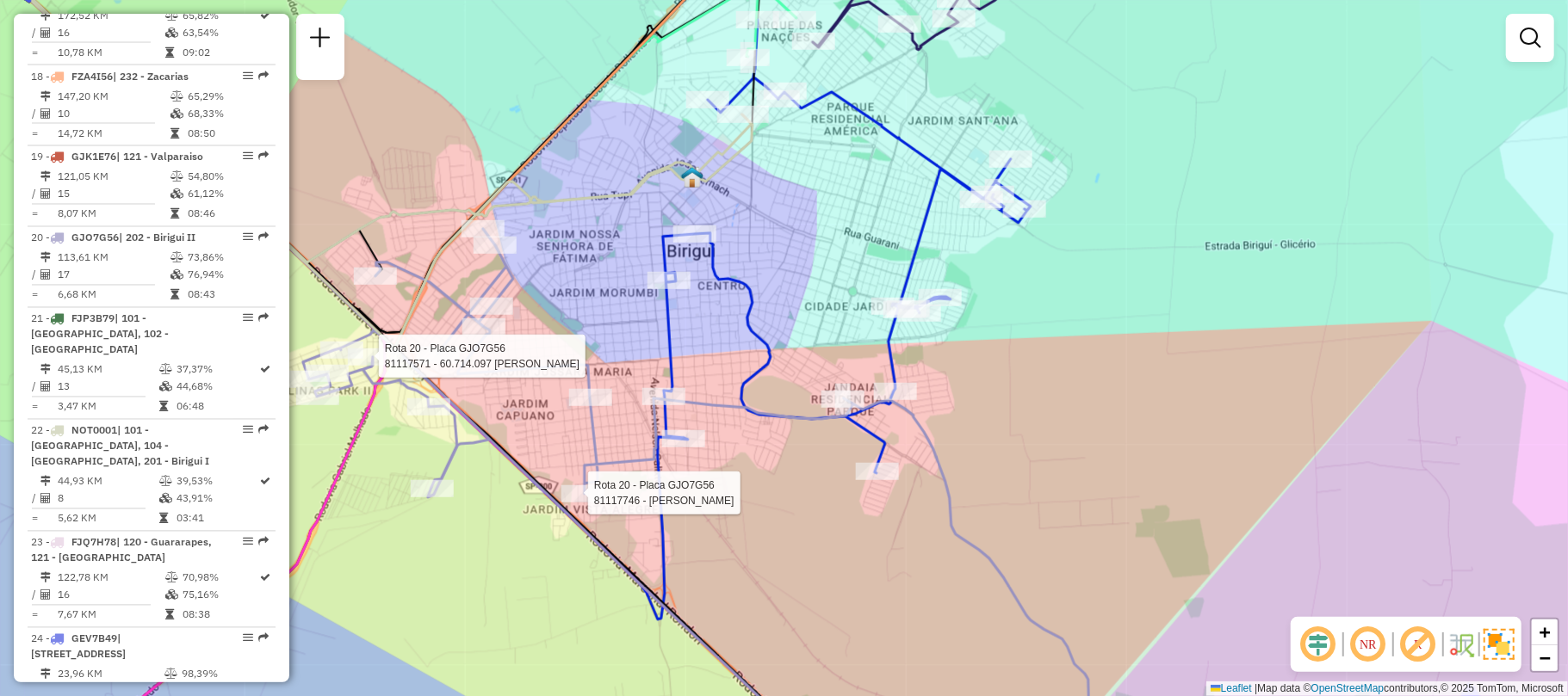
select select "**********"
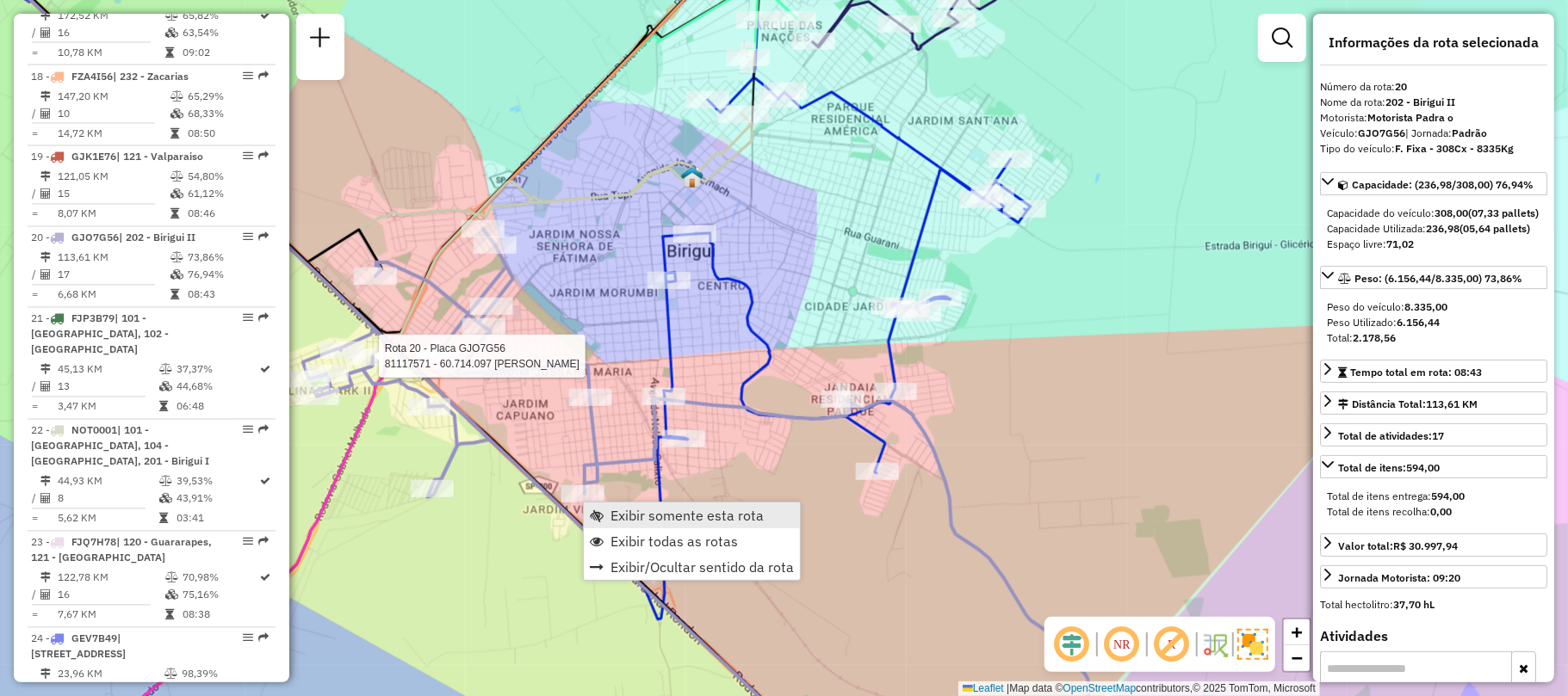
click at [655, 511] on span "Exibir somente esta rota" at bounding box center [687, 515] width 154 height 14
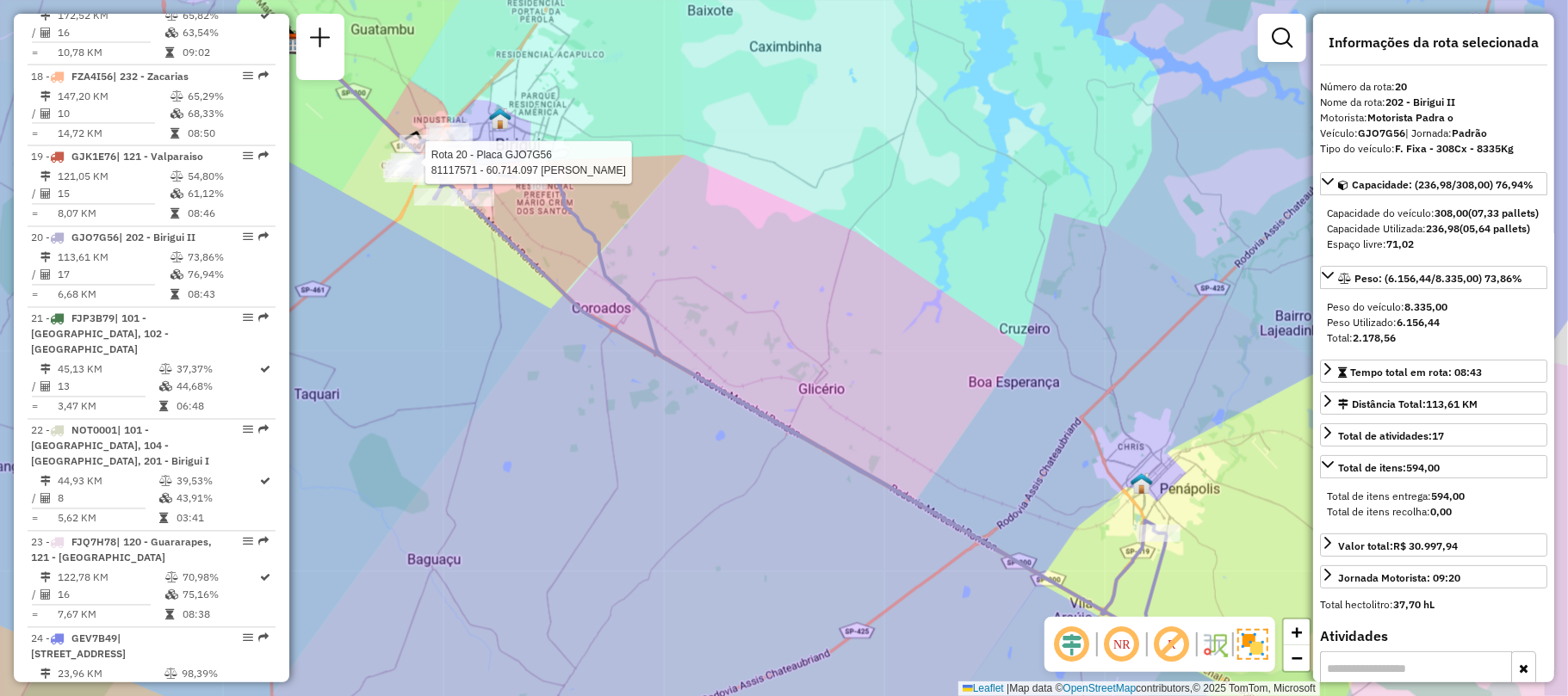
drag, startPoint x: 746, startPoint y: 359, endPoint x: 683, endPoint y: 339, distance: 66.1
click at [683, 339] on div "Rota 20 - Placa GJO7G56 81117571 - 60.714.097 [PERSON_NAME] de atendimento Grad…" at bounding box center [784, 348] width 1568 height 696
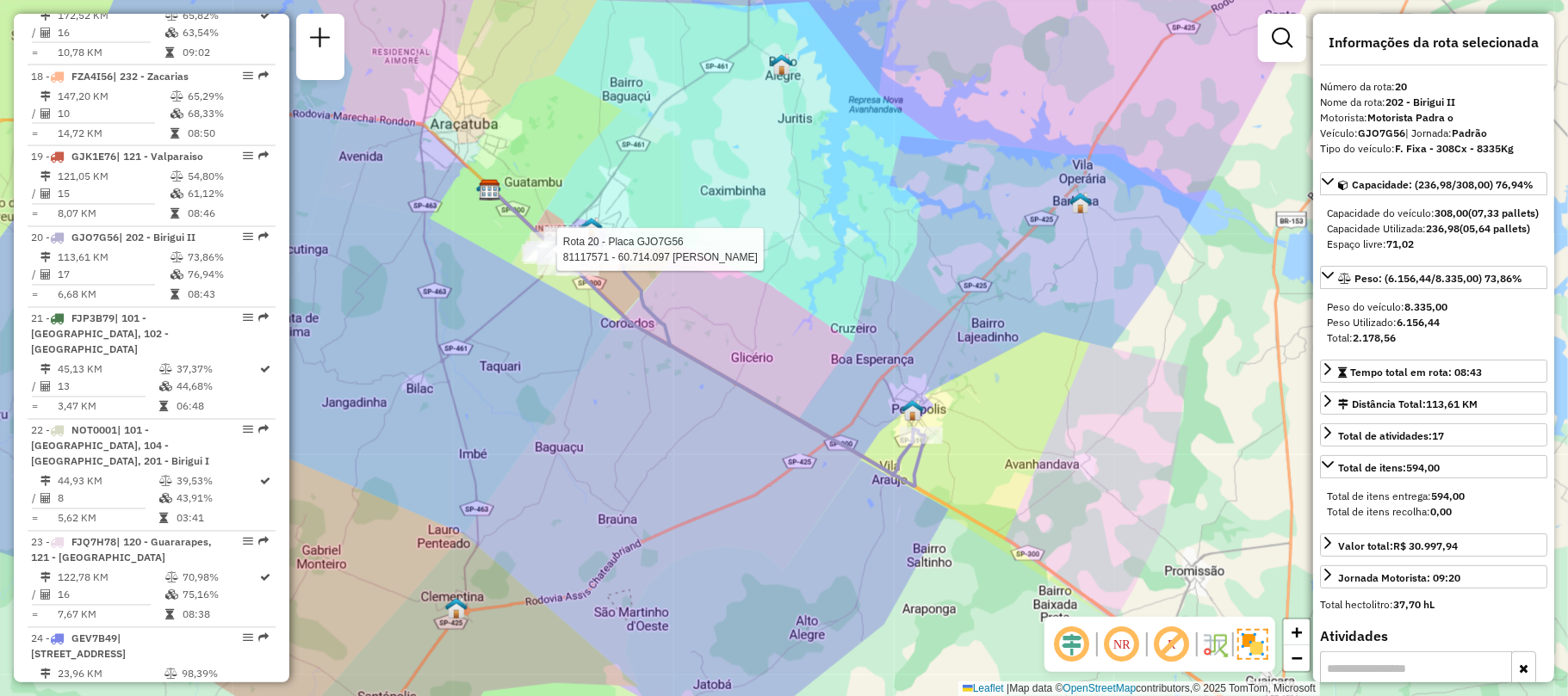
click at [686, 330] on div "Rota 20 - Placa GJO7G56 81117571 - 60.714.097 [PERSON_NAME] de atendimento Grad…" at bounding box center [784, 348] width 1568 height 696
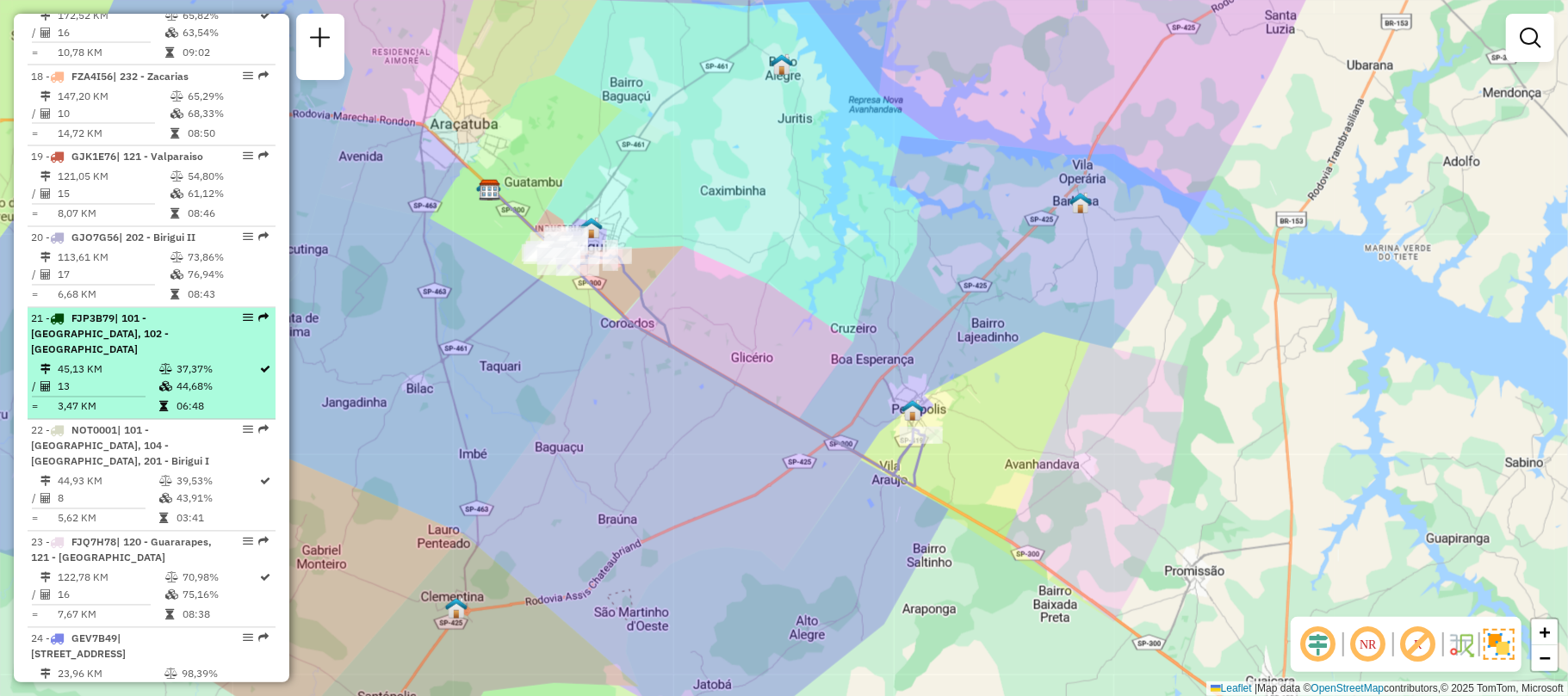
click at [159, 365] on icon at bounding box center [166, 370] width 13 height 10
select select "**********"
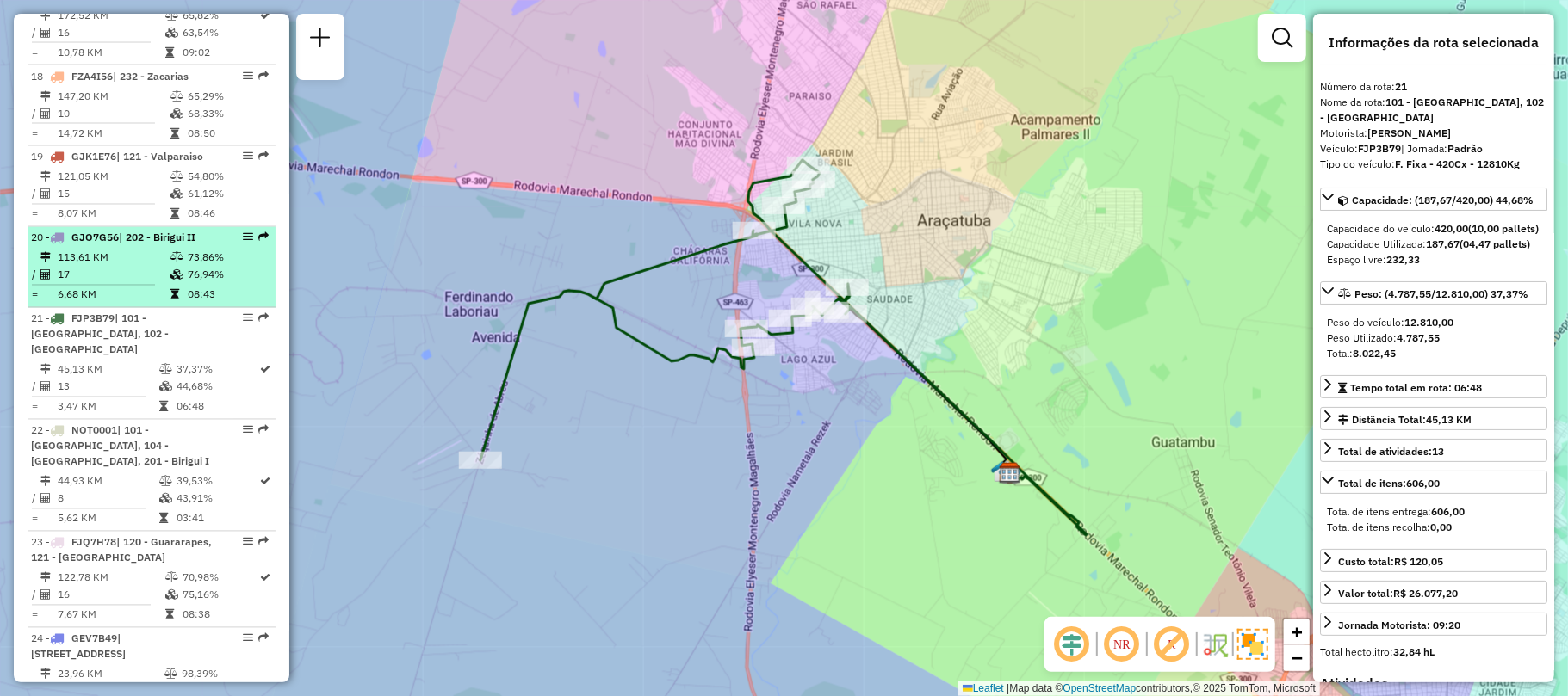
click at [145, 267] on td "17" at bounding box center [113, 275] width 113 height 17
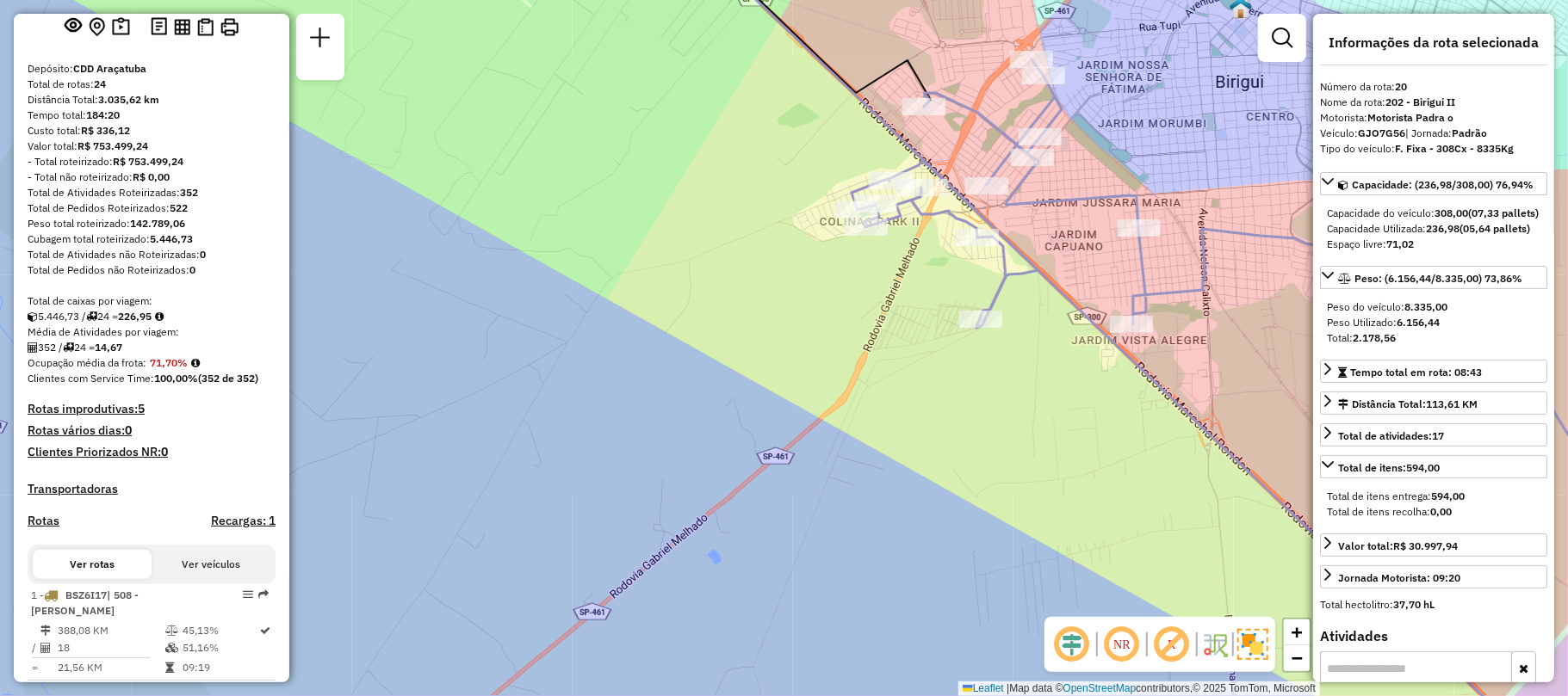
scroll to position [0, 0]
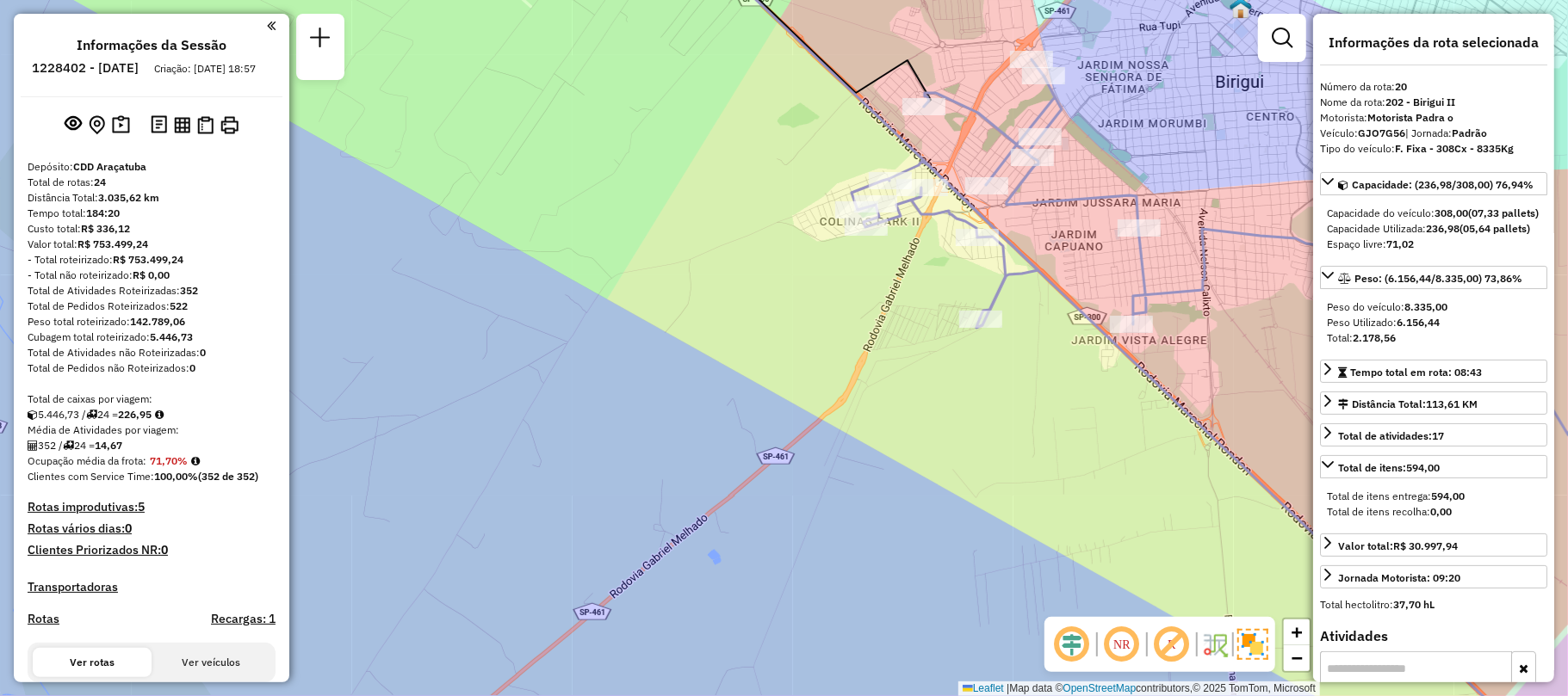
click at [219, 627] on h4 "Recargas: 1" at bounding box center [243, 620] width 64 height 15
click at [128, 515] on h4 "Rotas improdutivas: 5" at bounding box center [152, 508] width 248 height 15
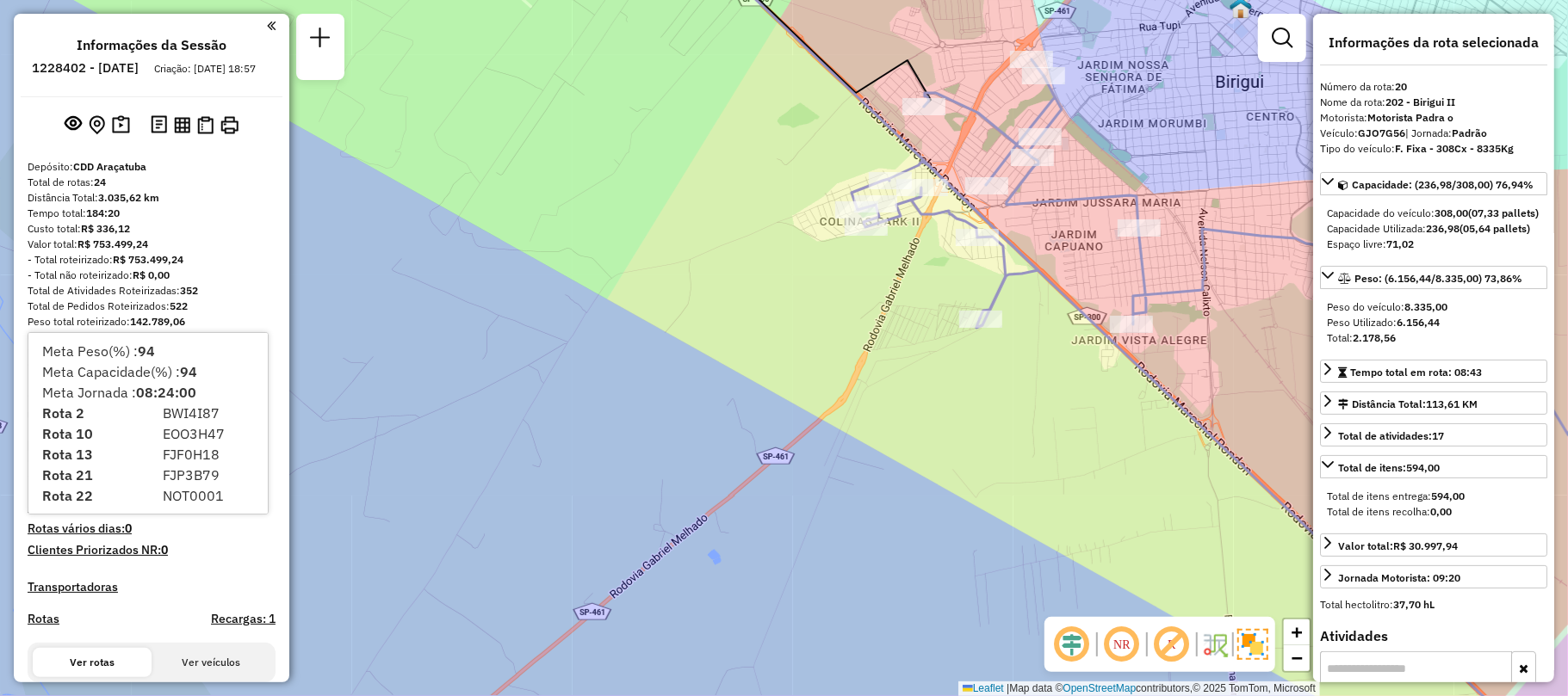
click at [227, 299] on div "Total de Atividades Roteirizadas: 352" at bounding box center [152, 291] width 248 height 16
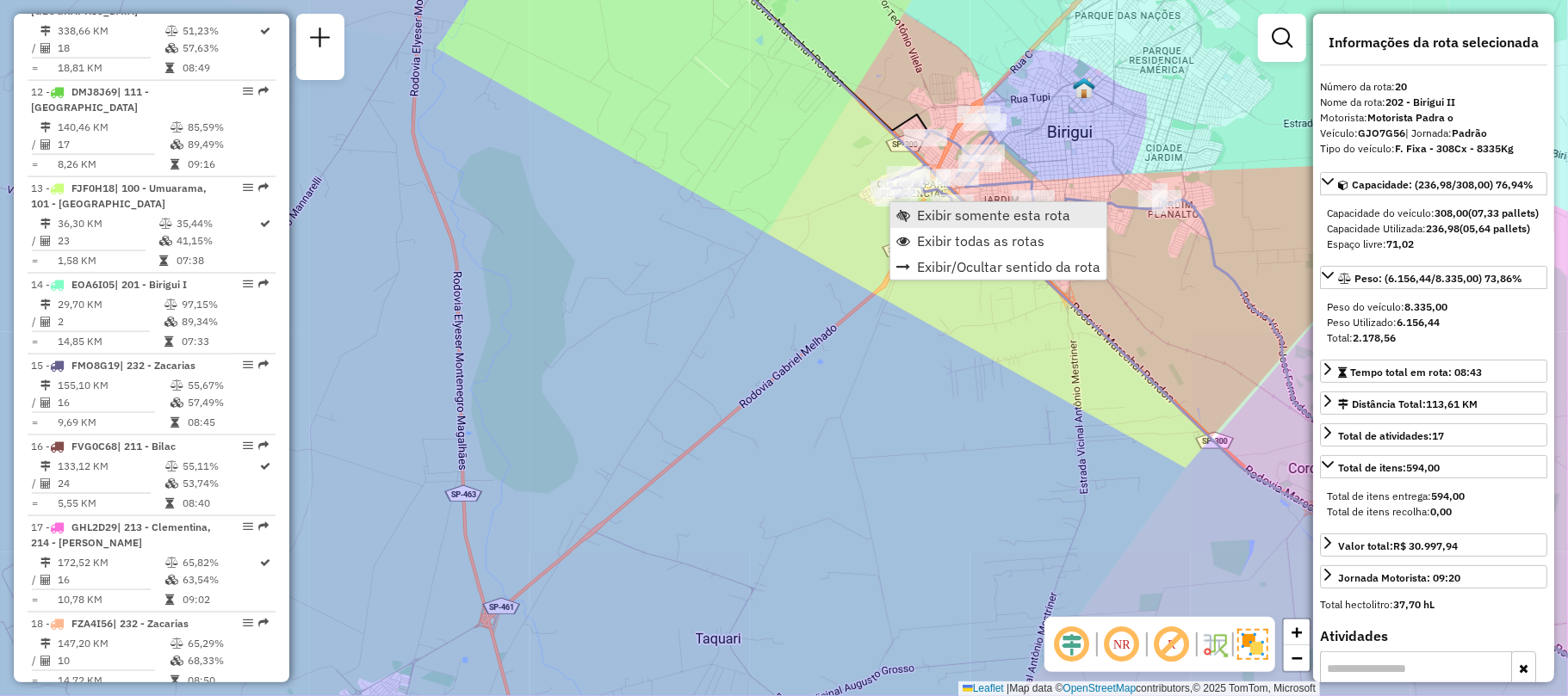
scroll to position [2225, 0]
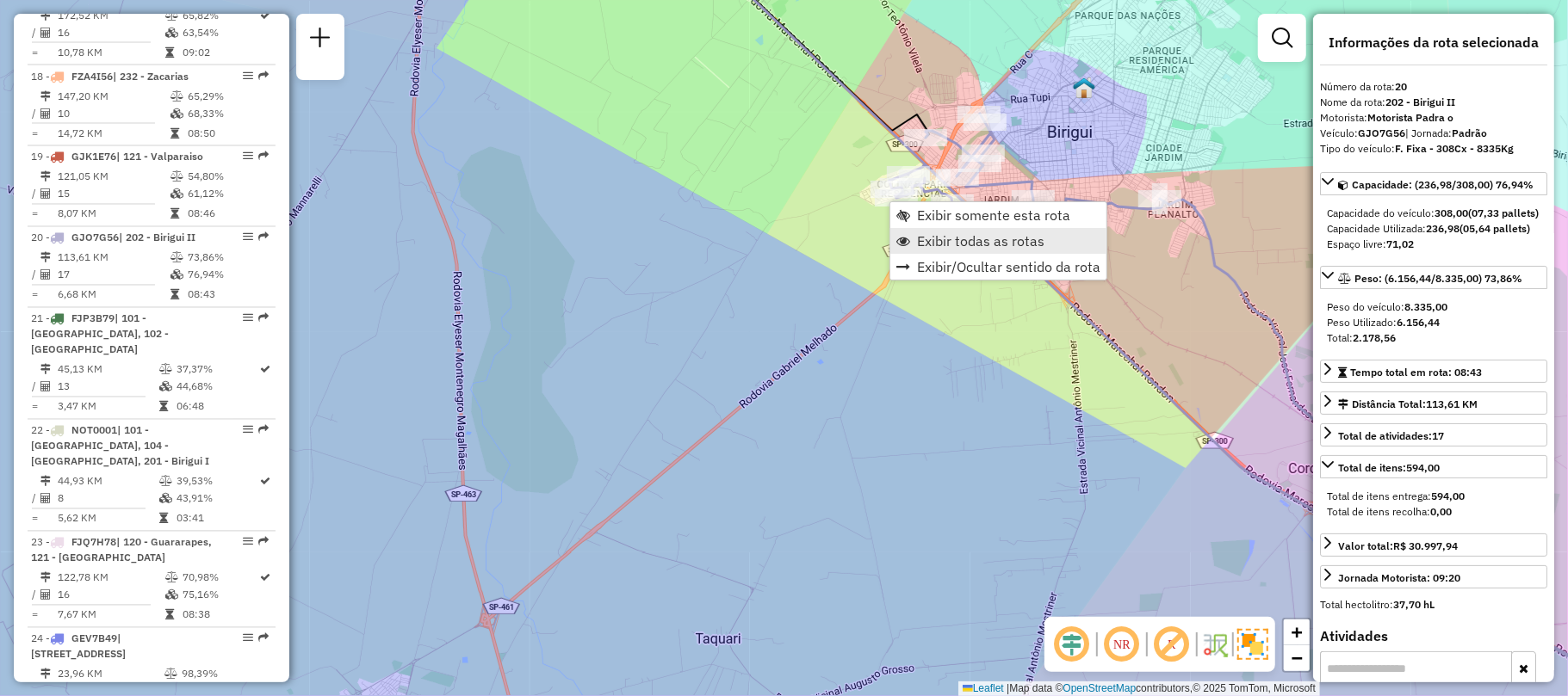
click at [969, 249] on link "Exibir todas as rotas" at bounding box center [998, 241] width 216 height 26
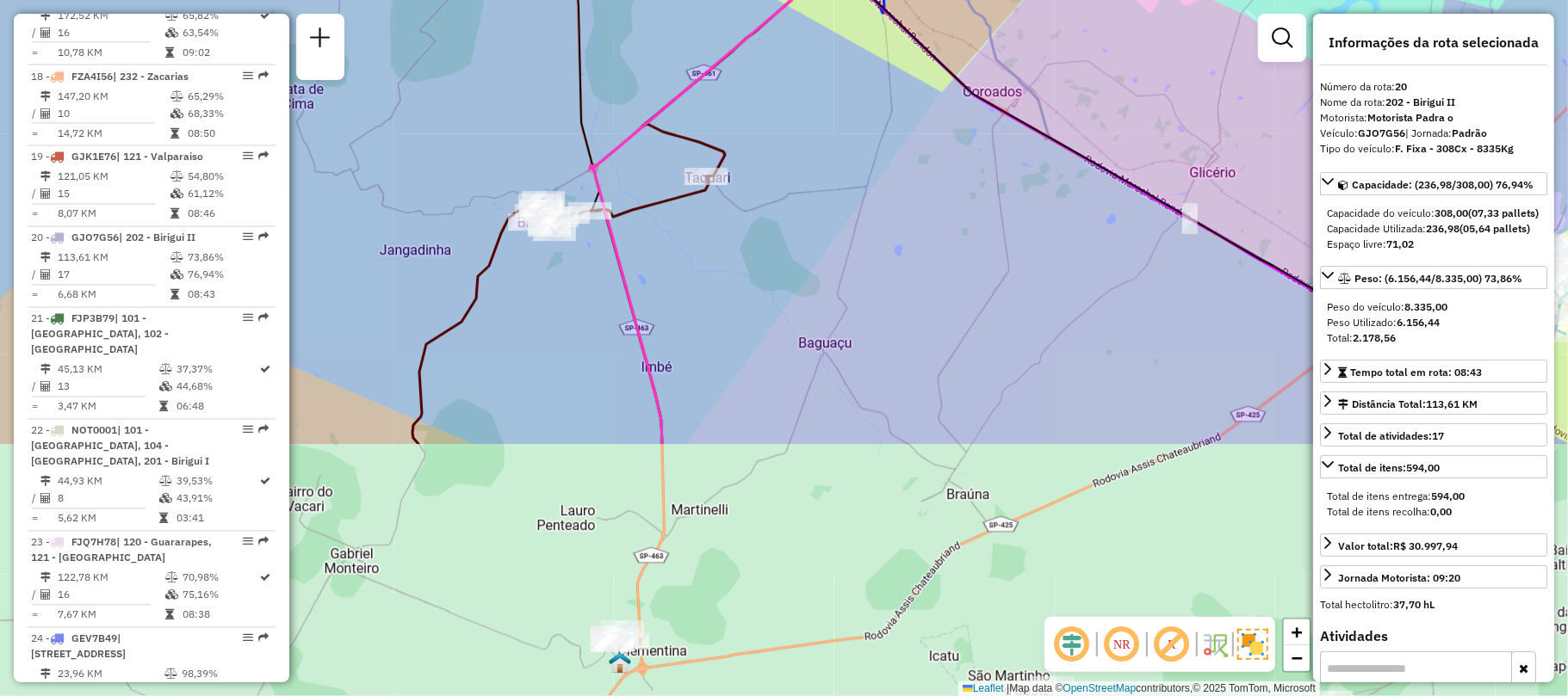
drag, startPoint x: 761, startPoint y: 408, endPoint x: 720, endPoint y: 87, distance: 323.6
click at [720, 87] on div "Janela de atendimento Grade de atendimento Capacidade Transportadoras Veículos …" at bounding box center [784, 348] width 1568 height 696
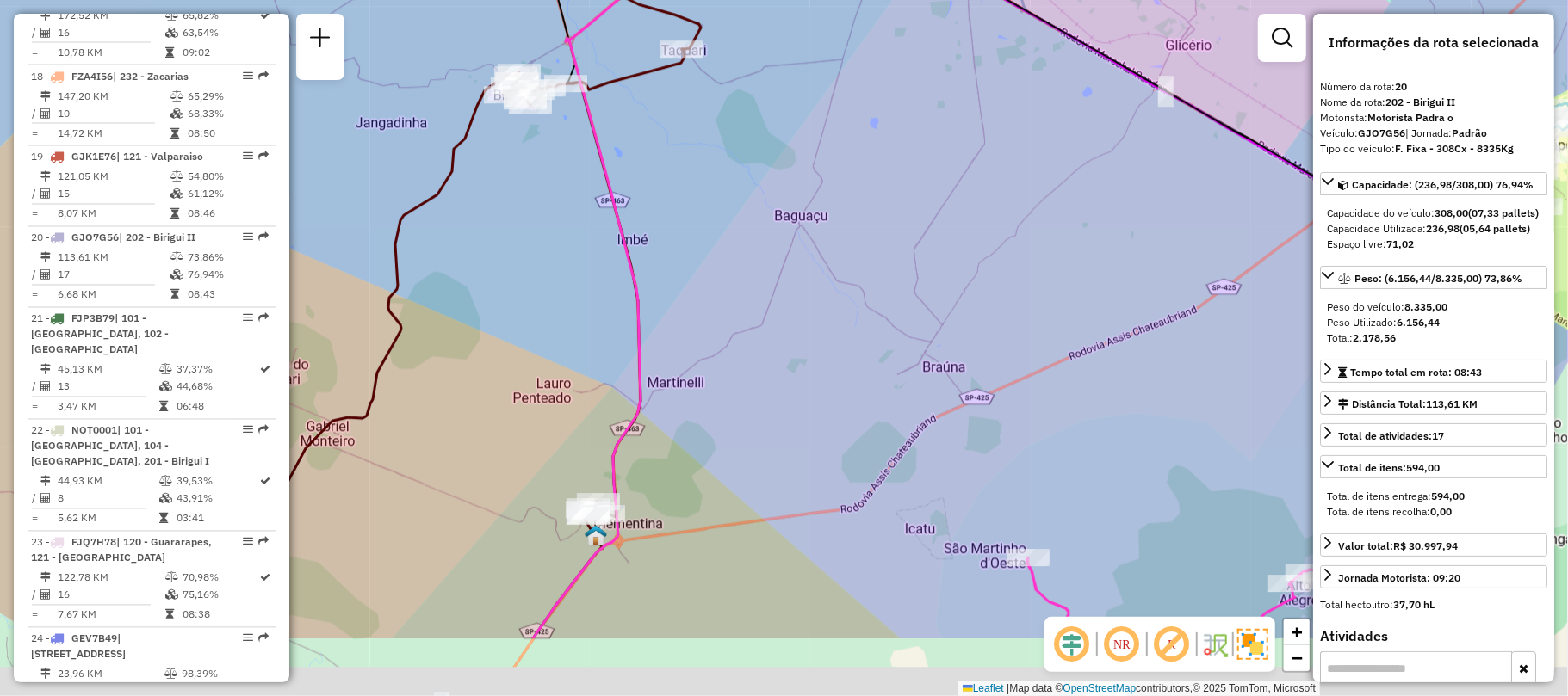
drag, startPoint x: 731, startPoint y: 411, endPoint x: 691, endPoint y: -17, distance: 429.9
click at [691, 0] on html "Aguarde... Pop-up bloqueado! Seu navegador bloqueou automáticamente a abertura …" at bounding box center [784, 348] width 1568 height 696
